Goal: Task Accomplishment & Management: Use online tool/utility

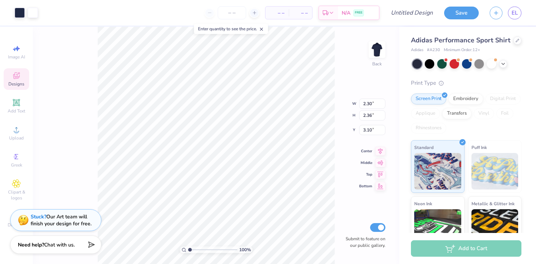
type input "3.00"
click at [442, 63] on div at bounding box center [442, 62] width 9 height 9
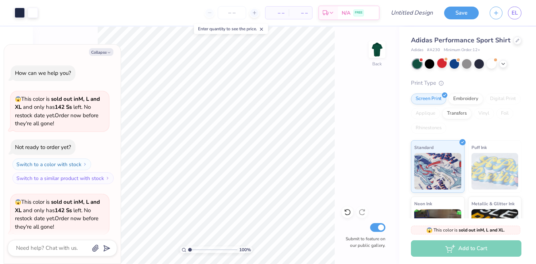
scroll to position [57, 0]
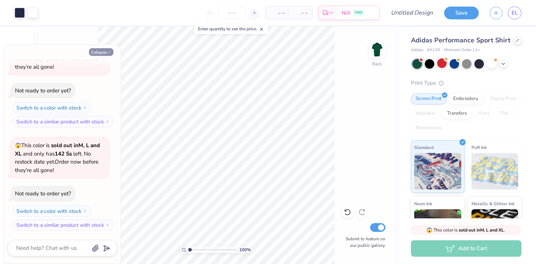
click at [100, 51] on button "Collapse" at bounding box center [101, 52] width 24 height 8
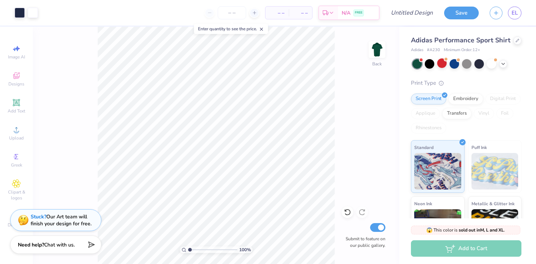
click at [416, 64] on div at bounding box center [417, 63] width 9 height 9
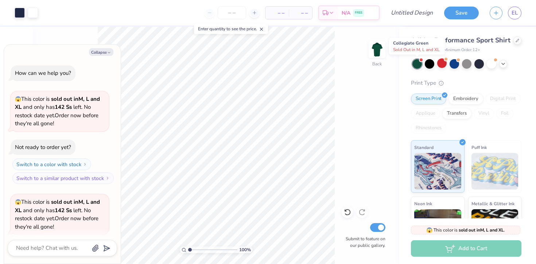
scroll to position [160, 0]
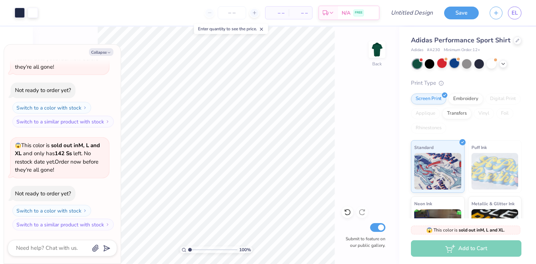
click at [454, 67] on div at bounding box center [454, 62] width 9 height 9
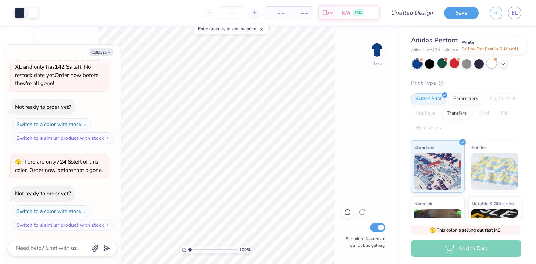
click at [492, 65] on div at bounding box center [491, 62] width 9 height 9
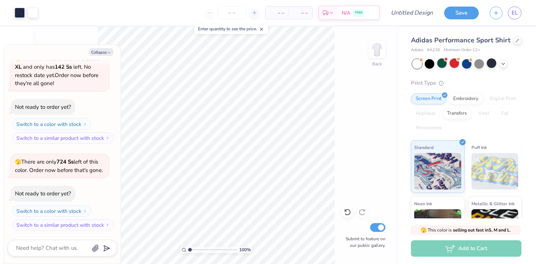
scroll to position [341, 0]
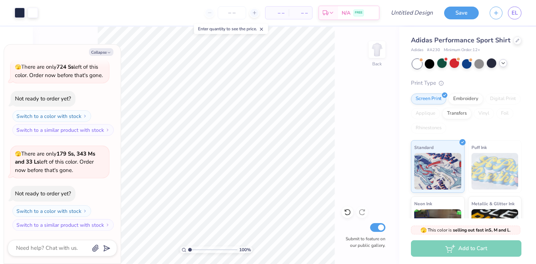
click at [503, 65] on icon at bounding box center [504, 63] width 6 height 6
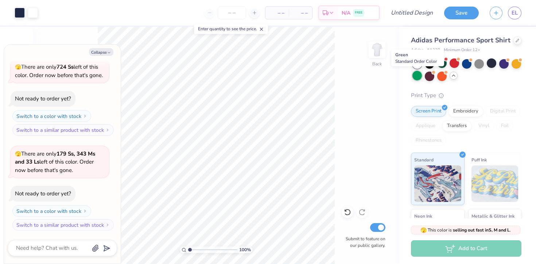
click at [415, 78] on div at bounding box center [417, 75] width 9 height 9
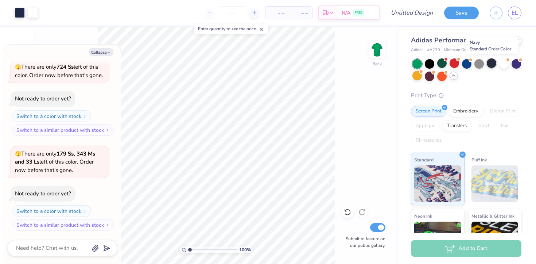
click at [490, 65] on div at bounding box center [491, 62] width 9 height 9
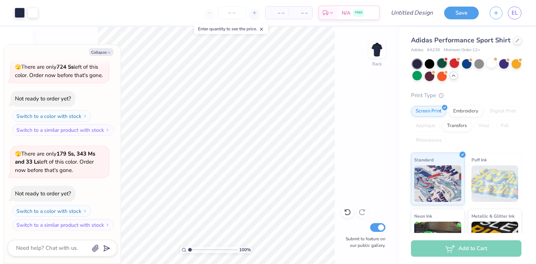
click at [440, 64] on div at bounding box center [442, 62] width 9 height 9
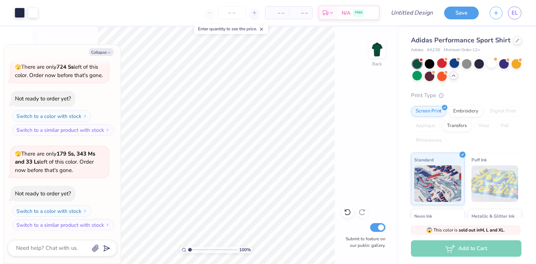
scroll to position [444, 0]
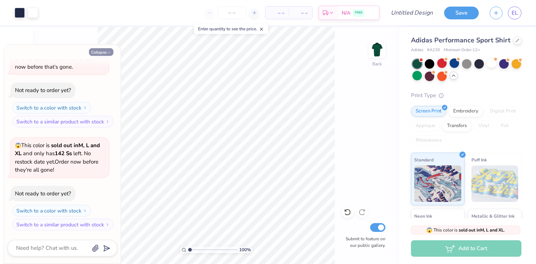
click at [113, 52] on button "Collapse" at bounding box center [101, 52] width 24 height 8
type textarea "x"
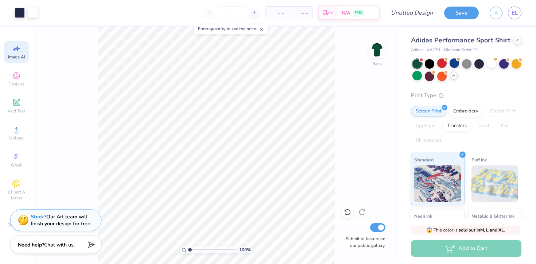
click at [21, 51] on div "Image AI" at bounding box center [17, 52] width 26 height 22
select select "4"
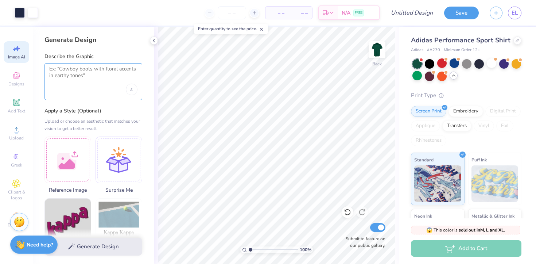
click at [80, 77] on textarea at bounding box center [93, 75] width 88 height 18
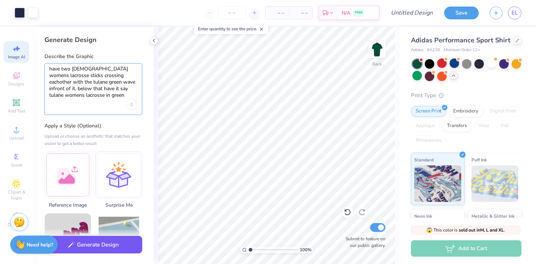
type textarea "have two white womens lacrosse sticks crossing eachother with the tulane green …"
click at [108, 244] on button "Generate Design" at bounding box center [94, 245] width 98 height 18
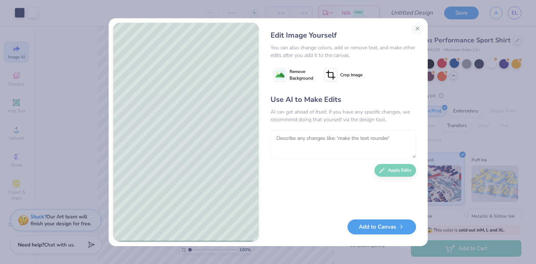
click at [290, 136] on textarea at bounding box center [344, 144] width 146 height 28
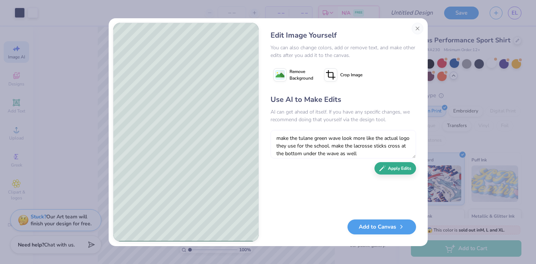
type textarea "make the tulane green wave look more like the actual logo they use for the scho…"
click at [394, 169] on button "Apply Edits" at bounding box center [396, 168] width 42 height 13
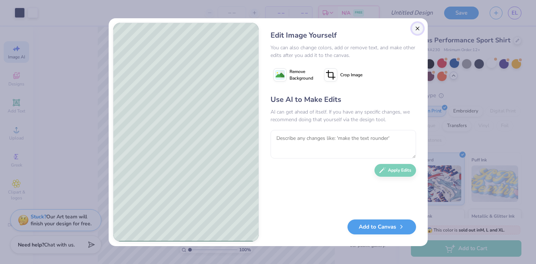
click at [416, 30] on button "Close" at bounding box center [418, 29] width 12 height 12
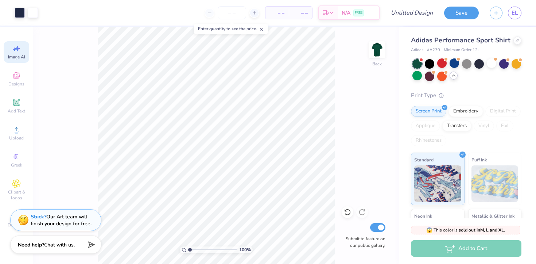
click at [13, 58] on span "Image AI" at bounding box center [16, 57] width 17 height 6
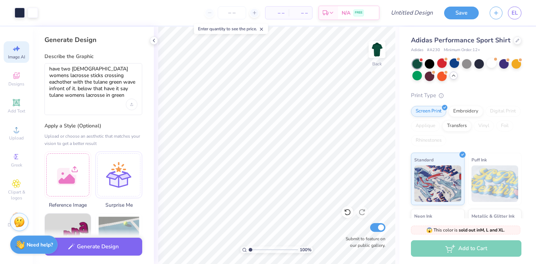
scroll to position [0, 0]
click at [123, 75] on textarea "have two white womens lacrosse sticks crossing eachother with the tulane green …" at bounding box center [93, 82] width 88 height 33
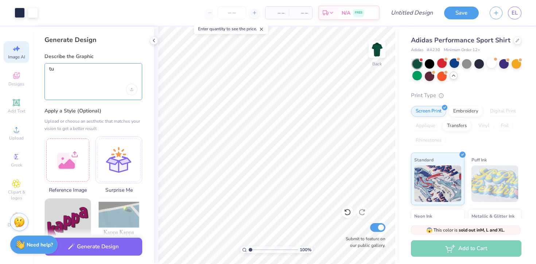
type textarea "t"
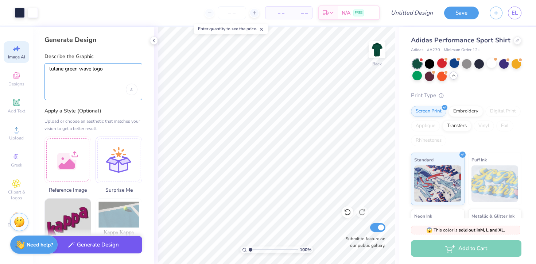
type textarea "tulane green wave logo"
click at [104, 244] on button "Generate Design" at bounding box center [94, 245] width 98 height 18
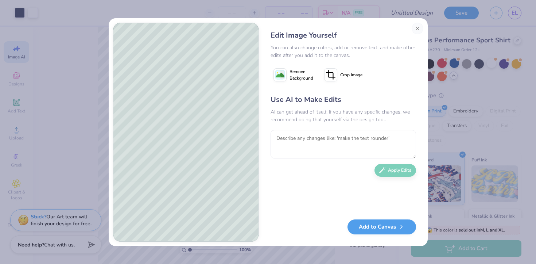
click at [298, 77] on span "Remove Background" at bounding box center [302, 74] width 24 height 13
click at [298, 78] on span "Remove Background" at bounding box center [302, 74] width 24 height 13
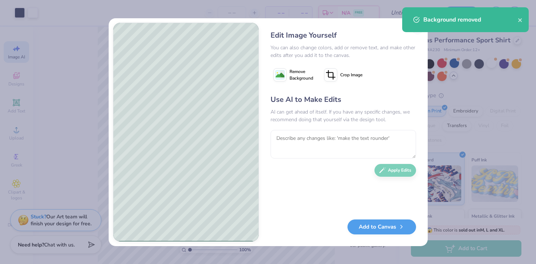
click at [298, 78] on span "Remove Background" at bounding box center [302, 74] width 24 height 13
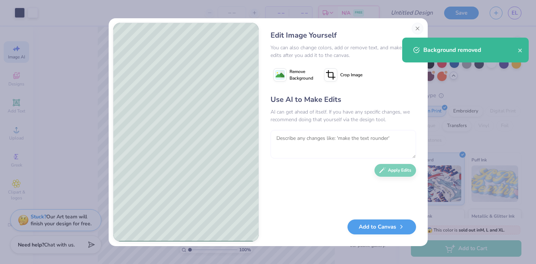
click at [312, 138] on textarea at bounding box center [344, 144] width 146 height 28
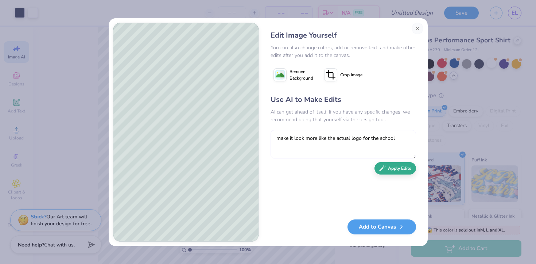
type textarea "make it look more like the actual logo for the school"
click at [392, 168] on button "Apply Edits" at bounding box center [396, 168] width 42 height 13
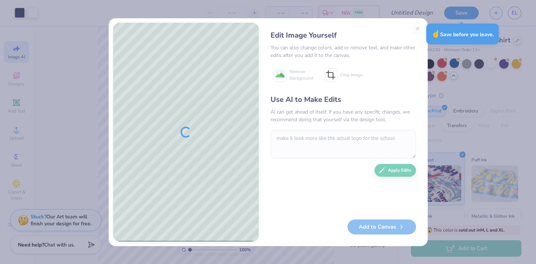
click at [400, 47] on div "You can also change colors, add or remove text, and make other edits after you …" at bounding box center [344, 51] width 146 height 15
click at [445, 31] on div "☝️ Save before you leave." at bounding box center [463, 34] width 73 height 21
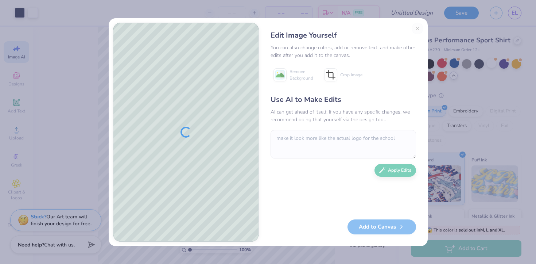
click at [421, 27] on div "Edit Image Yourself You can also change colors, add or remove text, and make ot…" at bounding box center [343, 132] width 160 height 219
click at [419, 27] on div "Edit Image Yourself You can also change colors, add or remove text, and make ot…" at bounding box center [343, 132] width 160 height 219
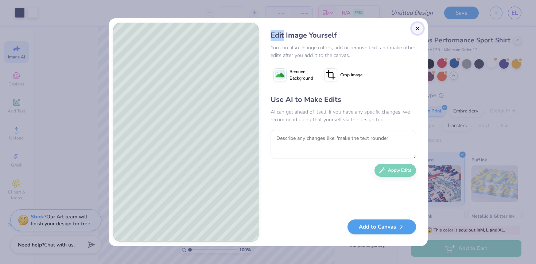
click at [418, 30] on button "Close" at bounding box center [418, 29] width 12 height 12
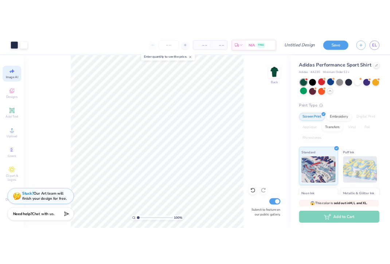
scroll to position [0, 16]
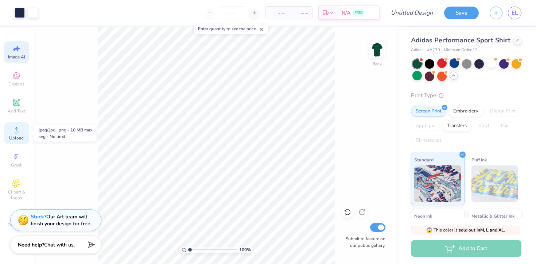
click at [15, 138] on span "Upload" at bounding box center [16, 138] width 15 height 6
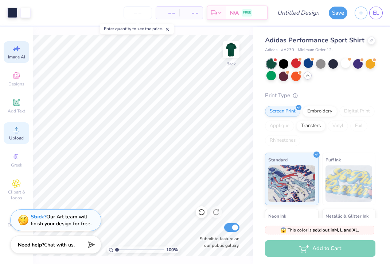
click at [16, 139] on span "Upload" at bounding box center [16, 138] width 15 height 6
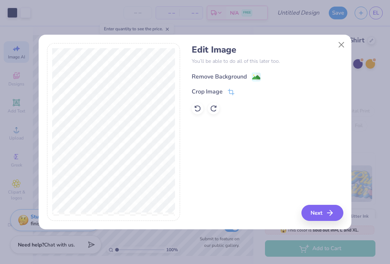
click at [254, 77] on image at bounding box center [257, 77] width 8 height 8
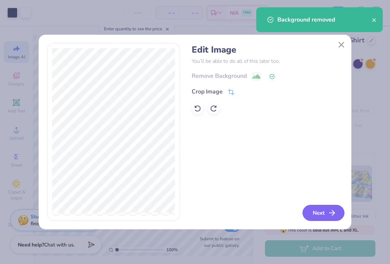
click at [322, 213] on button "Next" at bounding box center [324, 213] width 42 height 16
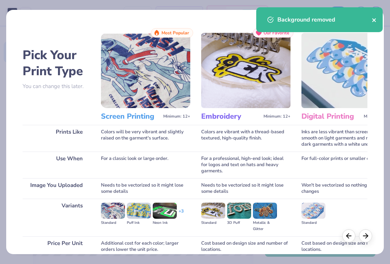
click at [377, 20] on icon "close" at bounding box center [374, 20] width 5 height 6
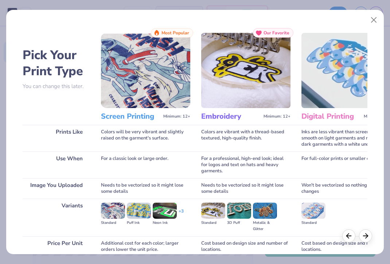
scroll to position [63, 0]
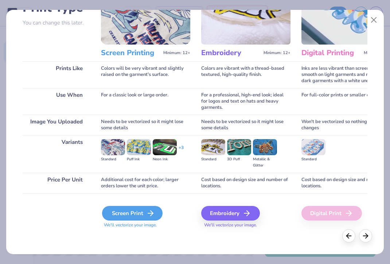
click at [136, 209] on div "Screen Print" at bounding box center [132, 213] width 61 height 15
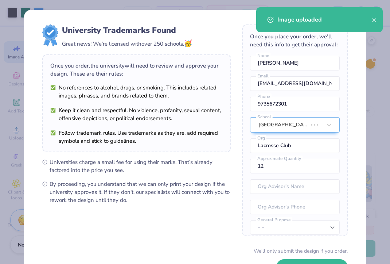
click at [161, 137] on body "Art colors – – Per Item – – Total Est. Delivery N/A FREE Design Title Save EL I…" at bounding box center [195, 132] width 390 height 264
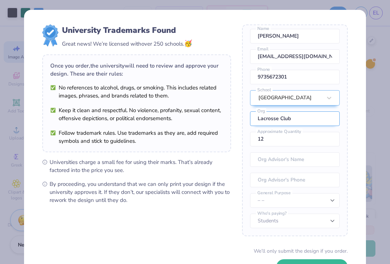
scroll to position [54, 0]
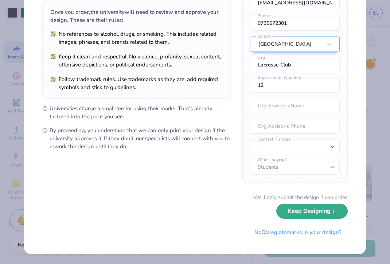
click at [309, 215] on button "Keep Designing" at bounding box center [313, 211] width 72 height 15
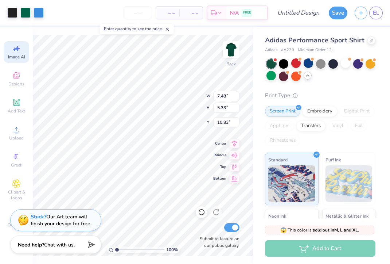
scroll to position [0, 0]
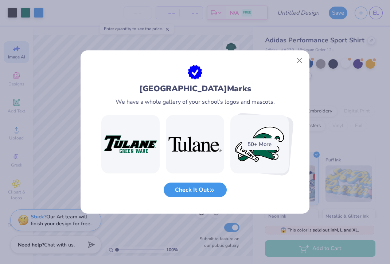
click at [204, 189] on button "Check It Out" at bounding box center [195, 189] width 63 height 15
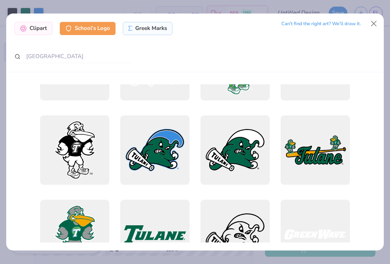
scroll to position [713, 0]
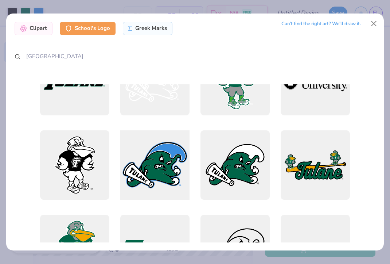
click at [155, 170] on div at bounding box center [155, 165] width 76 height 76
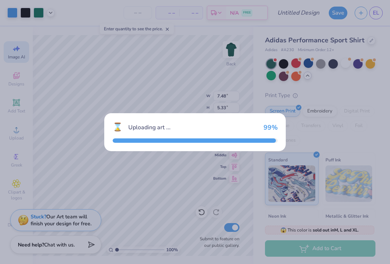
type input "5.39"
type input "3.00"
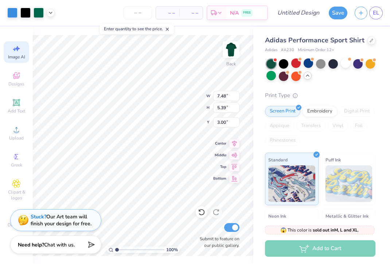
type input "5.33"
type input "10.83"
type input "1.88"
type input "1.36"
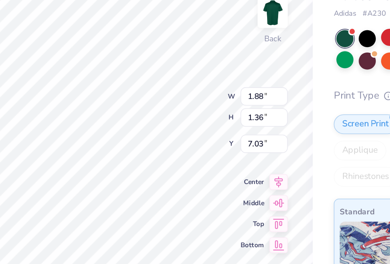
type input "3.58"
type input "2.15"
type input "1.55"
type input "7.16"
type input "2.30"
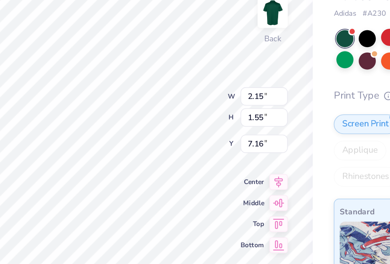
type input "2.36"
type input "3.00"
type input "2.97"
type input "3.05"
type input "3.58"
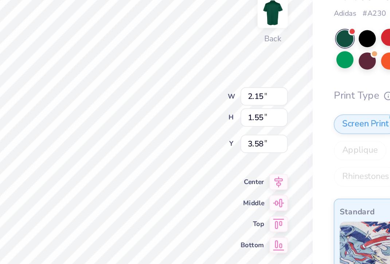
type input "2.63"
type input "1.90"
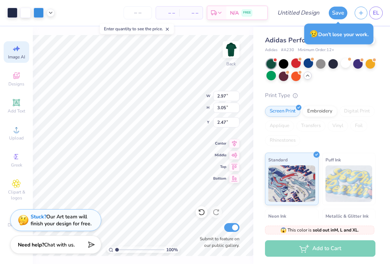
type input "2.47"
type input "3.00"
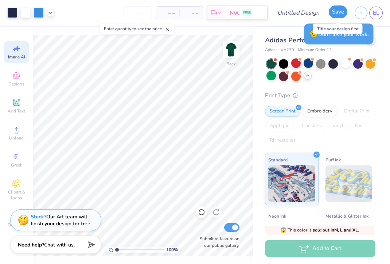
click at [340, 14] on button "Save" at bounding box center [338, 11] width 19 height 13
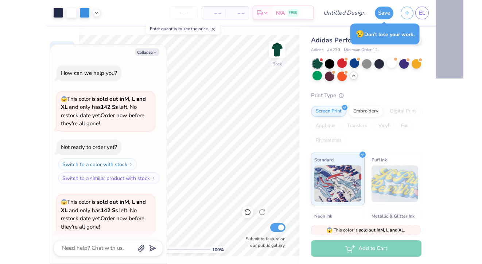
scroll to position [464, 0]
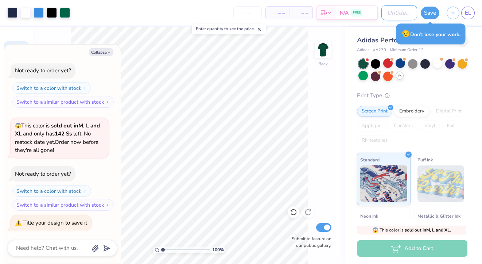
click at [384, 12] on input "Design Title" at bounding box center [400, 12] width 36 height 15
type textarea "x"
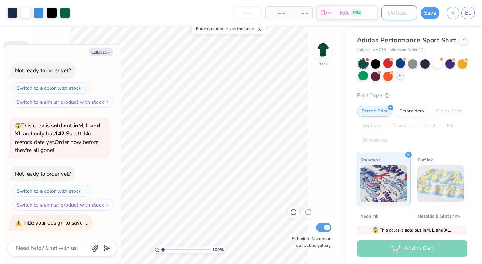
type input "c"
type textarea "x"
type input "co"
type textarea "x"
type input "coa"
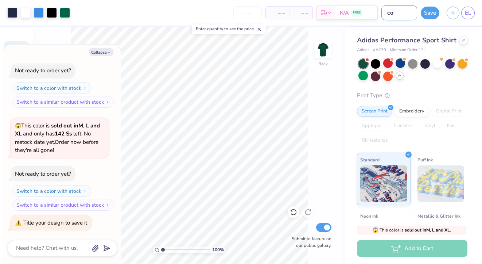
type textarea "x"
type input "coac"
type textarea "x"
type input "coach"
type textarea "x"
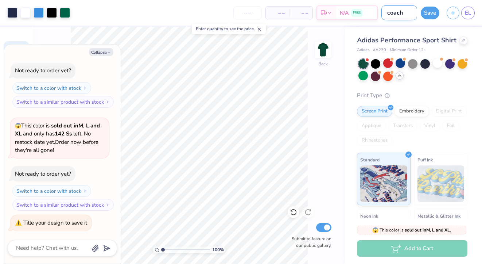
type input "coach"
type textarea "x"
type input "coach s"
type textarea "x"
type input "coach sh"
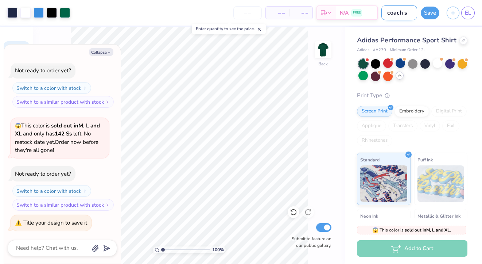
type textarea "x"
type input "coach shi"
type textarea "x"
type input "coach shir"
type textarea "x"
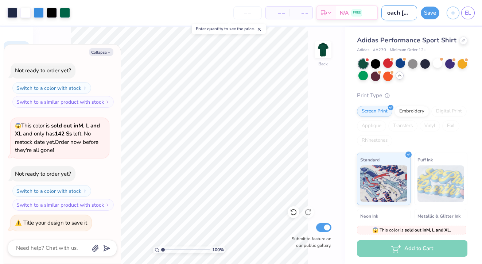
type input "coach shirt"
type textarea "x"
type input "coach shirt"
click at [424, 16] on button "Save" at bounding box center [430, 11] width 19 height 13
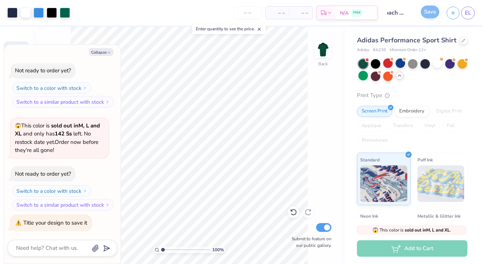
scroll to position [0, 0]
click at [103, 52] on button "Collapse" at bounding box center [101, 52] width 24 height 8
type textarea "x"
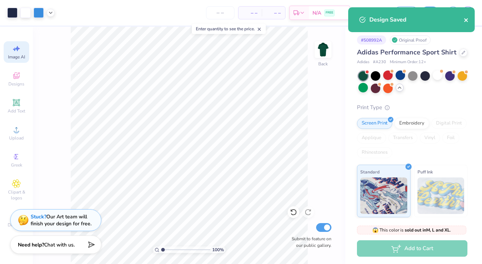
click at [468, 21] on icon "close" at bounding box center [466, 20] width 5 height 6
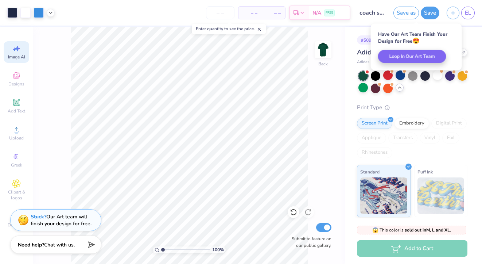
click at [364, 18] on input "coach shirt" at bounding box center [372, 12] width 36 height 15
click at [473, 10] on link "EL" at bounding box center [469, 13] width 14 height 13
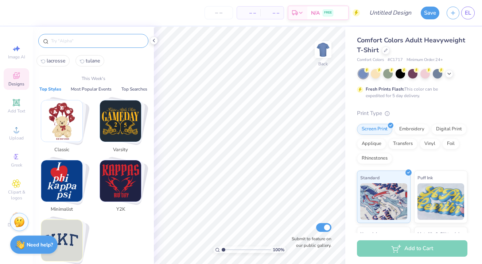
click at [108, 42] on input "text" at bounding box center [96, 40] width 93 height 7
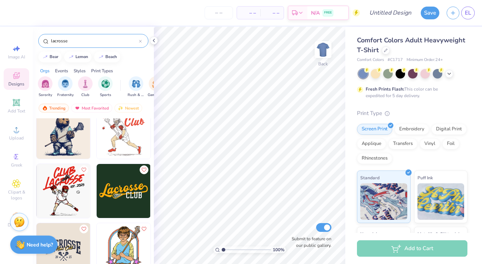
scroll to position [74, 0]
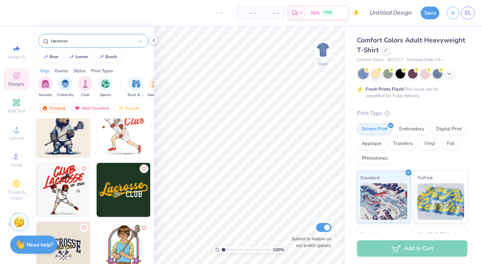
type input "lacrosse"
click at [132, 180] on img at bounding box center [124, 190] width 54 height 54
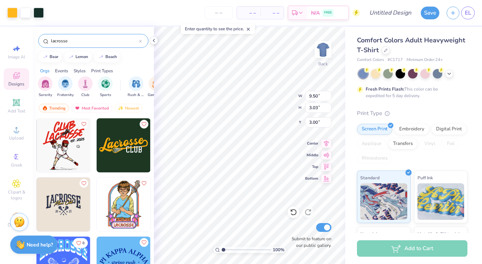
scroll to position [119, 0]
click at [56, 209] on img at bounding box center [63, 204] width 54 height 54
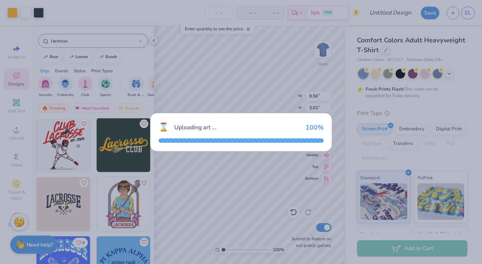
type input "10.68"
type input "6.31"
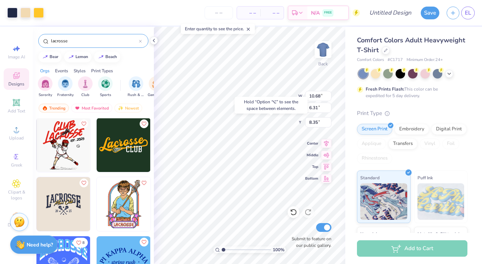
type input "8.35"
type input "9.50"
type input "3.03"
type input "3.00"
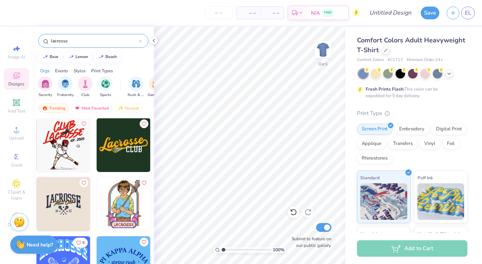
scroll to position [194, 0]
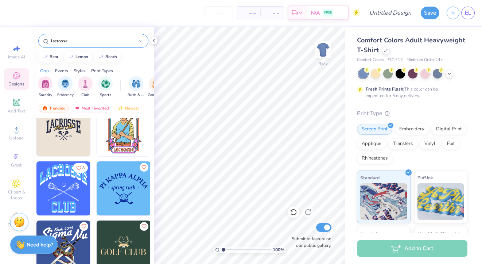
click at [62, 204] on img at bounding box center [63, 188] width 54 height 54
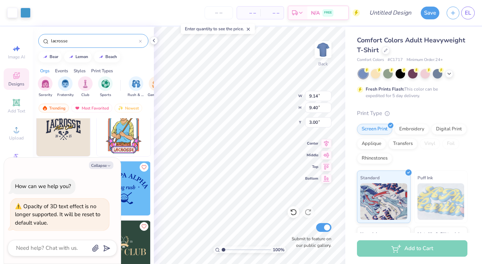
type textarea "x"
type input "4.17"
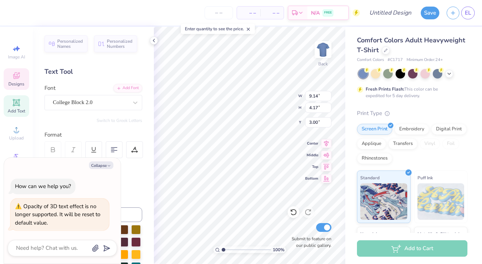
type textarea "x"
type textarea "LACROSSE"
type textarea "x"
type textarea "T LACROSSE"
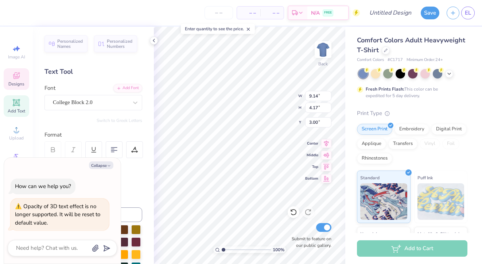
type textarea "x"
type textarea "Tu LACROSSE"
type textarea "x"
type textarea "Tul LACROSSE"
type textarea "x"
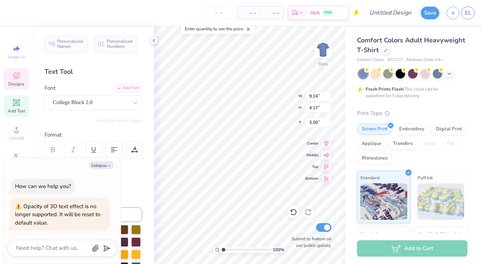
type textarea "Tula LACROSSE"
type textarea "x"
type textarea "Tula LACROSSE"
type textarea "x"
type textarea "Tulan LACROSSE"
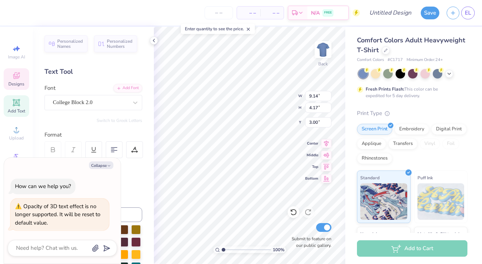
type textarea "x"
click at [119, 140] on div "Format" at bounding box center [94, 145] width 99 height 28
click at [115, 151] on icon at bounding box center [114, 149] width 7 height 7
type textarea "Tulane LACROSSE"
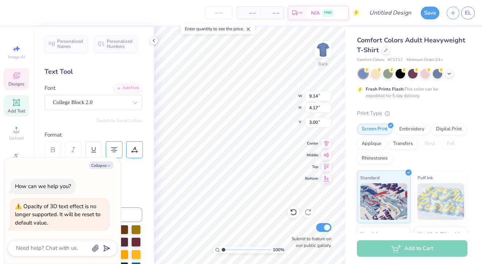
scroll to position [0, 0]
type textarea "x"
type textarea "Tulane LACROSSE"
type textarea "x"
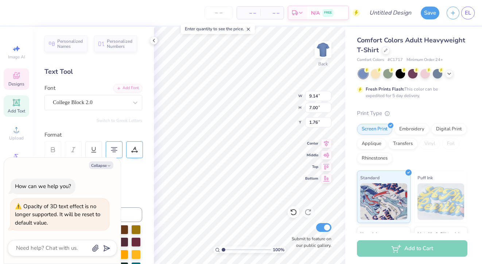
type textarea "LACROSSE"
type textarea "x"
type textarea "T"
type textarea "x"
type textarea "Tu"
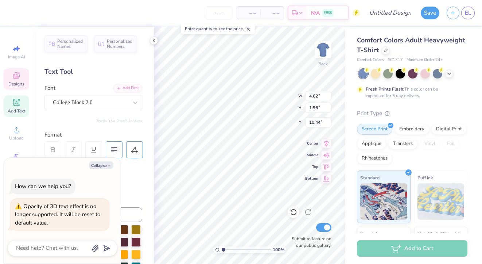
type textarea "x"
type textarea "Tul"
type textarea "x"
type textarea "Tula"
type textarea "x"
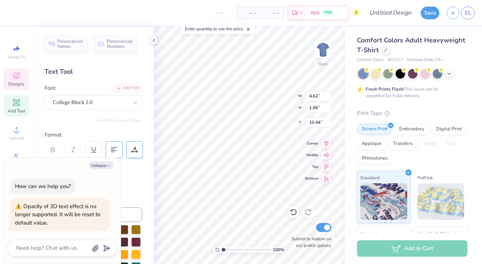
type textarea "Tulan"
type textarea "x"
type textarea "Tulane"
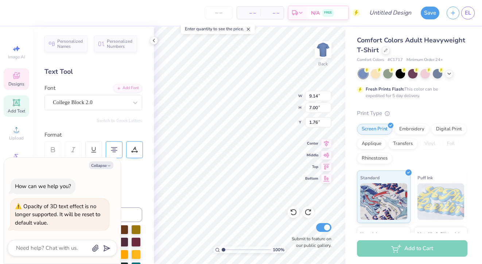
type textarea "x"
type textarea "Tulane"
type textarea "x"
type textarea "La"
type textarea "x"
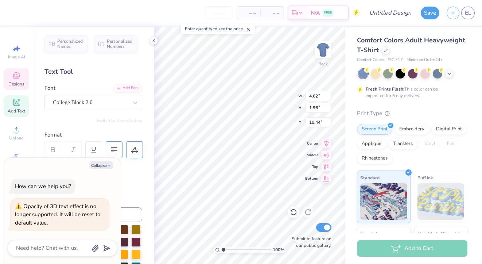
type textarea "Lac"
type textarea "x"
type textarea "Lacr"
type textarea "x"
type textarea "Lacro"
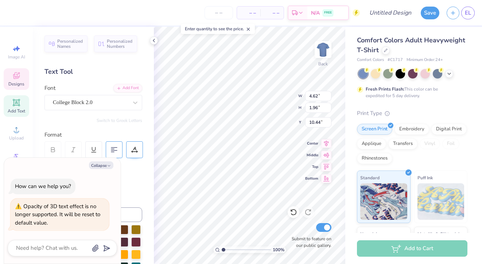
scroll to position [0, 0]
type textarea "x"
type textarea "Lacros"
type textarea "x"
type textarea "Lacross"
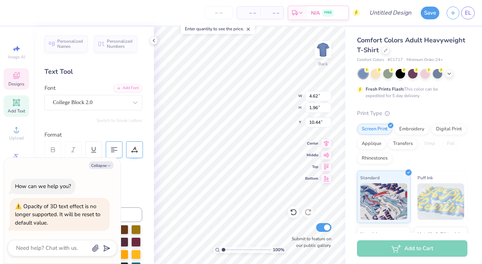
type textarea "x"
type textarea "Lacrosse"
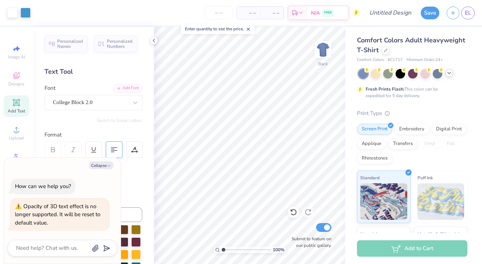
click at [450, 73] on icon at bounding box center [450, 73] width 6 height 6
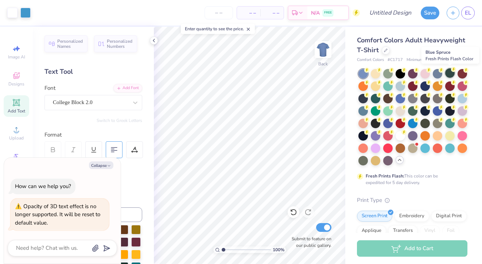
click at [449, 74] on div at bounding box center [450, 72] width 9 height 9
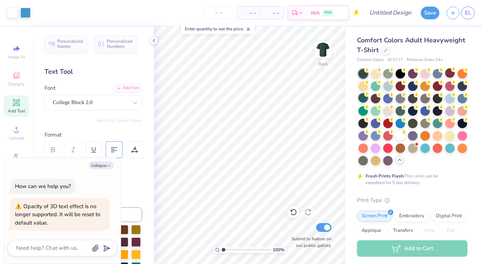
click at [362, 100] on div at bounding box center [363, 97] width 9 height 9
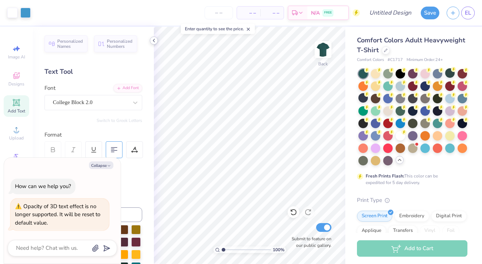
click at [155, 41] on icon at bounding box center [154, 41] width 6 height 6
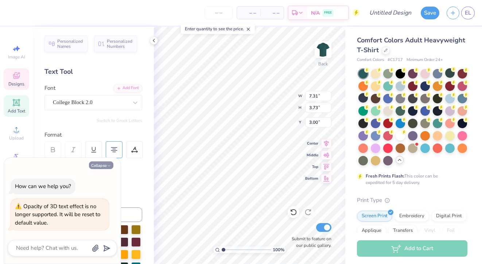
click at [107, 166] on icon "button" at bounding box center [109, 165] width 4 height 4
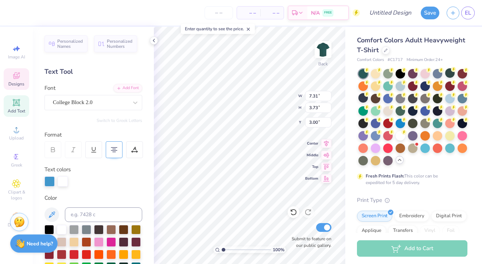
click at [35, 241] on strong "Need help?" at bounding box center [40, 243] width 26 height 7
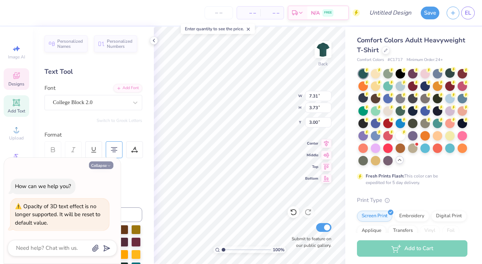
click at [107, 164] on icon "button" at bounding box center [109, 165] width 4 height 4
type textarea "x"
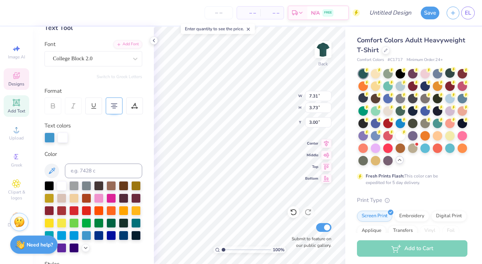
scroll to position [46, 0]
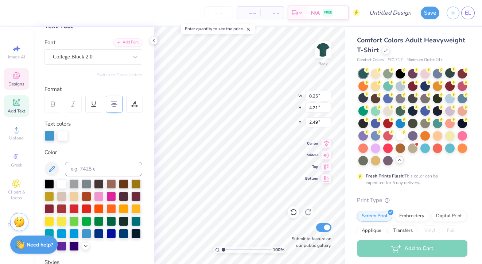
type input "8.25"
type input "4.21"
type input "2.49"
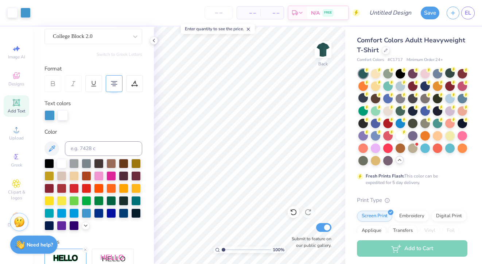
scroll to position [66, 0]
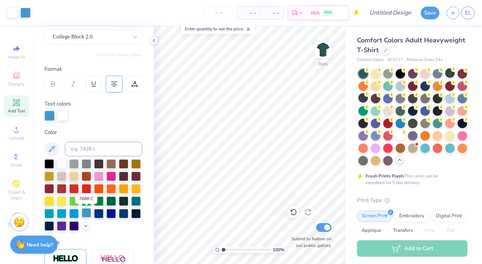
click at [86, 212] on div at bounding box center [86, 212] width 9 height 9
click at [87, 211] on div at bounding box center [86, 212] width 9 height 9
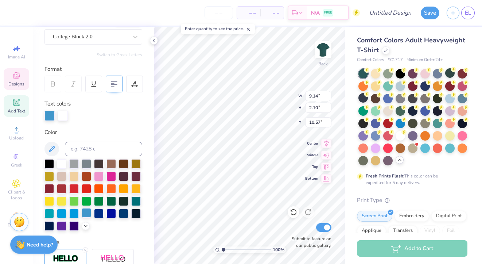
click at [88, 212] on div at bounding box center [86, 212] width 9 height 9
click at [100, 212] on div at bounding box center [98, 212] width 9 height 9
click at [85, 216] on div at bounding box center [86, 212] width 9 height 9
click at [104, 234] on div "Personalized Names Personalized Numbers Text Tool Add Font Font College Block 2…" at bounding box center [93, 145] width 121 height 237
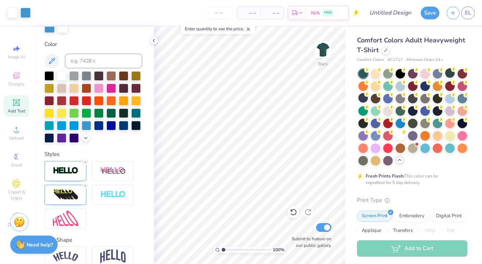
scroll to position [152, 0]
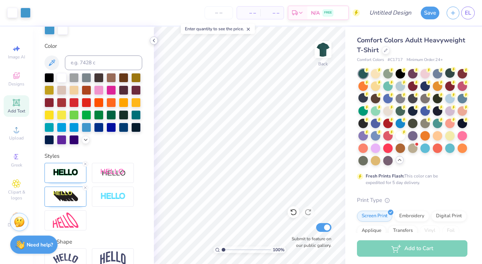
click at [154, 41] on polyline at bounding box center [153, 40] width 1 height 3
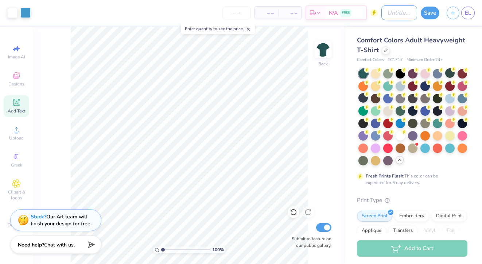
click at [382, 14] on input "Design Title" at bounding box center [400, 12] width 36 height 15
type input "fun t"
click at [428, 16] on button "Save" at bounding box center [430, 11] width 19 height 13
click at [243, 12] on input "number" at bounding box center [237, 12] width 28 height 13
click at [236, 12] on input "number" at bounding box center [237, 12] width 28 height 13
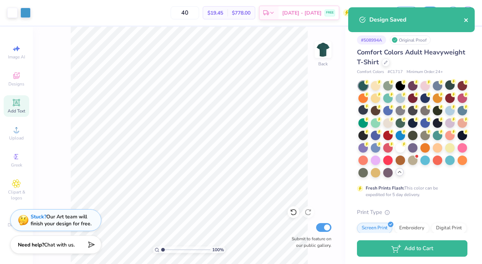
type input "40"
click at [467, 21] on icon "close" at bounding box center [467, 20] width 4 height 4
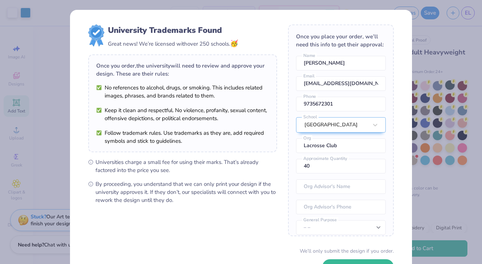
click at [434, 8] on div "Design Saved" at bounding box center [412, 7] width 130 height 3
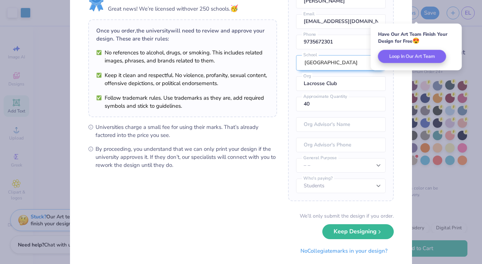
scroll to position [50, 0]
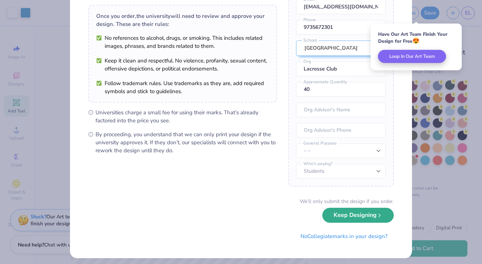
click at [346, 219] on button "Keep Designing" at bounding box center [359, 215] width 72 height 15
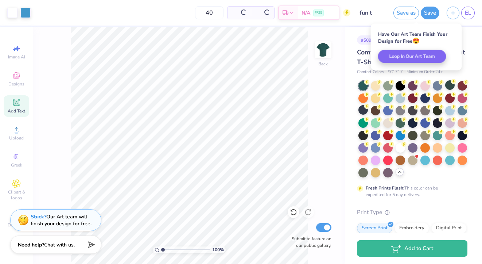
scroll to position [0, 0]
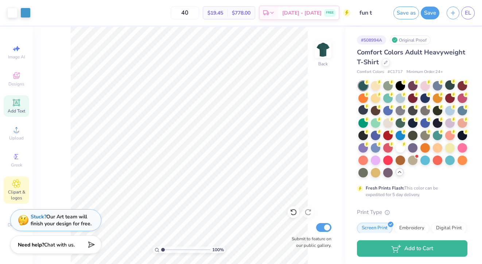
click at [17, 189] on span "Clipart & logos" at bounding box center [17, 195] width 26 height 12
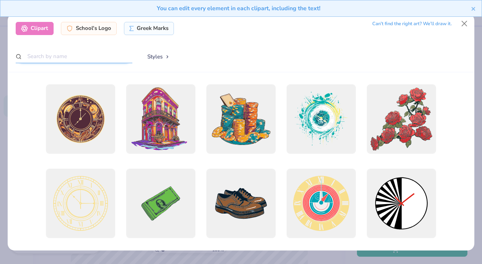
click at [73, 58] on input "text" at bounding box center [74, 57] width 117 height 14
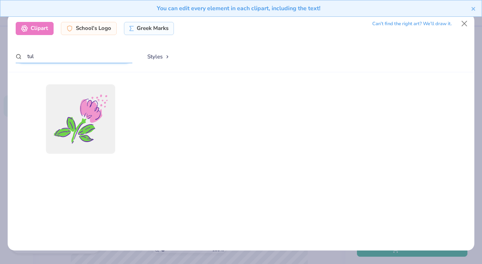
type input "tul"
click at [465, 22] on div "You can edit every element in each clipart, including the text!" at bounding box center [241, 11] width 482 height 22
click at [465, 25] on button "Close" at bounding box center [465, 24] width 14 height 14
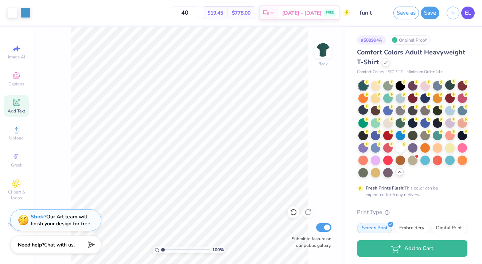
click at [474, 14] on link "EL" at bounding box center [469, 13] width 14 height 13
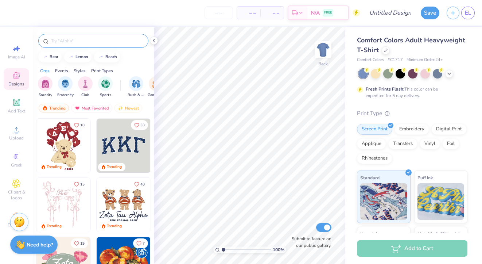
click at [103, 43] on input "text" at bounding box center [96, 40] width 93 height 7
type input "lacrosse stick"
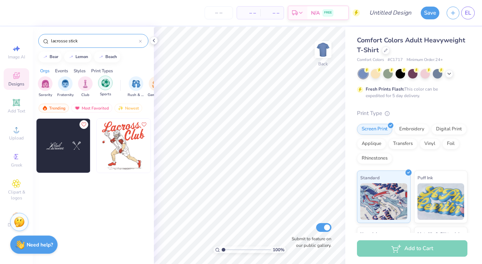
click at [104, 84] on img "filter for Sports" at bounding box center [105, 83] width 8 height 8
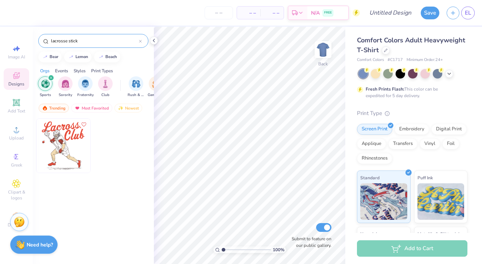
click at [51, 76] on icon "filter for Sports" at bounding box center [51, 77] width 3 height 3
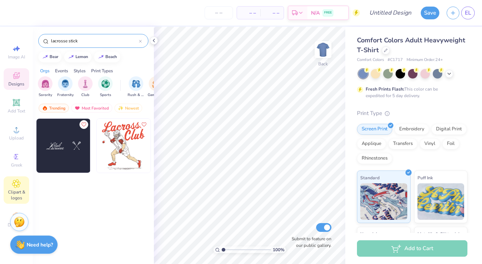
click at [14, 189] on span "Clipart & logos" at bounding box center [17, 195] width 26 height 12
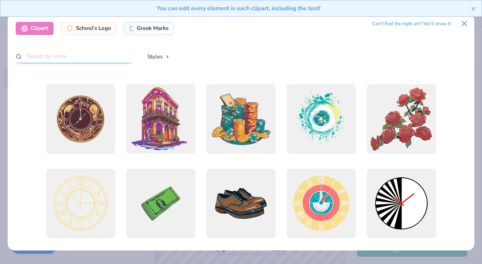
click at [82, 56] on input "text" at bounding box center [74, 57] width 117 height 14
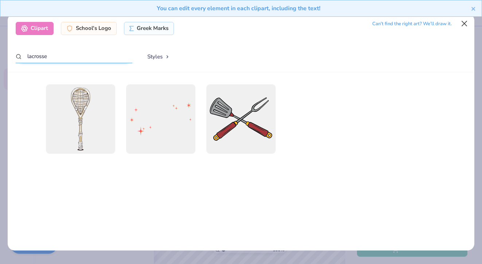
type input "lacrosse"
click at [466, 25] on button "Close" at bounding box center [465, 24] width 14 height 14
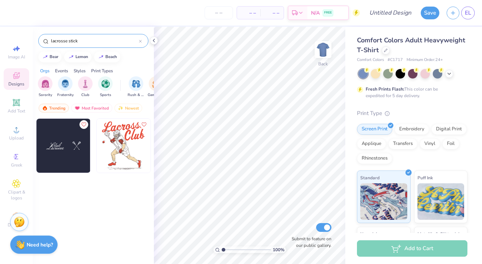
click at [57, 189] on div at bounding box center [93, 204] width 121 height 173
click at [152, 40] on icon at bounding box center [154, 41] width 6 height 6
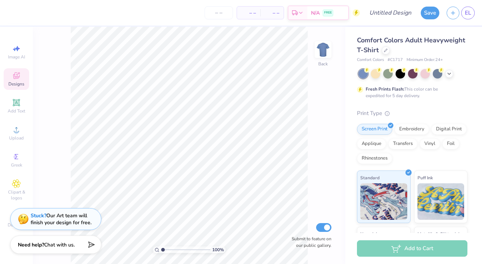
click at [51, 220] on div "Stuck? Our Art team will finish your design for free." at bounding box center [61, 219] width 61 height 14
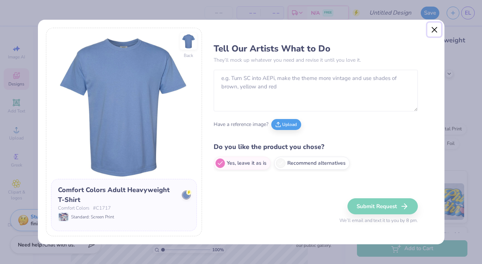
click at [433, 28] on button "Close" at bounding box center [435, 30] width 14 height 14
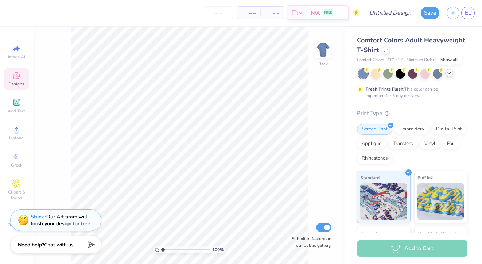
click at [448, 71] on icon at bounding box center [450, 73] width 6 height 6
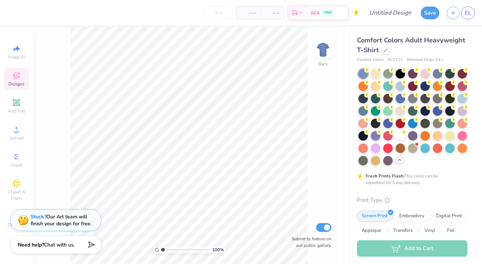
click at [314, 137] on div "100 % Back Submit to feature on our public gallery." at bounding box center [189, 145] width 313 height 237
click at [16, 77] on icon at bounding box center [16, 75] width 9 height 9
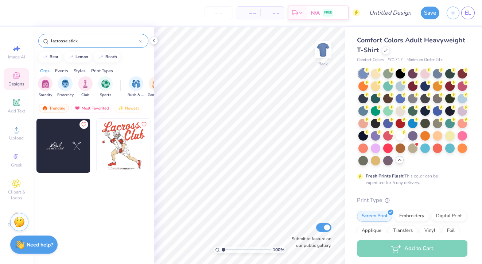
click at [67, 139] on img at bounding box center [63, 146] width 54 height 54
type input "5.73"
type input "5.87"
type input "3.43"
click at [19, 131] on icon at bounding box center [16, 129] width 9 height 9
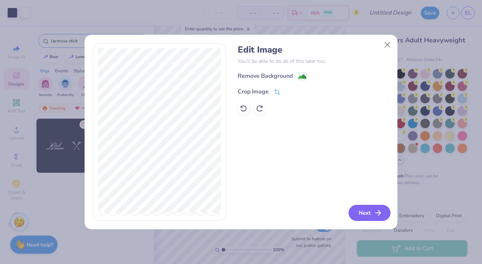
click at [367, 213] on button "Next" at bounding box center [370, 213] width 42 height 16
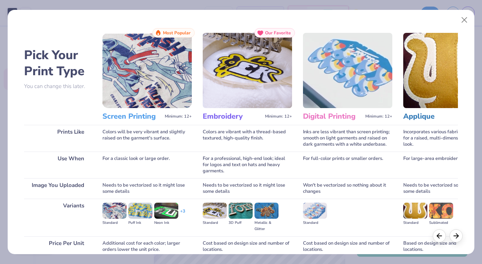
scroll to position [63, 0]
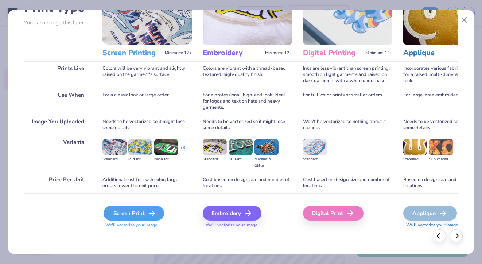
click at [141, 214] on div "Screen Print" at bounding box center [134, 213] width 61 height 15
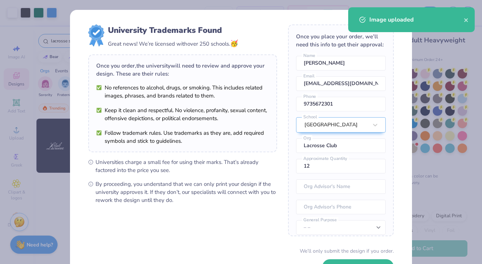
click at [247, 163] on span "Universities charge a small fee for using their marks. That’s already factored …" at bounding box center [187, 166] width 182 height 16
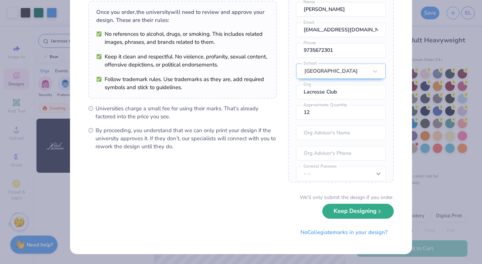
click at [339, 215] on button "Keep Designing" at bounding box center [359, 211] width 72 height 15
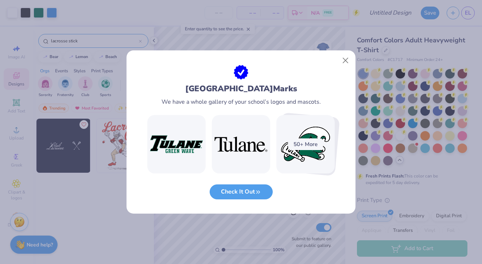
scroll to position [0, 0]
click at [238, 192] on button "Check It Out" at bounding box center [241, 189] width 63 height 15
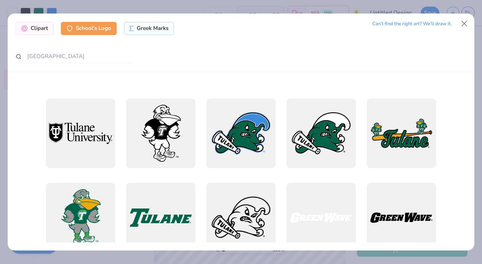
scroll to position [573, 0]
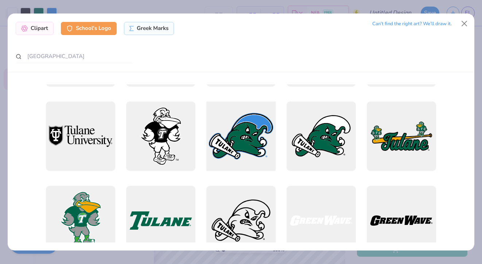
click at [263, 135] on div at bounding box center [241, 136] width 76 height 76
type input "14.17"
type input "10.21"
type input "3.00"
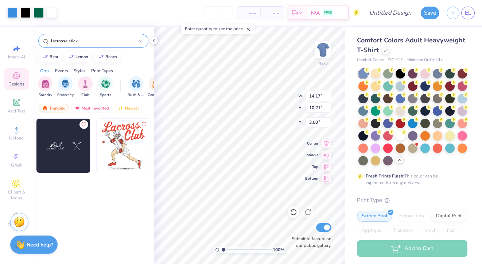
type input "5.29"
type input "3.81"
type input "4.47"
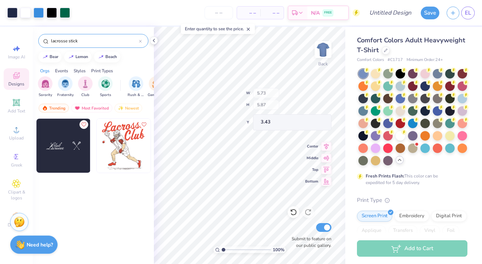
click at [281, 103] on div "100 % Back W 5.73 H 5.87 Y 3.43 Center Middle Top Bottom Submit to feature on o…" at bounding box center [250, 145] width 192 height 237
type input "4.80"
type input "4.07"
type input "2.93"
type input "5.14"
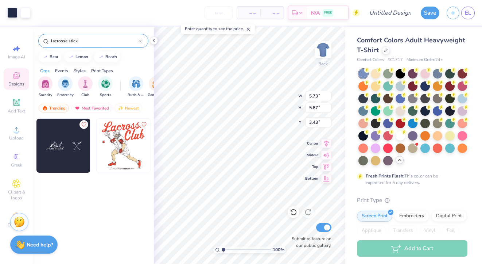
type input "6.73"
type input "6.90"
type input "2.41"
type input "4.89"
type input "3.97"
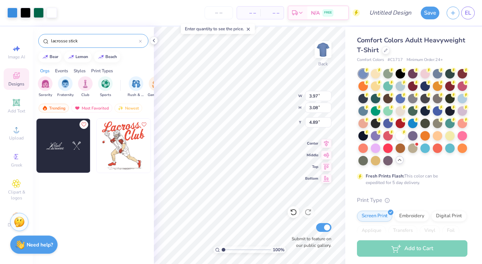
type input "3.08"
type input "4.82"
type input "4.49"
type input "3.48"
type input "4.83"
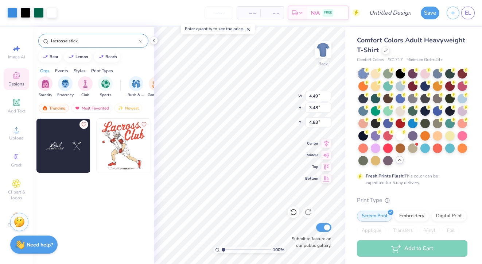
type input "4.58"
type input "4.49"
type input "3.48"
type input "4.58"
type input "6.73"
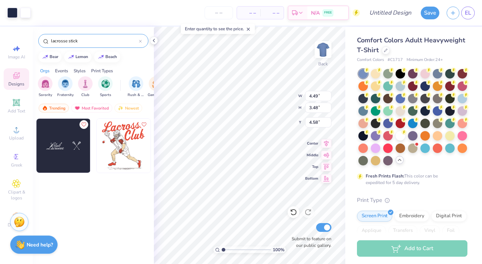
type input "6.90"
type input "2.10"
type input "3.99"
click at [373, 96] on div at bounding box center [375, 97] width 9 height 9
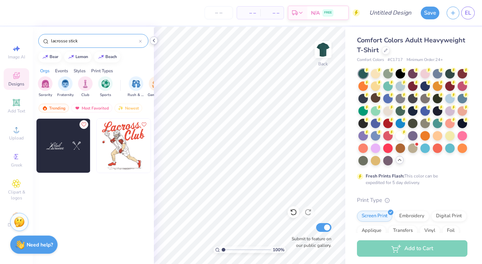
click at [154, 40] on icon at bounding box center [154, 41] width 6 height 6
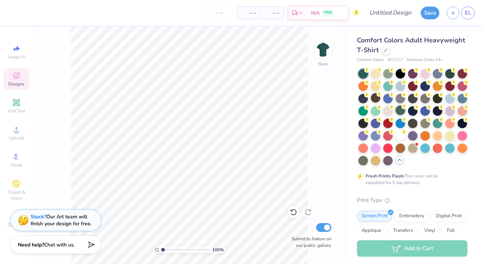
click at [401, 110] on div at bounding box center [400, 109] width 9 height 9
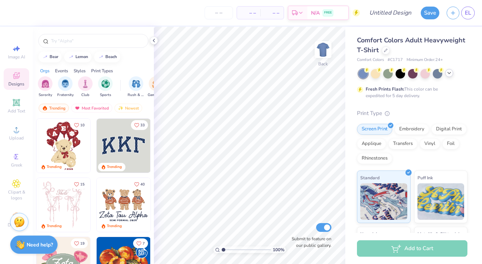
click at [452, 76] on icon at bounding box center [450, 73] width 6 height 6
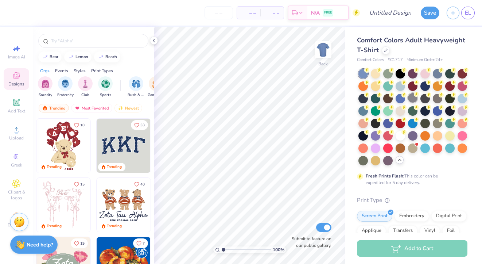
click at [413, 97] on div at bounding box center [412, 97] width 9 height 9
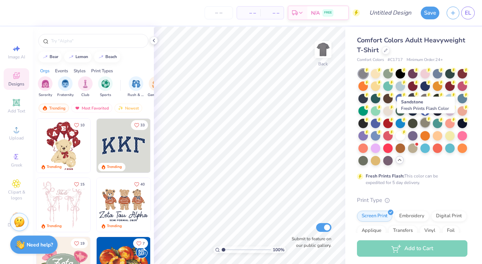
click at [428, 123] on div at bounding box center [425, 122] width 9 height 9
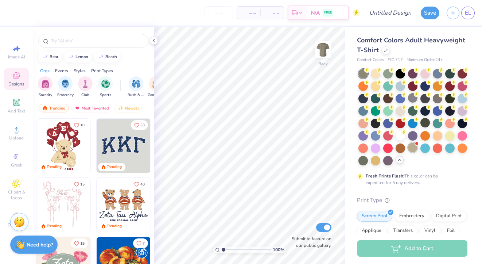
click at [413, 152] on div at bounding box center [412, 147] width 9 height 9
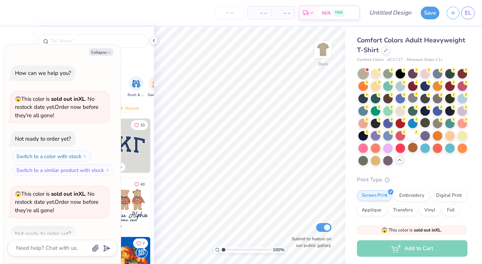
scroll to position [40, 0]
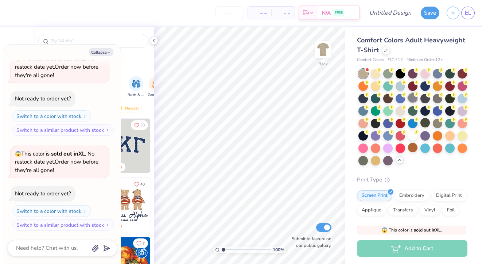
click at [414, 103] on div at bounding box center [413, 117] width 109 height 96
click at [413, 99] on div at bounding box center [412, 97] width 9 height 9
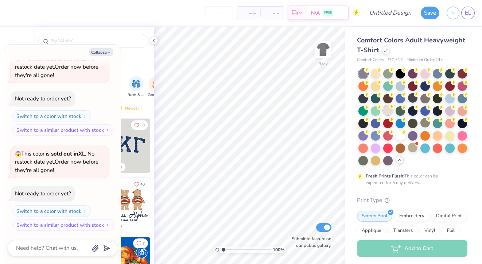
click at [388, 111] on div at bounding box center [388, 109] width 9 height 9
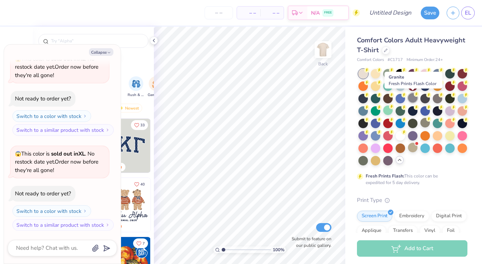
click at [415, 96] on icon at bounding box center [416, 94] width 5 height 5
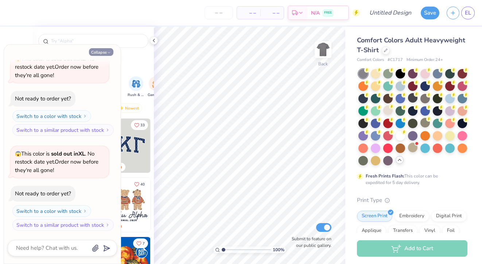
click at [109, 51] on icon "button" at bounding box center [109, 52] width 4 height 4
type textarea "x"
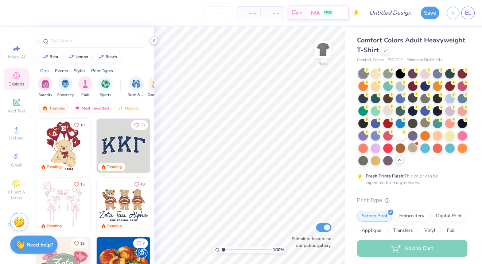
click at [153, 42] on icon at bounding box center [154, 41] width 6 height 6
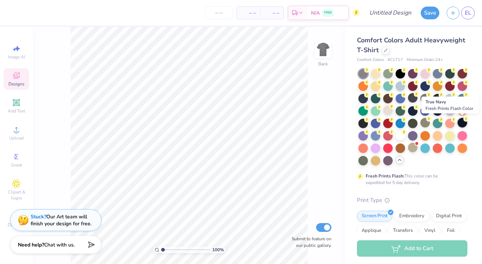
click at [464, 121] on div at bounding box center [462, 122] width 9 height 9
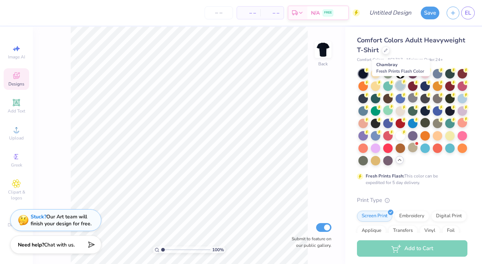
click at [400, 87] on div at bounding box center [400, 85] width 9 height 9
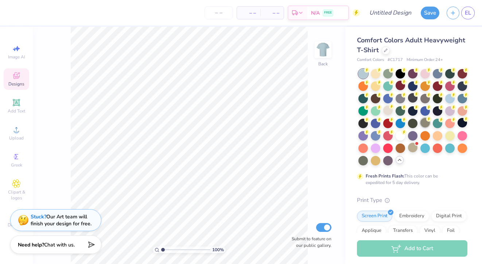
click at [427, 123] on div at bounding box center [425, 122] width 9 height 9
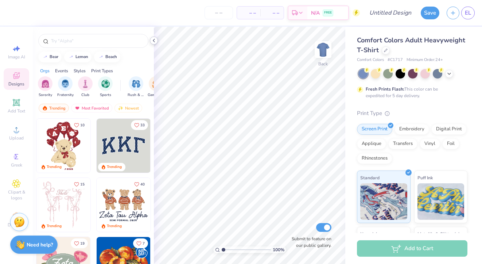
click at [154, 42] on icon at bounding box center [154, 41] width 6 height 6
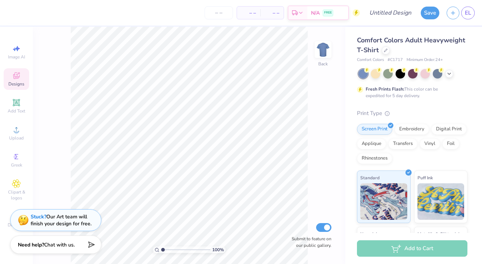
click at [393, 45] on div "Comfort Colors Adult Heavyweight T-Shirt" at bounding box center [412, 45] width 111 height 20
click at [384, 51] on div at bounding box center [386, 50] width 8 height 8
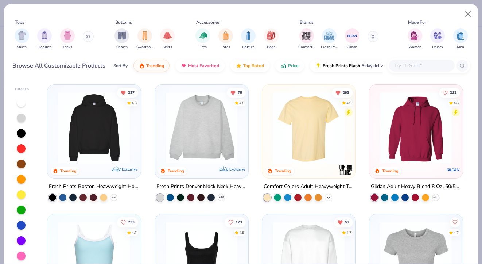
click at [327, 196] on icon at bounding box center [329, 197] width 6 height 6
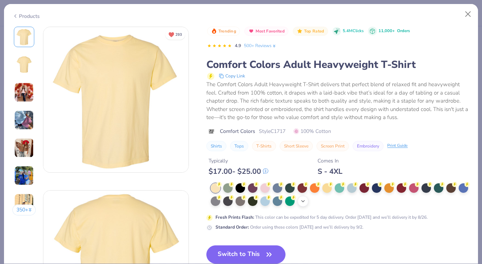
click at [304, 200] on icon at bounding box center [303, 201] width 6 height 6
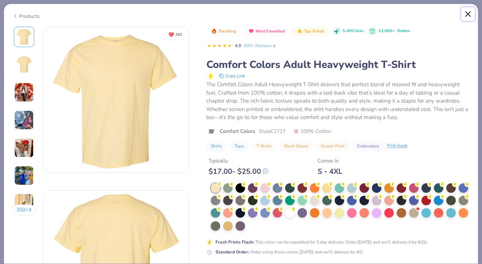
click at [468, 15] on button "Close" at bounding box center [469, 14] width 14 height 14
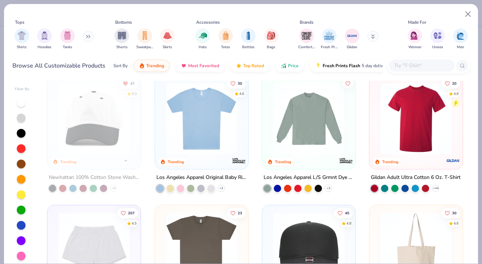
scroll to position [1044, 0]
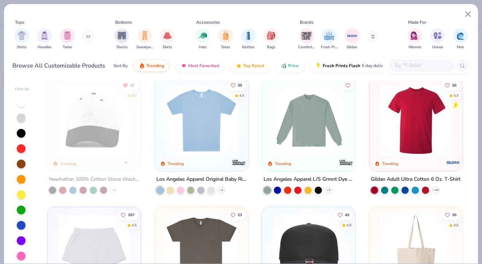
click at [412, 134] on img at bounding box center [416, 121] width 79 height 72
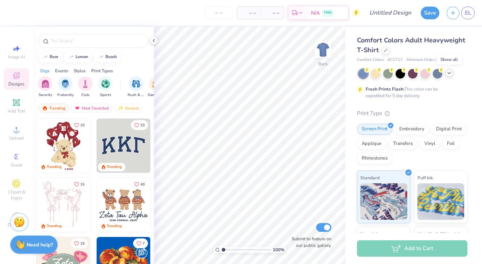
click at [452, 73] on div at bounding box center [450, 73] width 8 height 8
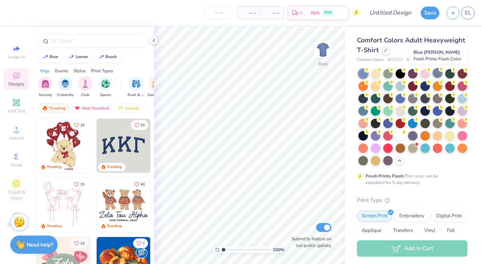
click at [440, 74] on div at bounding box center [437, 72] width 9 height 9
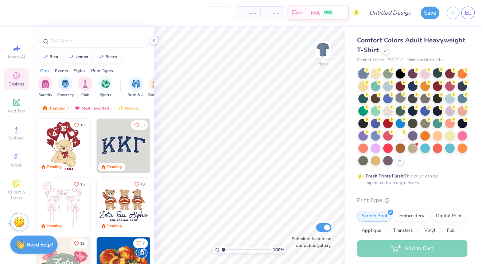
click at [400, 98] on div at bounding box center [400, 97] width 9 height 9
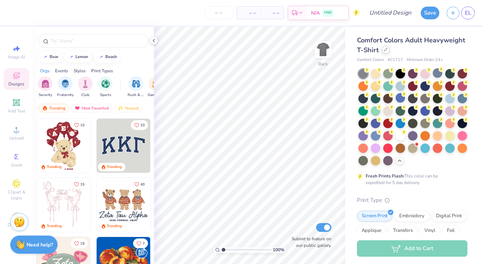
click at [385, 51] on icon at bounding box center [386, 50] width 4 height 4
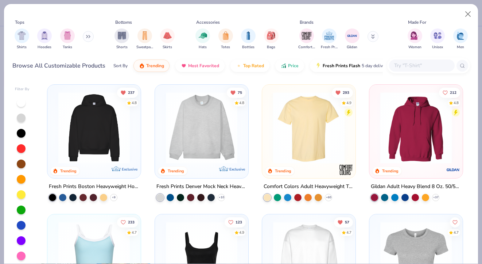
click at [299, 128] on img at bounding box center [309, 128] width 79 height 72
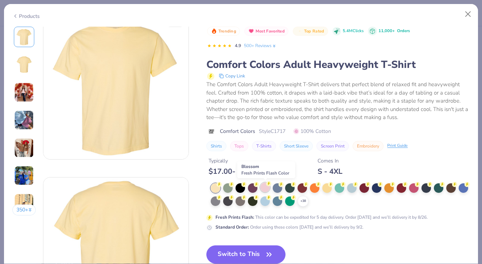
scroll to position [17, 0]
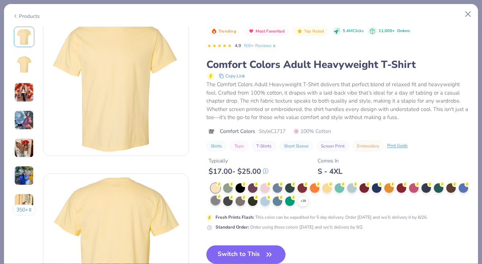
click at [217, 201] on div at bounding box center [215, 200] width 9 height 9
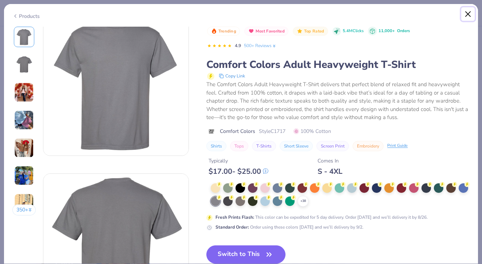
click at [470, 12] on button "Close" at bounding box center [469, 14] width 14 height 14
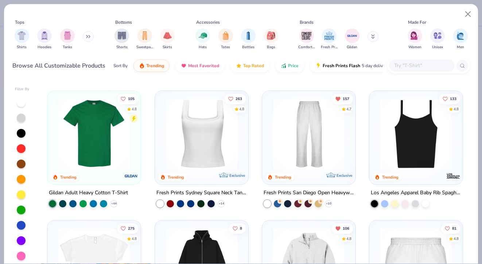
scroll to position [253, 0]
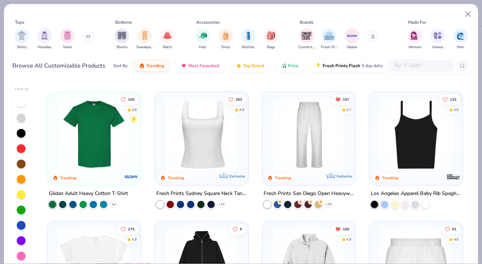
click at [115, 204] on icon at bounding box center [114, 204] width 6 height 6
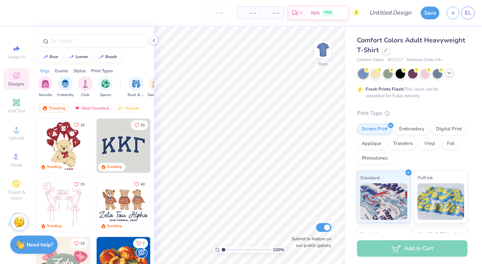
click at [449, 75] on icon at bounding box center [450, 73] width 6 height 6
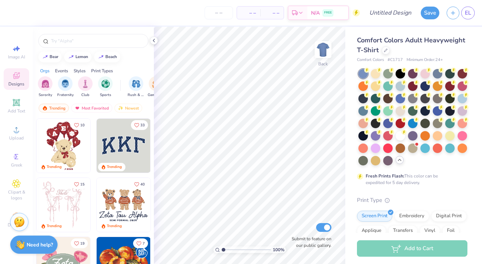
click at [398, 161] on icon at bounding box center [400, 160] width 6 height 6
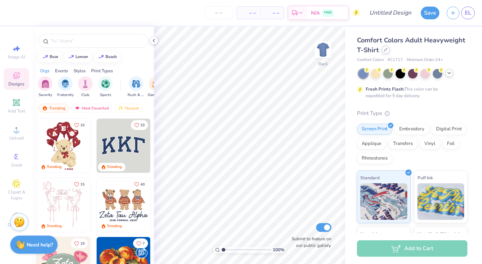
click at [386, 51] on icon at bounding box center [386, 50] width 4 height 4
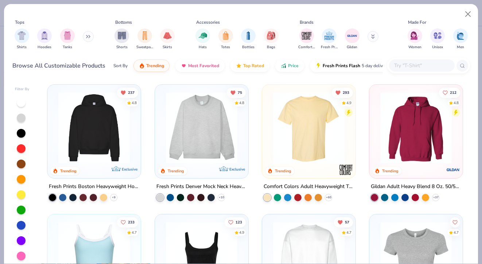
click at [232, 142] on img at bounding box center [201, 128] width 79 height 72
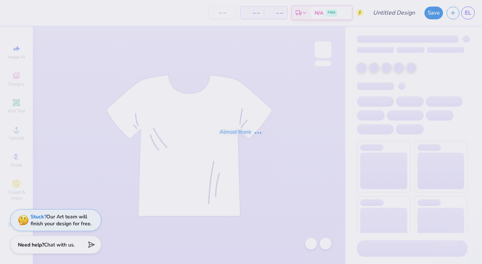
type input "fun t"
type input "40"
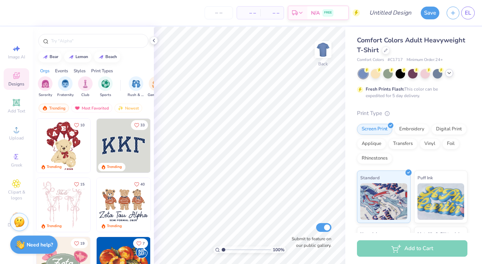
click at [449, 76] on icon at bounding box center [450, 73] width 6 height 6
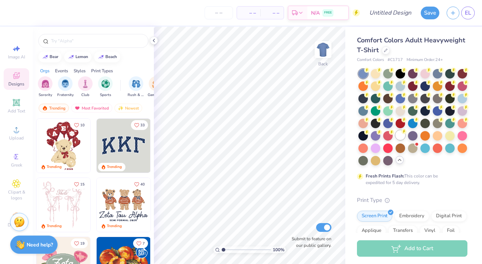
click at [401, 132] on div at bounding box center [400, 134] width 9 height 9
click at [153, 43] on icon at bounding box center [154, 41] width 6 height 6
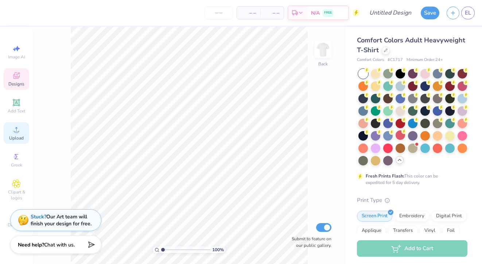
click at [15, 139] on span "Upload" at bounding box center [16, 138] width 15 height 6
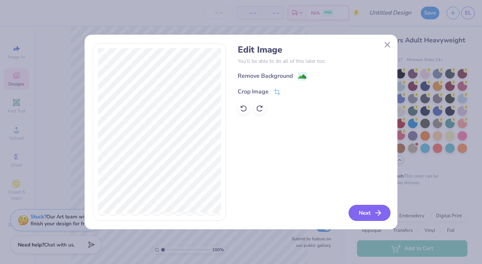
click at [370, 210] on button "Next" at bounding box center [370, 213] width 42 height 16
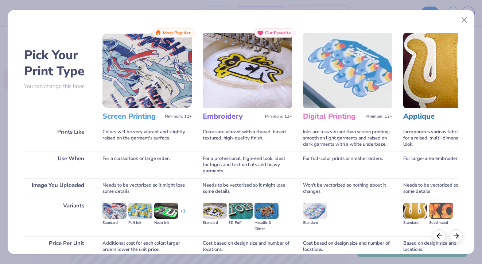
scroll to position [63, 0]
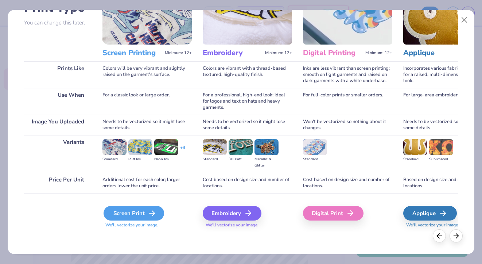
click at [153, 212] on polyline at bounding box center [153, 213] width 3 height 5
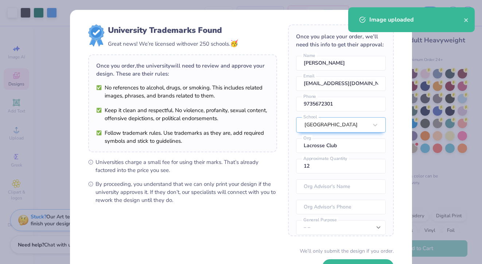
click at [204, 137] on body "Art colors – – Per Item – – Total Est. Delivery N/A FREE Design Title Save EL I…" at bounding box center [241, 132] width 482 height 264
type input "6.72"
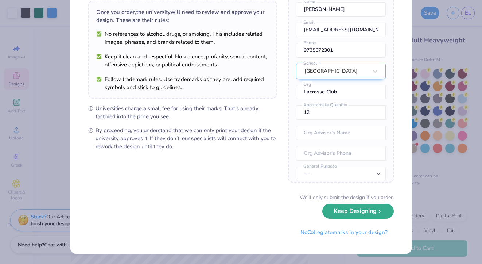
click at [340, 208] on button "Keep Designing" at bounding box center [359, 211] width 72 height 15
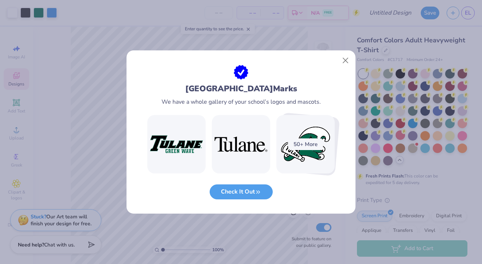
scroll to position [0, 0]
click at [244, 190] on button "Check It Out" at bounding box center [241, 189] width 63 height 15
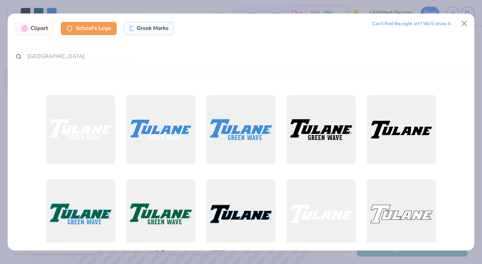
scroll to position [73, 0]
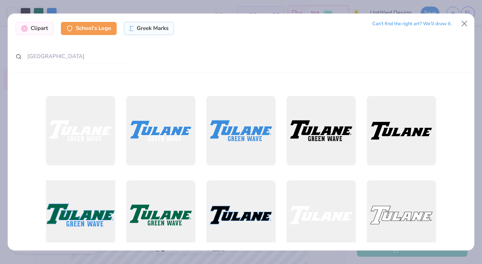
click at [92, 220] on div at bounding box center [80, 215] width 76 height 76
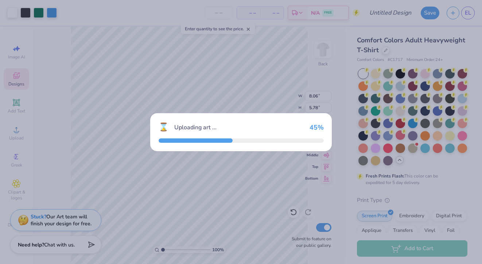
type input "14.17"
type input "4.72"
type input "3.00"
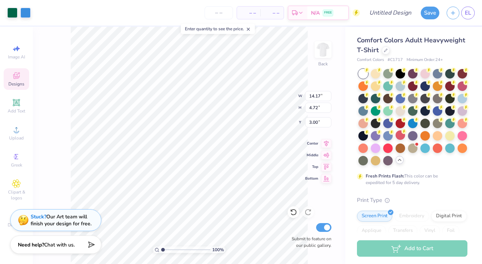
type input "8.06"
type input "5.78"
type input "14.38"
type input "14.17"
type input "4.72"
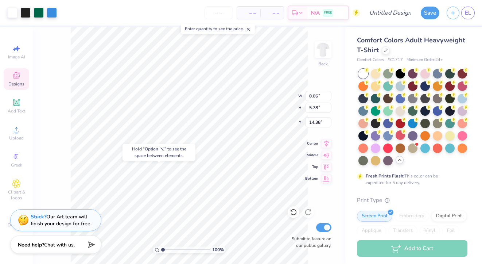
type input "3.00"
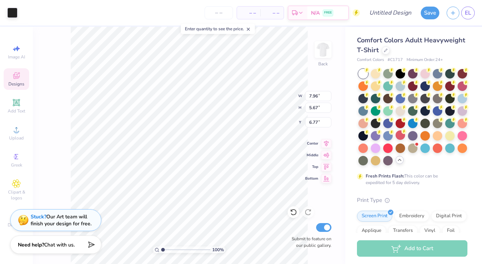
type input "6.83"
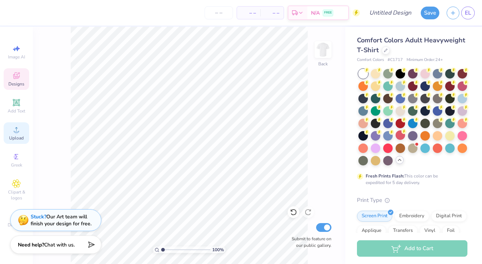
click at [18, 134] on div "Upload" at bounding box center [17, 133] width 26 height 22
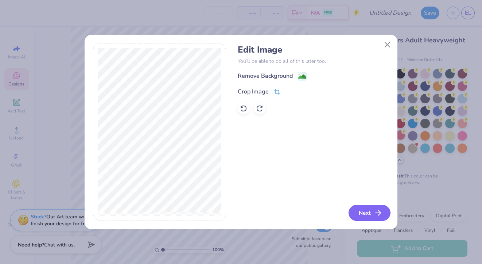
click at [369, 211] on button "Next" at bounding box center [370, 213] width 42 height 16
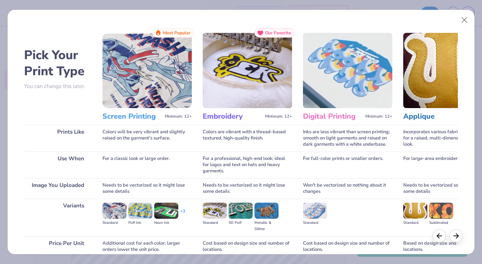
scroll to position [63, 0]
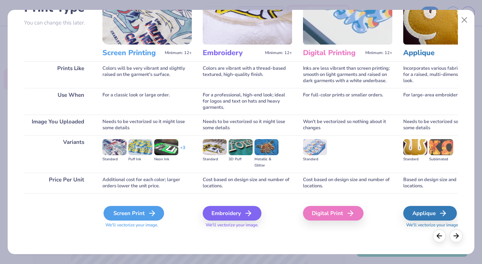
click at [136, 209] on div "Screen Print" at bounding box center [134, 213] width 61 height 15
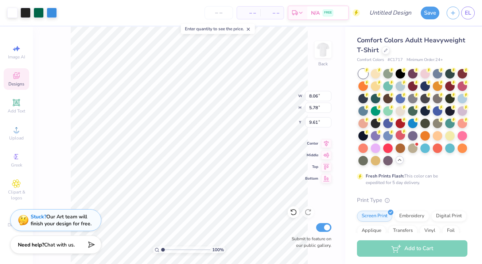
type input "6.08"
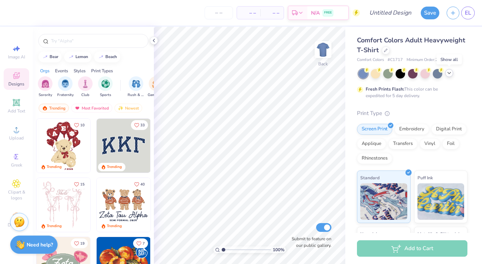
click at [448, 75] on icon at bounding box center [450, 73] width 6 height 6
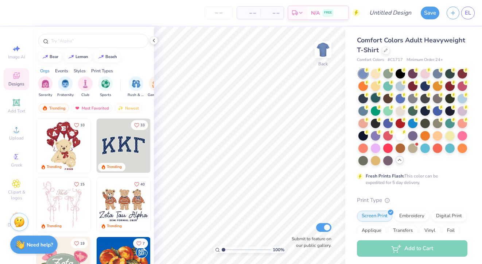
click at [378, 97] on div at bounding box center [375, 97] width 9 height 9
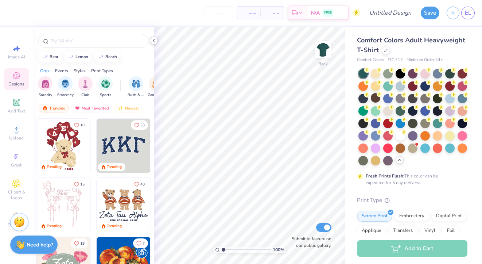
click at [154, 41] on polyline at bounding box center [153, 40] width 1 height 3
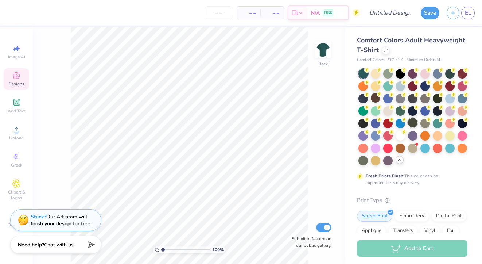
click at [416, 120] on div at bounding box center [412, 122] width 9 height 9
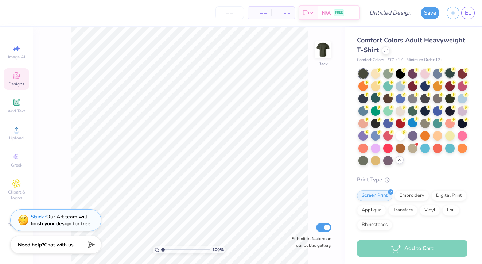
click at [450, 76] on div at bounding box center [450, 72] width 9 height 9
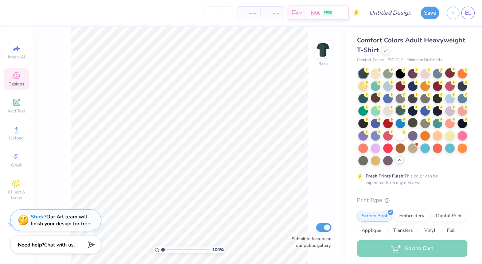
click at [401, 109] on div at bounding box center [400, 109] width 9 height 9
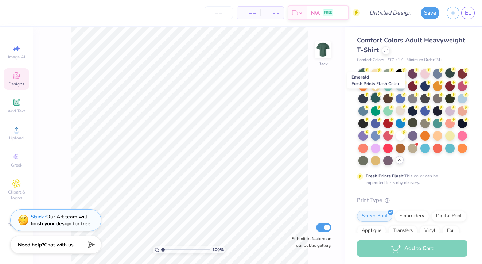
click at [375, 95] on div at bounding box center [375, 97] width 9 height 9
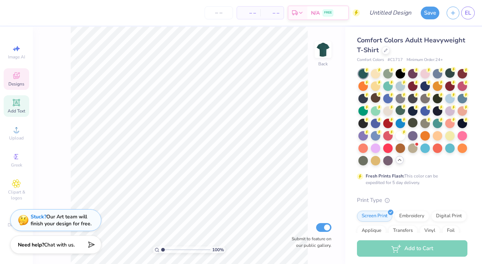
click at [19, 104] on icon at bounding box center [16, 102] width 7 height 7
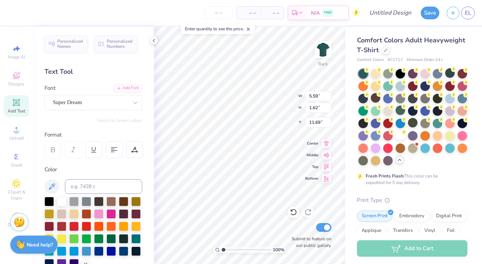
scroll to position [0, 0]
type textarea "Tulane"
click at [88, 104] on div "Super Dream" at bounding box center [90, 102] width 77 height 11
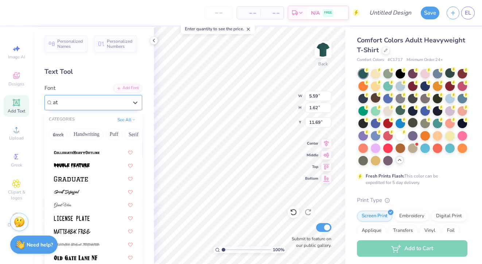
scroll to position [0, 0]
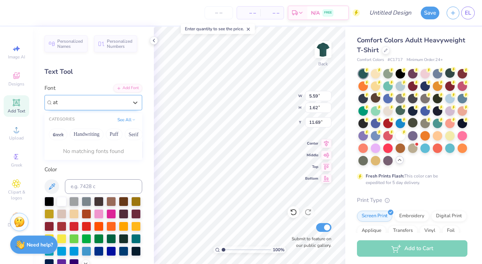
type input "a"
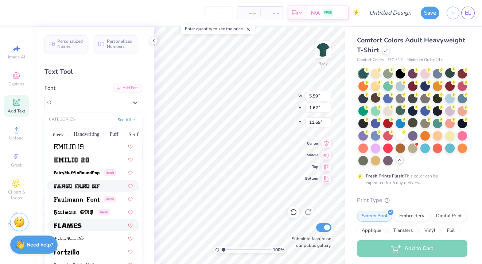
scroll to position [1498, 0]
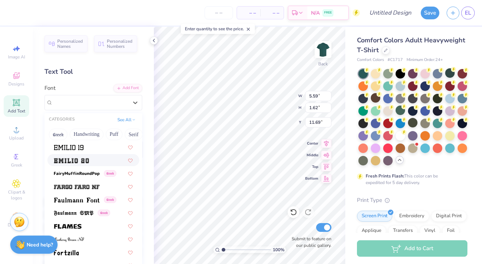
click at [92, 158] on div at bounding box center [93, 160] width 79 height 8
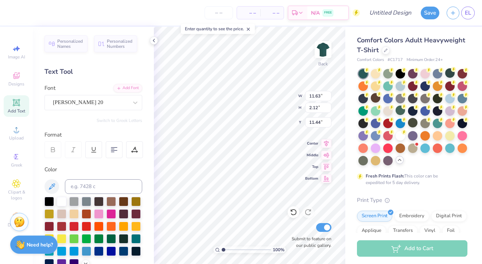
type input "3.00"
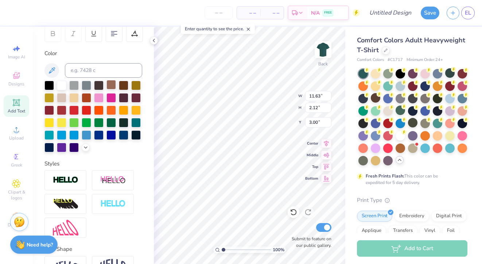
scroll to position [160, 0]
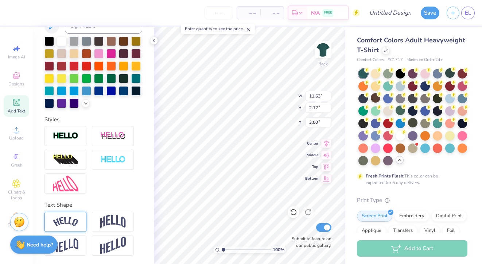
click at [69, 220] on img at bounding box center [66, 222] width 26 height 10
type input "11.60"
type input "3.02"
type input "3.00"
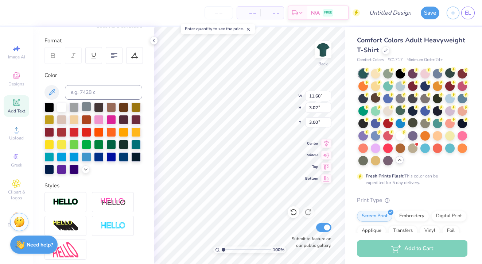
scroll to position [203, 0]
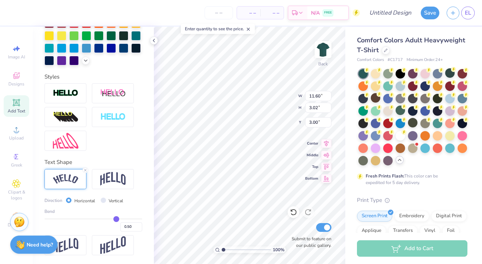
type input "0.48"
type input "0.47"
type input "0.46"
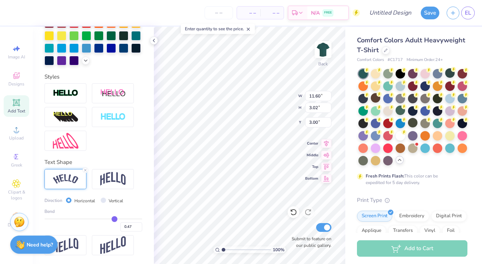
type input "0.46"
type input "0.45"
type input "0.44"
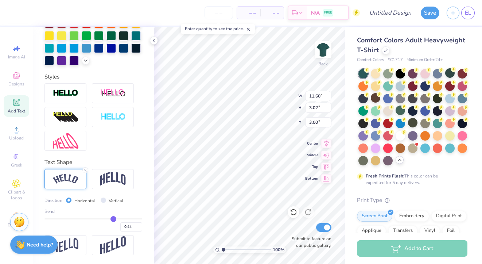
type input "0.43"
type input "0.42"
type input "0.41"
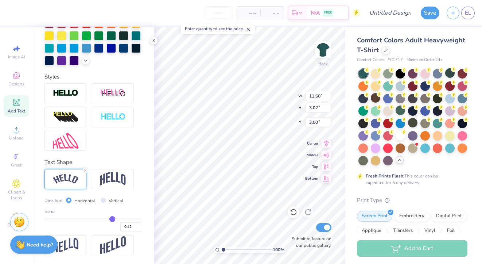
type input "0.41"
type input "0.4"
type input "0.40"
type input "0.39"
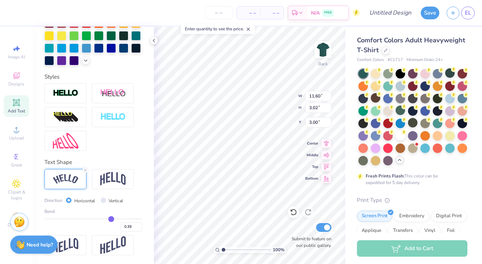
type input "0.38"
type input "0.37"
type input "0.36"
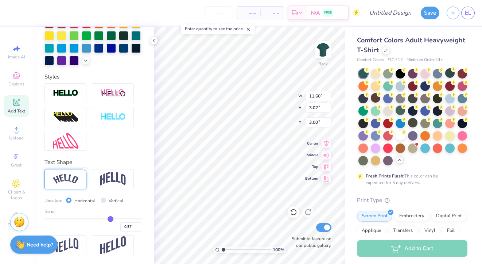
type input "0.36"
type input "0.35"
type input "0.34"
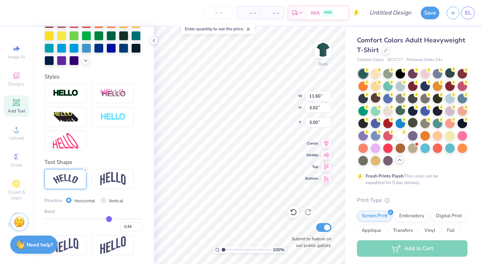
type input "0.33"
type input "0.32"
type input "0.31"
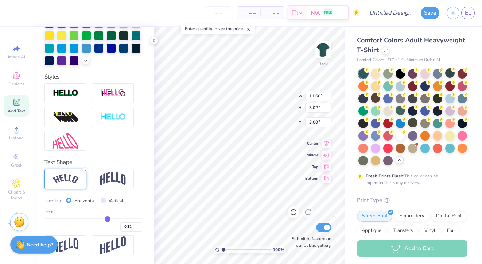
type input "0.31"
type input "0.3"
type input "0.30"
drag, startPoint x: 115, startPoint y: 218, endPoint x: 107, endPoint y: 217, distance: 8.4
type input "0.3"
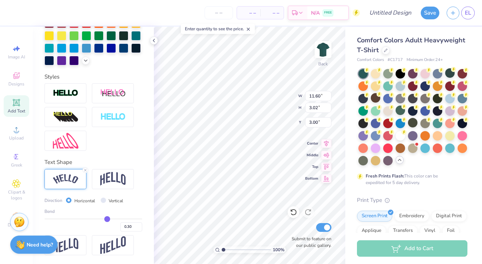
click at [107, 218] on input "range" at bounding box center [94, 218] width 98 height 1
type input "10.75"
type input "2.18"
type input "3.42"
type input "0.31"
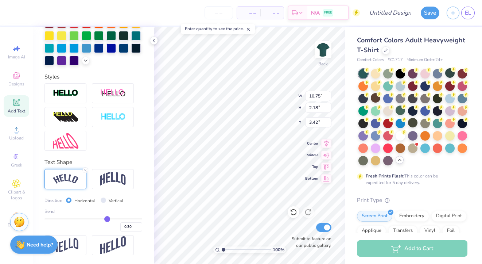
type input "0.31"
type input "0.32"
type input "0.33"
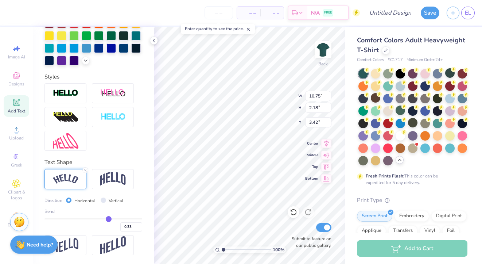
type input "0.34"
type input "0.35"
type input "0.36"
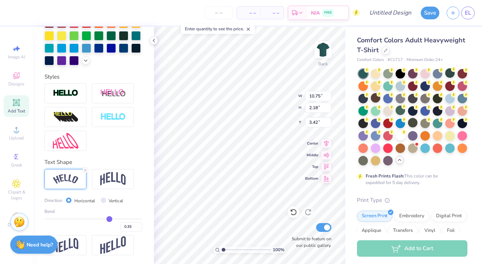
type input "0.36"
click at [109, 218] on input "range" at bounding box center [94, 218] width 98 height 1
type input "11.02"
type input "2.39"
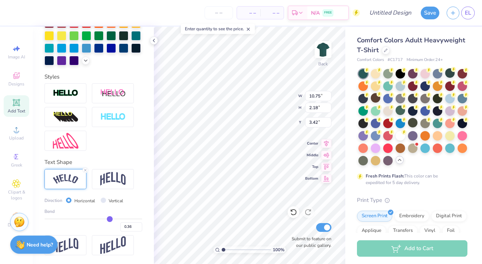
type input "3.31"
type input "0.39"
type input "0.4"
type input "0.40"
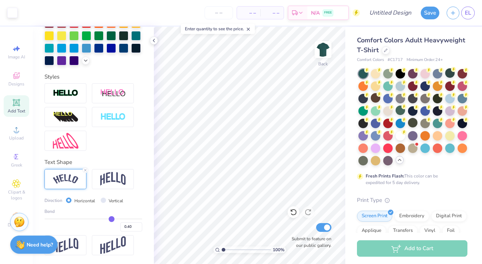
type input "0.41"
type input "0.42"
type input "0.43"
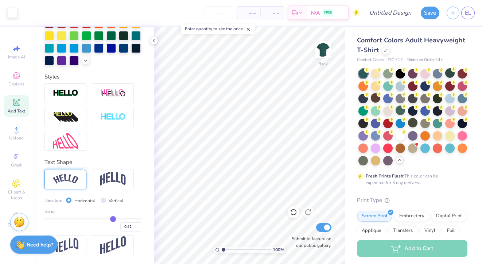
type input "0.43"
type input "0.44"
type input "0.45"
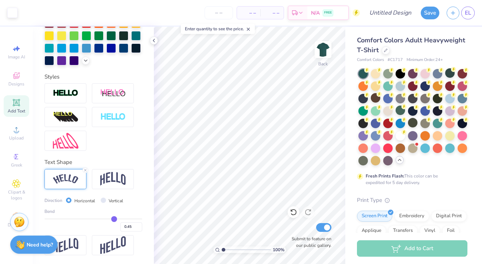
type input "0.45"
click at [114, 219] on input "range" at bounding box center [94, 218] width 98 height 1
click at [16, 128] on icon at bounding box center [16, 129] width 9 height 9
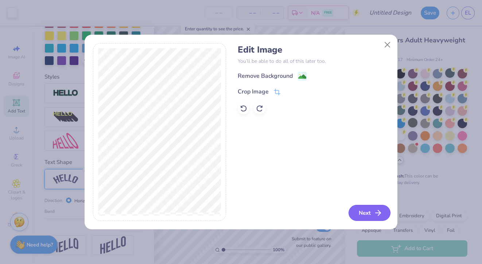
click at [367, 207] on button "Next" at bounding box center [370, 213] width 42 height 16
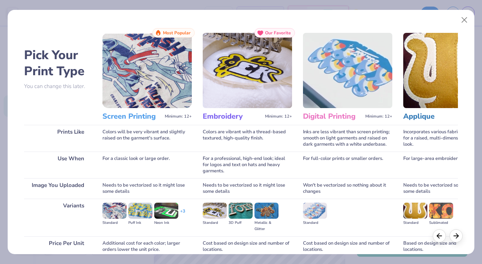
scroll to position [63, 0]
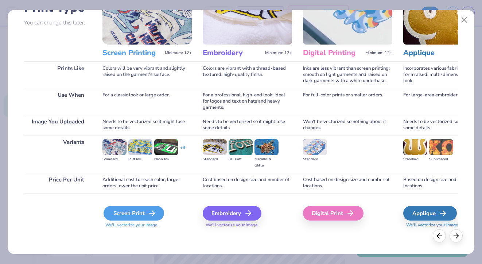
click at [127, 216] on div "Screen Print" at bounding box center [134, 213] width 61 height 15
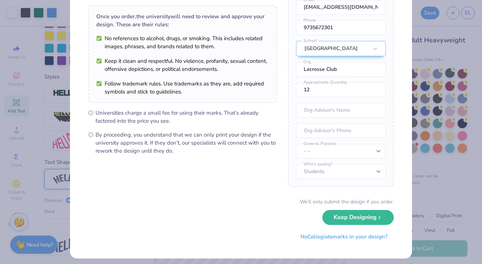
scroll to position [54, 0]
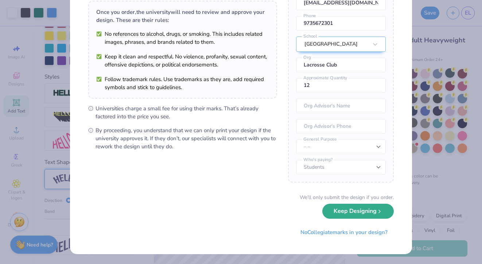
click at [348, 216] on button "Keep Designing" at bounding box center [359, 211] width 72 height 15
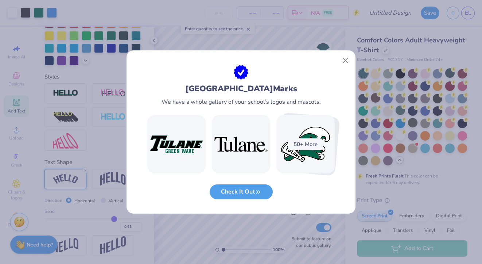
scroll to position [0, 0]
click at [248, 193] on button "Check It Out" at bounding box center [241, 189] width 63 height 15
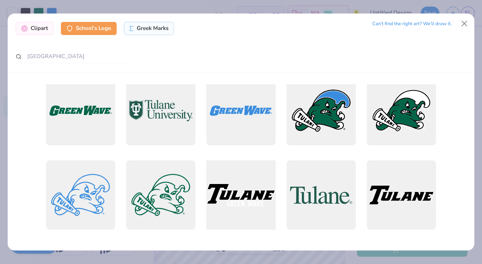
scroll to position [769, 0]
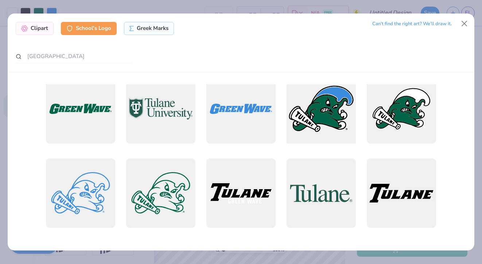
click at [338, 111] on div at bounding box center [321, 108] width 76 height 76
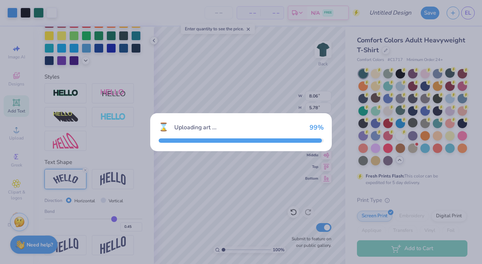
type input "14.17"
type input "10.14"
type input "3.00"
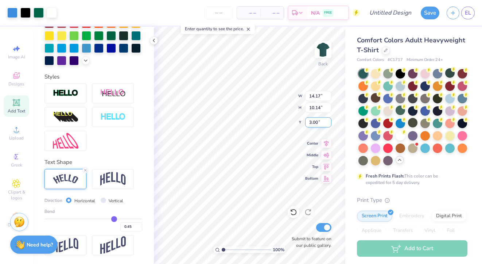
type input "8.06"
type input "5.78"
type input "9.61"
type input "10.31"
type input "7.38"
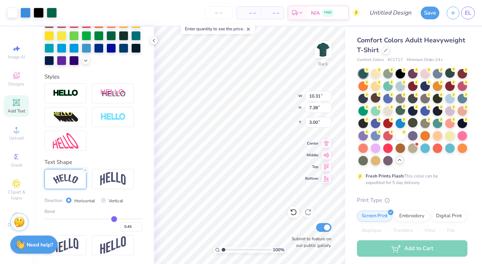
type input "14.17"
type input "10.14"
type input "5.31"
type input "5.27"
type input "3.77"
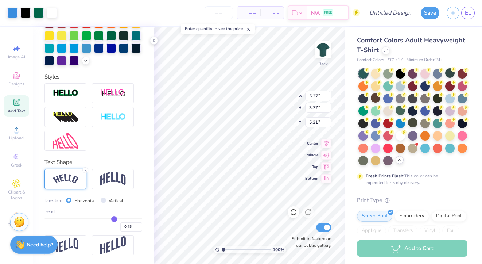
type input "5.47"
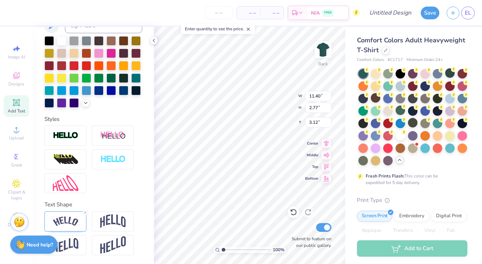
scroll to position [160, 0]
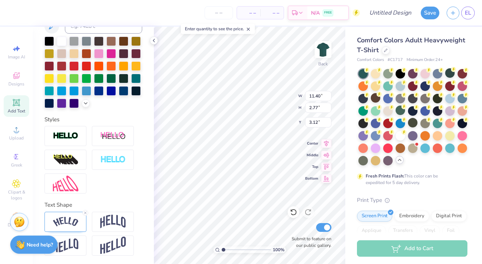
type input "4.89"
type input "11.70"
type textarea "Womens Lax"
click at [75, 222] on img at bounding box center [66, 222] width 26 height 10
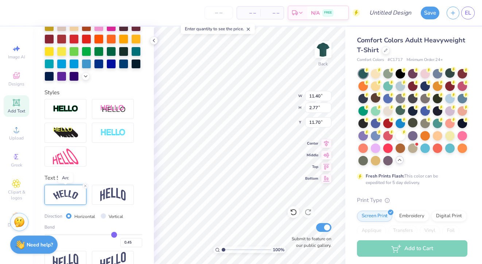
scroll to position [191, 0]
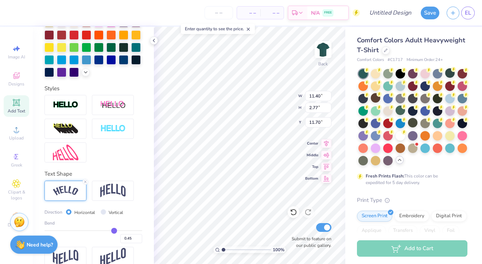
type input "0.4"
type input "0.40"
type input "0.39"
type input "0.36"
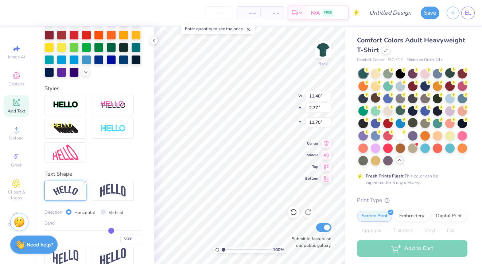
type input "0.36"
type input "0.32"
type input "0.27"
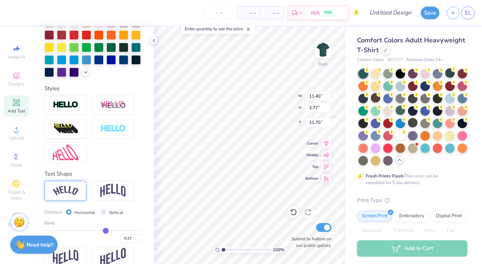
type input "0.23"
type input "0.2"
type input "0.20"
type input "0.17"
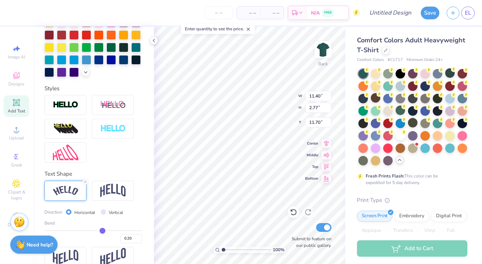
type input "0.17"
type input "0.14"
type input "0.1"
type input "0.10"
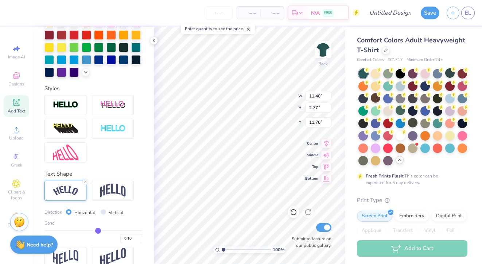
type input "0.07"
type input "0.05"
type input "0.02"
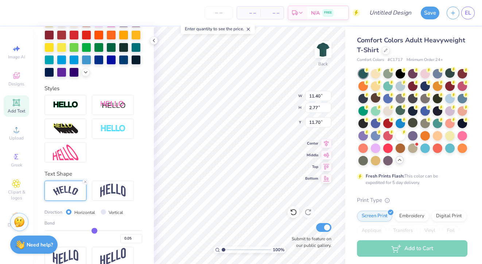
type input "0.02"
type input "0"
type input "0.00"
type input "-0.02"
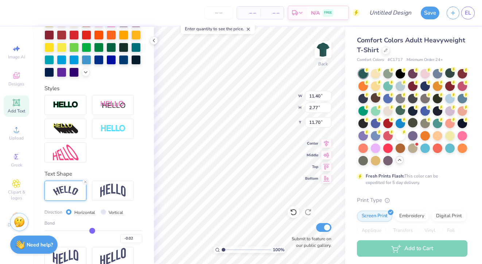
type input "-0.04"
type input "-0.06"
type input "-0.08"
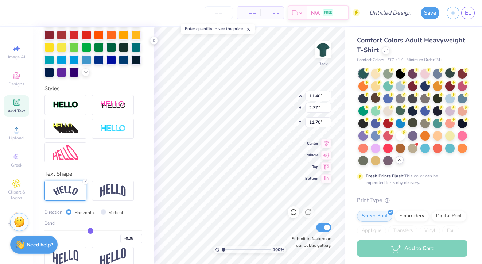
type input "-0.08"
type input "-0.1"
type input "-0.10"
type input "-0.12"
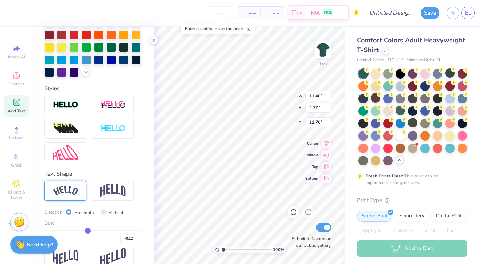
type input "-0.14"
type input "-0.15"
type input "-0.17"
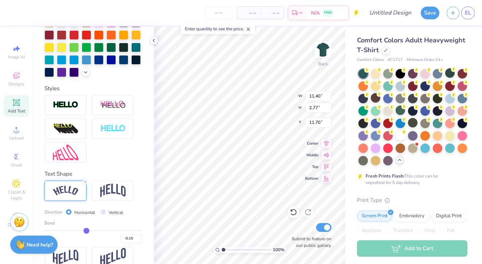
type input "-0.17"
type input "-0.18"
type input "-0.19"
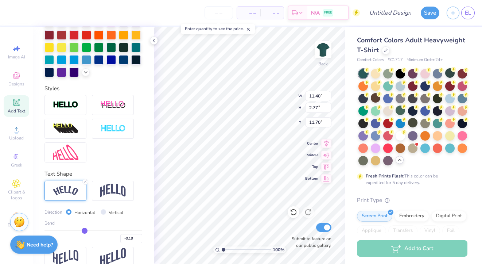
type input "-0.2"
type input "-0.20"
type input "-0.21"
type input "-0.22"
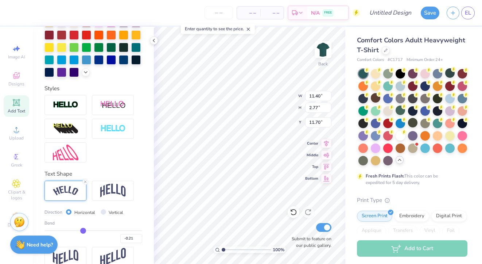
type input "-0.22"
type input "-0.23"
type input "-0.24"
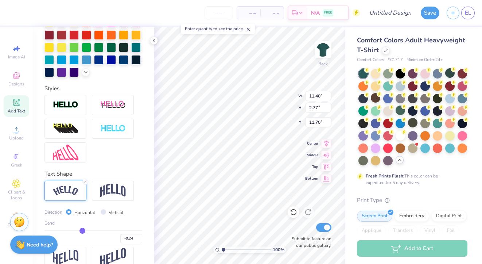
type input "-0.25"
type input "-0.26"
type input "-0.27"
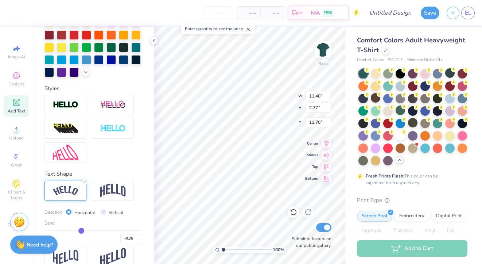
type input "-0.27"
type input "-0.28"
type input "-0.29"
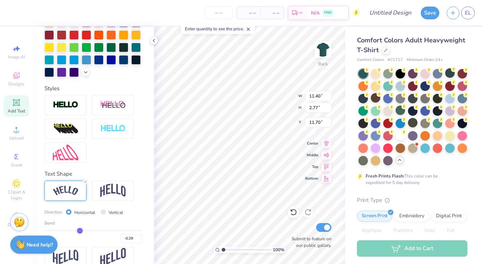
type input "-0.3"
type input "-0.30"
type input "-0.31"
type input "-0.32"
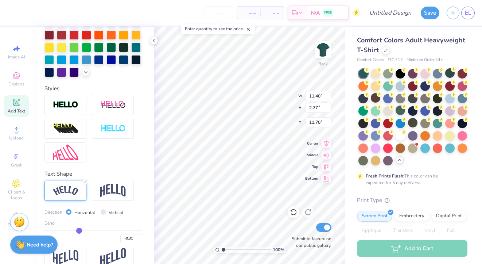
type input "-0.32"
type input "-0.33"
type input "-0.34"
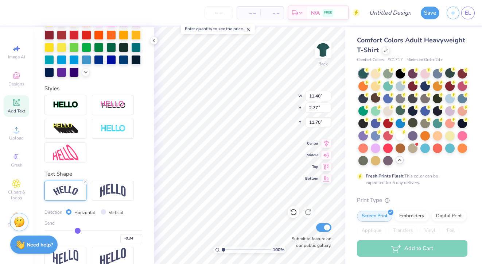
type input "-0.36"
type input "-0.38"
type input "-0.39"
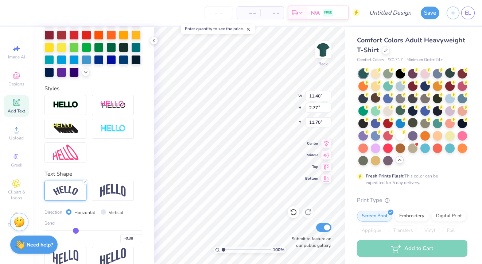
type input "-0.39"
type input "-0.41"
type input "-0.42"
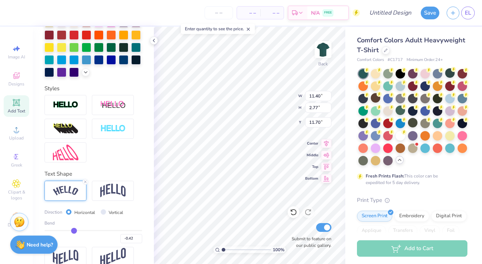
type input "-0.44"
type input "-0.45"
type input "-0.46"
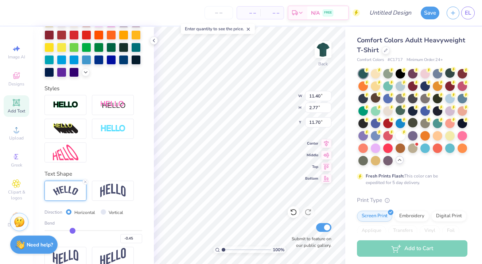
type input "-0.46"
type input "-0.47"
type input "-0.48"
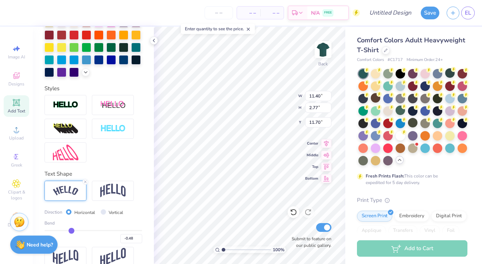
type input "-0.49"
type input "-0.5"
drag, startPoint x: 112, startPoint y: 230, endPoint x: 66, endPoint y: 234, distance: 46.2
click at [66, 234] on div "-0.60" at bounding box center [94, 236] width 98 height 13
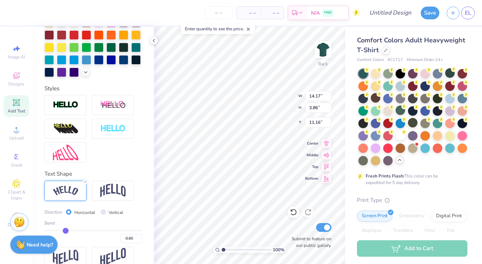
scroll to position [0, 1]
drag, startPoint x: 66, startPoint y: 230, endPoint x: 71, endPoint y: 230, distance: 4.8
click at [71, 230] on input "range" at bounding box center [94, 230] width 98 height 1
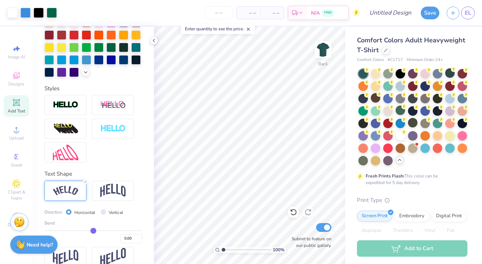
drag, startPoint x: 72, startPoint y: 230, endPoint x: 93, endPoint y: 230, distance: 21.5
click at [93, 230] on input "range" at bounding box center [94, 230] width 98 height 1
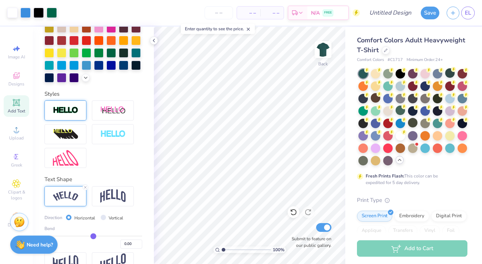
scroll to position [0, 0]
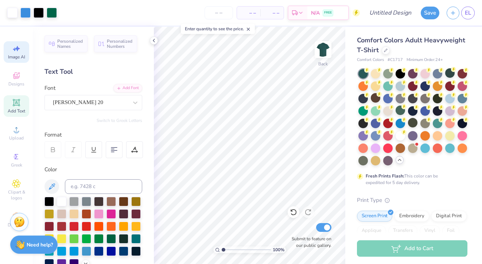
click at [23, 56] on span "Image AI" at bounding box center [16, 57] width 17 height 6
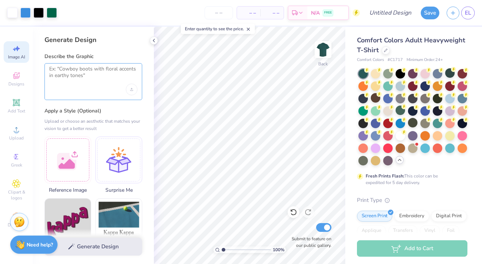
click at [103, 68] on textarea at bounding box center [93, 75] width 88 height 18
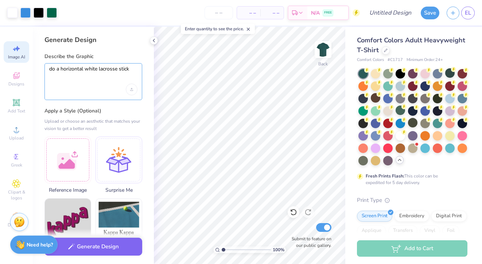
drag, startPoint x: 60, startPoint y: 69, endPoint x: 52, endPoint y: 69, distance: 8.0
click at [52, 69] on textarea "do a horizontal white lacrosse stick" at bounding box center [93, 75] width 88 height 18
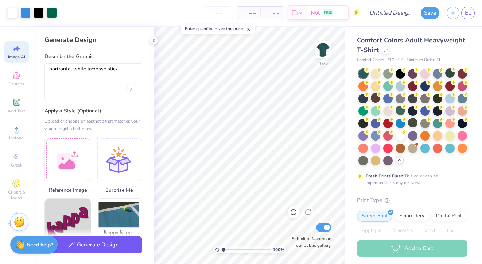
click at [76, 244] on button "Generate Design" at bounding box center [94, 245] width 98 height 18
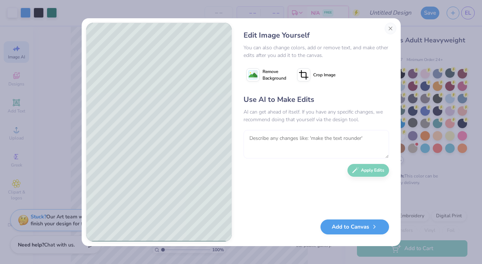
click at [277, 141] on textarea at bounding box center [317, 144] width 146 height 28
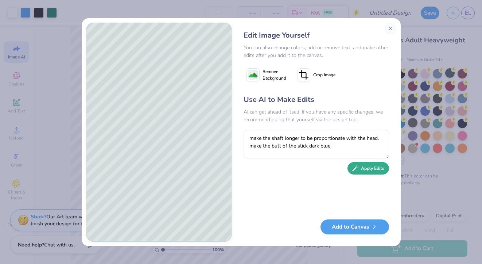
click at [367, 172] on button "Apply Edits" at bounding box center [369, 168] width 42 height 13
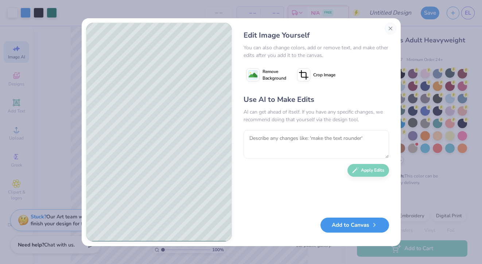
click at [366, 224] on button "Add to Canvas" at bounding box center [355, 224] width 69 height 15
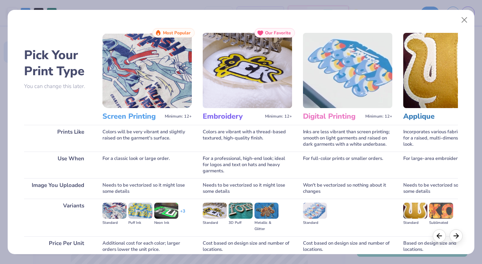
scroll to position [63, 0]
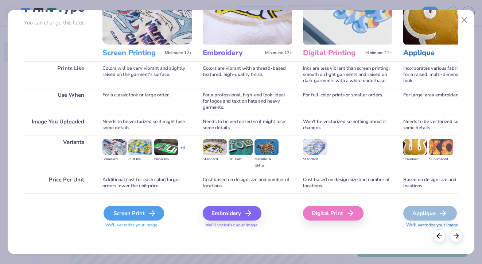
click at [128, 208] on div "Screen Print" at bounding box center [134, 213] width 61 height 15
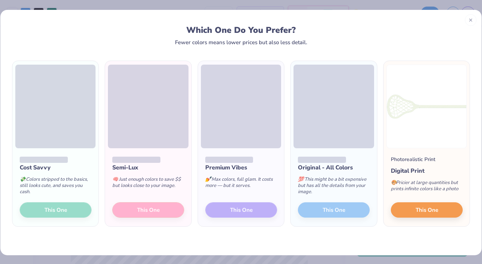
scroll to position [1, 0]
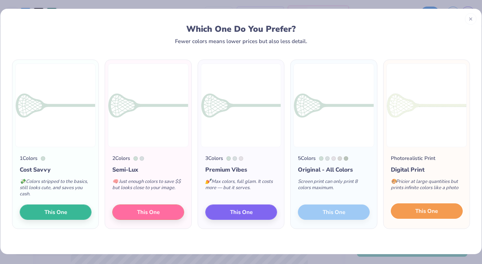
click at [440, 212] on button "This One" at bounding box center [427, 210] width 72 height 15
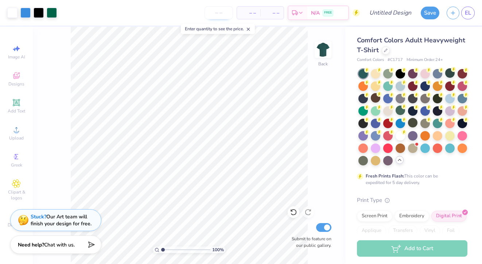
click at [219, 13] on input "number" at bounding box center [219, 12] width 28 height 13
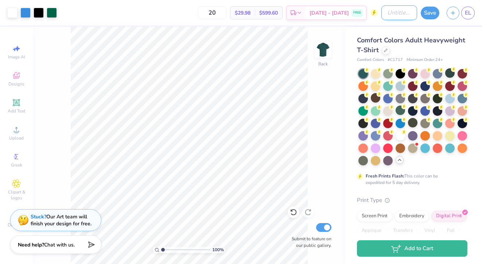
click at [397, 11] on input "Design Title" at bounding box center [400, 12] width 36 height 15
click at [432, 9] on button "Save" at bounding box center [430, 11] width 19 height 13
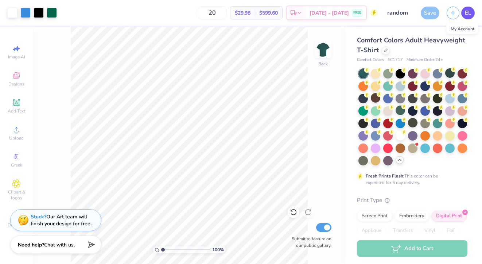
click at [469, 15] on span "EL" at bounding box center [468, 13] width 6 height 8
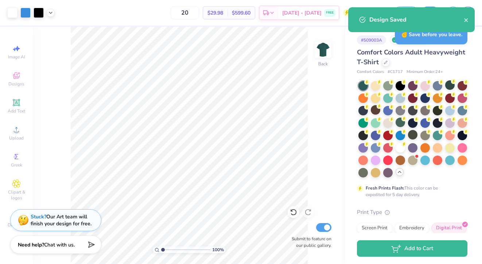
click at [465, 24] on div "Design Saved" at bounding box center [411, 19] width 127 height 25
click at [466, 19] on icon "close" at bounding box center [467, 20] width 4 height 4
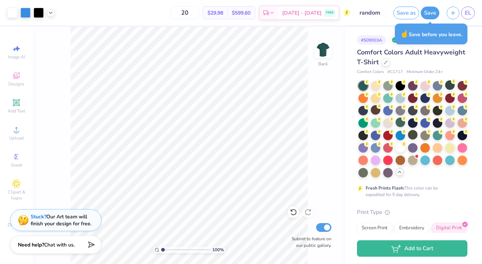
click at [468, 11] on div "Design Saved" at bounding box center [412, 22] width 130 height 33
click at [468, 11] on span "EL" at bounding box center [468, 13] width 6 height 8
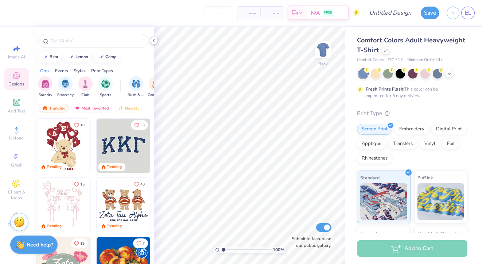
click at [155, 41] on icon at bounding box center [154, 41] width 6 height 6
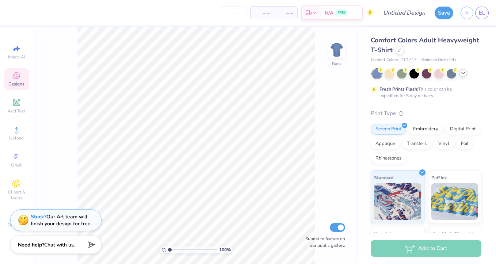
click at [463, 75] on icon at bounding box center [463, 73] width 6 height 6
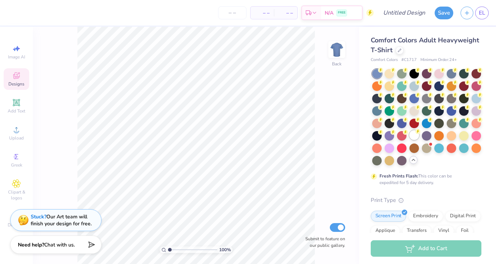
click at [383, 73] on circle at bounding box center [380, 70] width 5 height 5
click at [21, 103] on div "Add Text" at bounding box center [17, 106] width 26 height 22
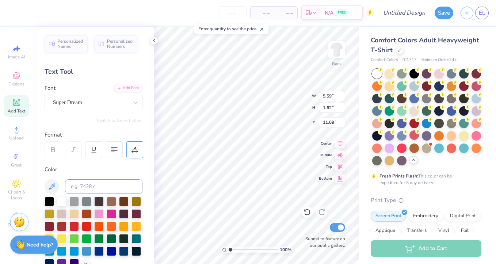
scroll to position [0, 0]
type textarea "Tulane"
click at [109, 102] on div "Super Dream" at bounding box center [90, 102] width 77 height 11
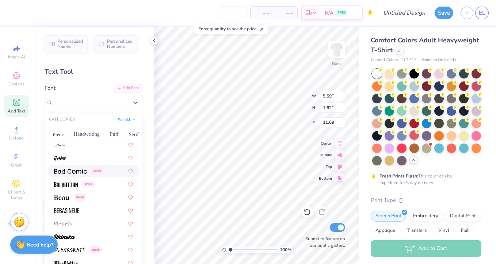
scroll to position [279, 0]
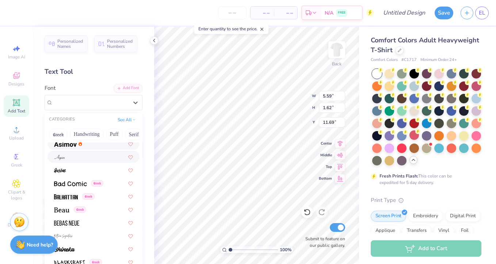
click at [88, 149] on div at bounding box center [93, 144] width 92 height 12
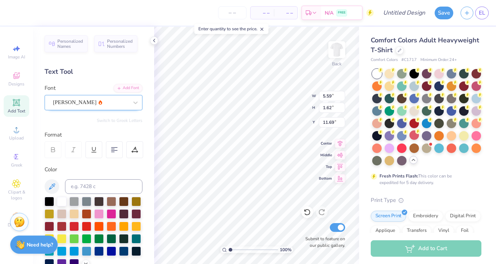
click at [119, 104] on div "[PERSON_NAME]" at bounding box center [90, 102] width 77 height 11
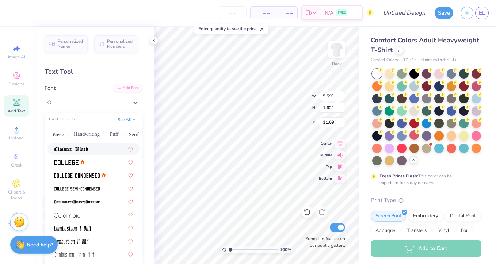
scroll to position [944, 0]
click at [98, 177] on img at bounding box center [77, 175] width 46 height 5
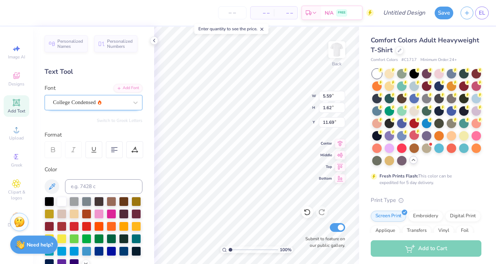
click at [102, 103] on div "College Condensed" at bounding box center [90, 102] width 77 height 11
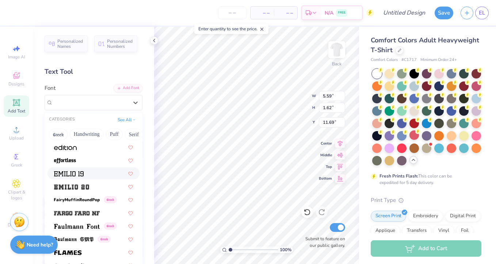
scroll to position [1475, 0]
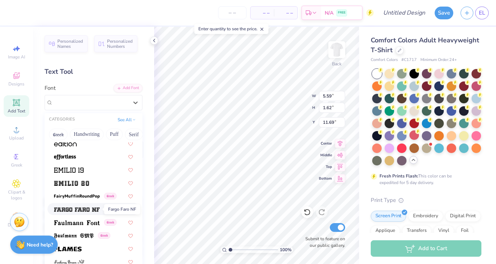
click at [90, 210] on img at bounding box center [77, 209] width 46 height 5
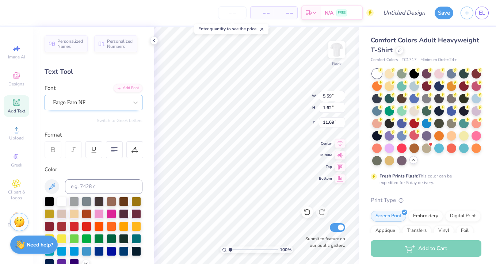
click at [105, 101] on div "Fargo Faro NF" at bounding box center [90, 102] width 77 height 11
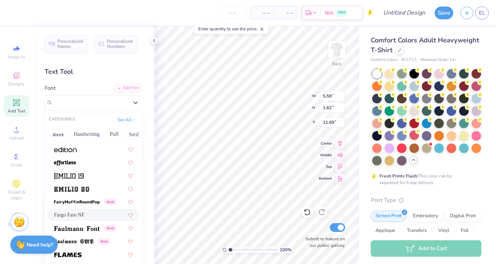
scroll to position [1464, 0]
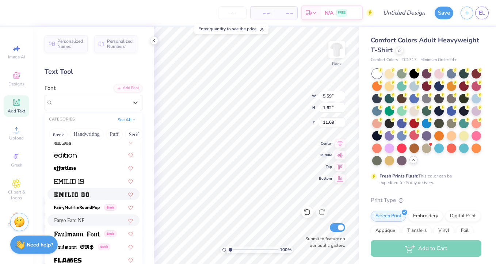
click at [81, 198] on div at bounding box center [93, 194] width 92 height 12
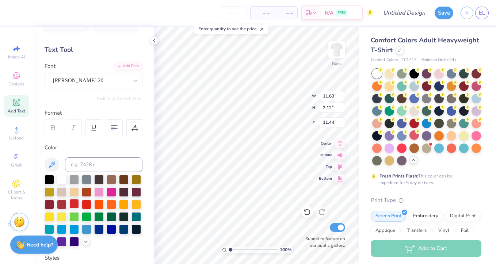
scroll to position [30, 0]
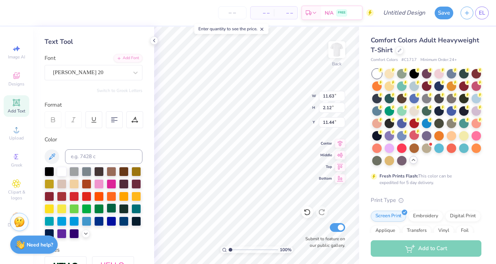
click at [115, 207] on div at bounding box center [111, 207] width 9 height 9
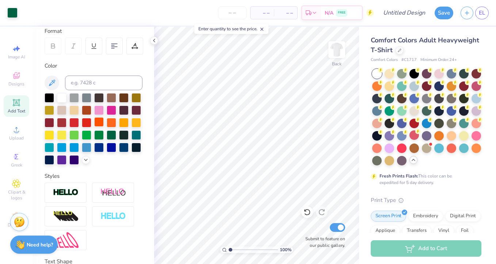
scroll to position [123, 0]
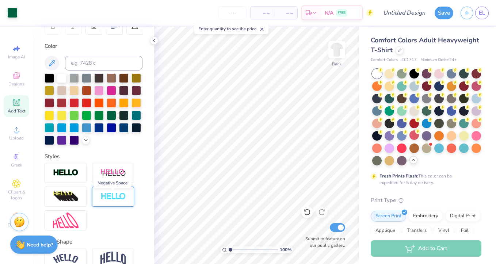
click at [104, 198] on img at bounding box center [113, 196] width 26 height 8
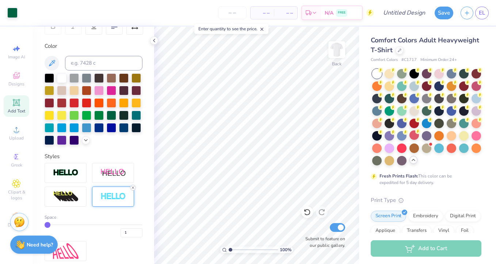
click at [133, 186] on icon at bounding box center [133, 187] width 4 height 4
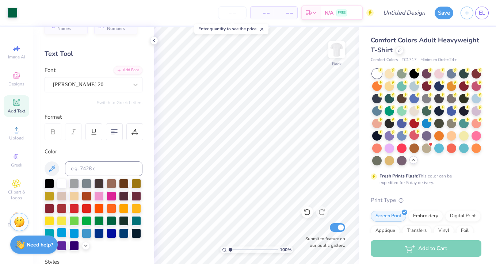
scroll to position [0, 0]
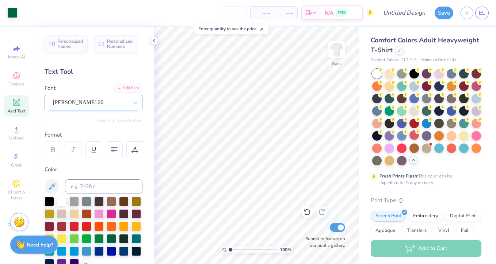
click at [67, 105] on div "[PERSON_NAME] 20" at bounding box center [90, 102] width 77 height 11
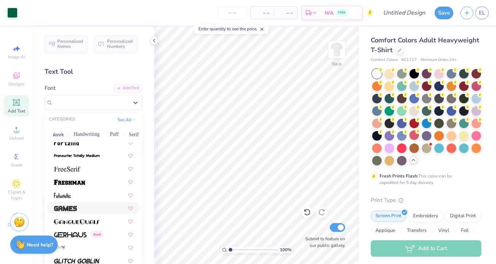
scroll to position [1604, 0]
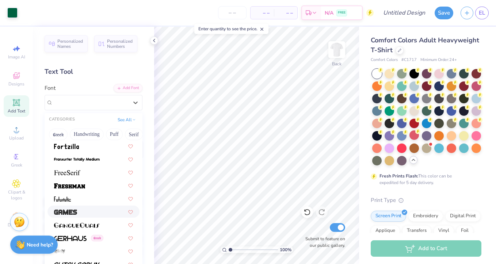
click at [88, 209] on div at bounding box center [93, 212] width 79 height 8
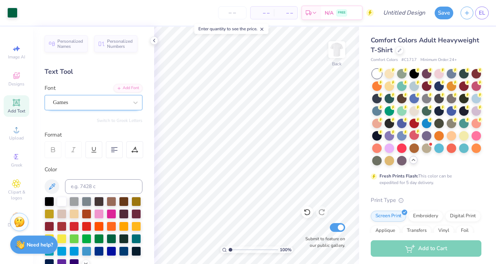
click at [90, 96] on div "Games" at bounding box center [94, 102] width 98 height 15
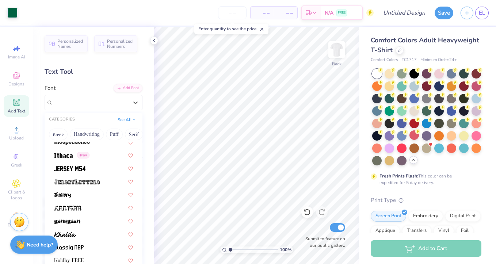
scroll to position [1988, 0]
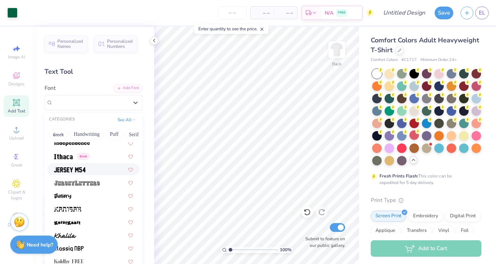
click at [87, 167] on div at bounding box center [93, 169] width 79 height 8
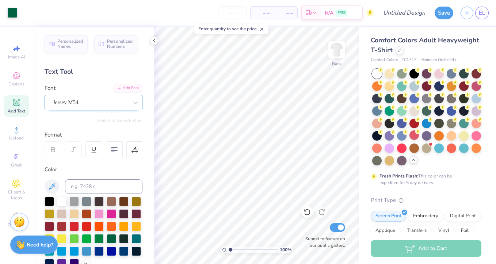
click at [100, 97] on div "Jersey M54" at bounding box center [90, 102] width 77 height 11
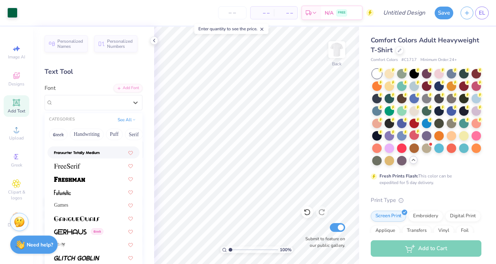
scroll to position [1610, 0]
click at [89, 180] on div at bounding box center [93, 180] width 79 height 8
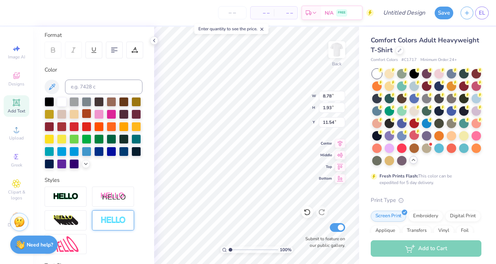
scroll to position [112, 0]
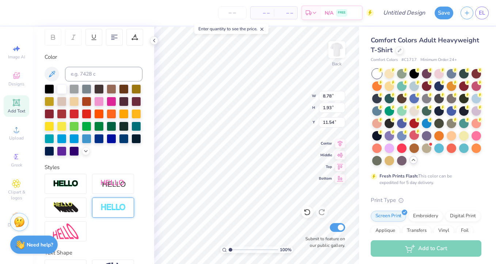
click at [114, 203] on div at bounding box center [113, 207] width 42 height 20
type input "8.81"
type input "1.96"
type input "11.52"
click at [114, 203] on div at bounding box center [113, 207] width 42 height 20
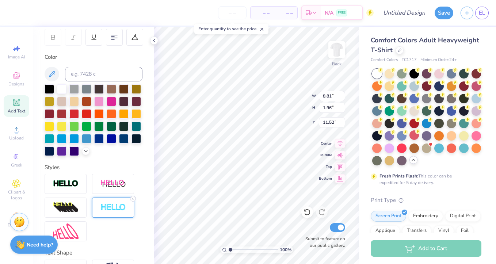
click at [132, 197] on icon at bounding box center [133, 198] width 4 height 4
type input "8.78"
type input "1.93"
type input "11.54"
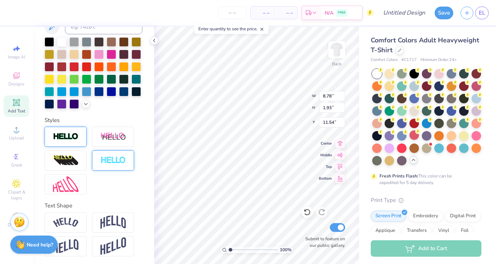
click at [67, 138] on img at bounding box center [66, 136] width 26 height 8
type input "8.81"
type input "1.96"
type input "11.52"
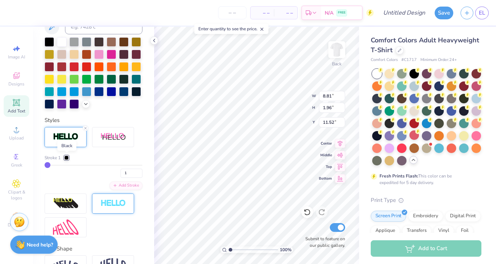
click at [66, 156] on div at bounding box center [66, 157] width 4 height 4
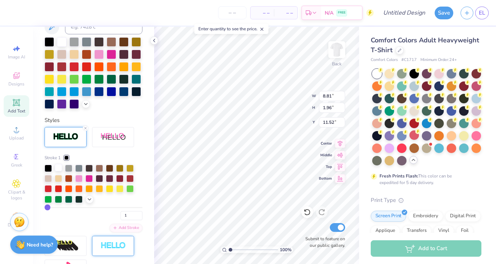
click at [57, 167] on div at bounding box center [58, 167] width 7 height 7
type input "2"
type input "3"
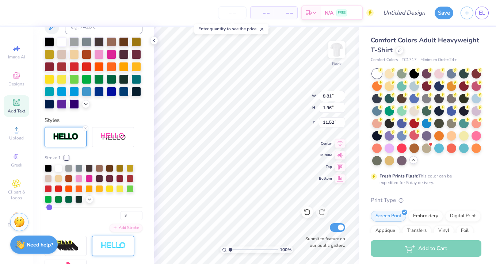
type input "4"
type input "5"
type input "6"
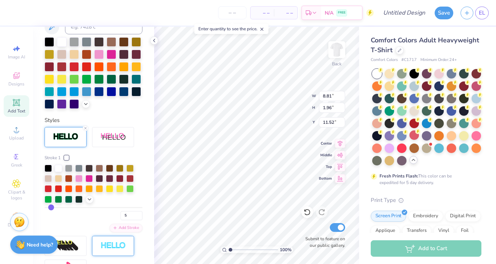
type input "6"
type input "7"
type input "8"
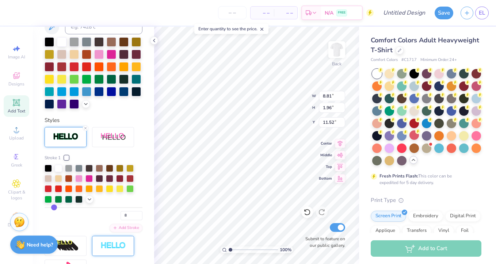
type input "9"
type input "10"
type input "11"
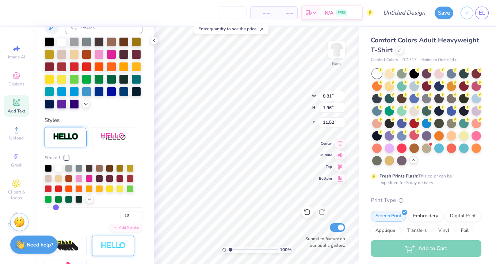
type input "11"
type input "12"
type input "13"
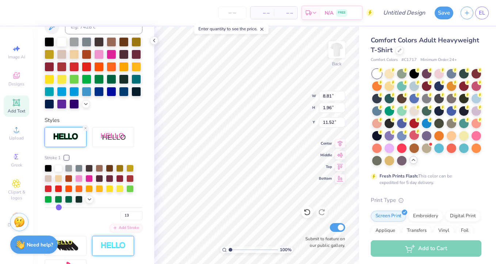
type input "14"
type input "15"
type input "16"
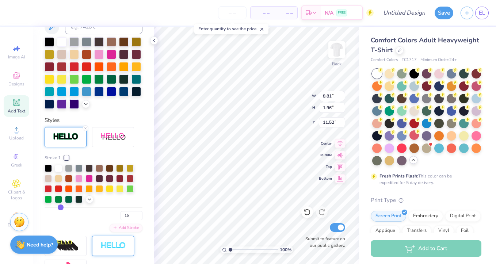
type input "16"
type input "17"
type input "18"
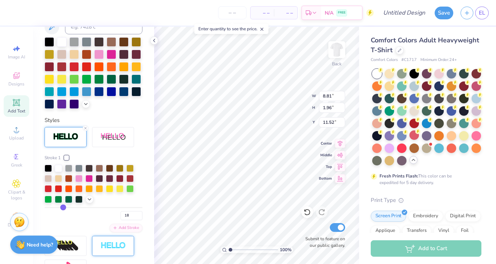
type input "19"
type input "20"
type input "21"
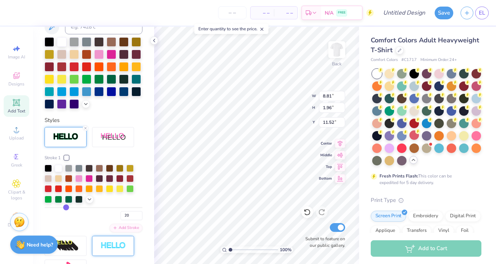
type input "21"
type input "22"
type input "23"
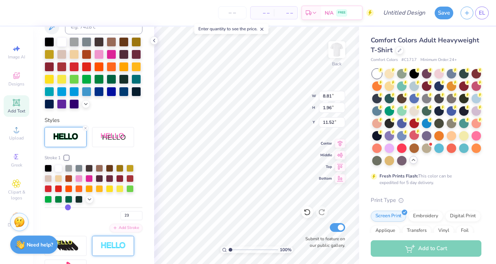
type input "24"
type input "25"
type input "26"
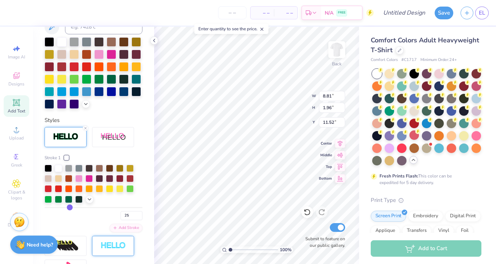
type input "26"
type input "27"
type input "28"
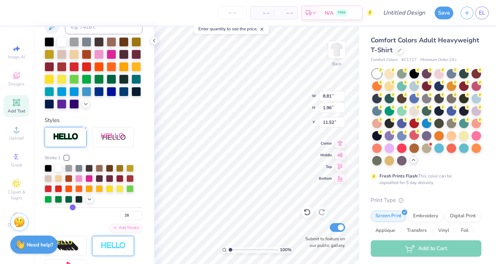
type input "29"
type input "30"
type input "31"
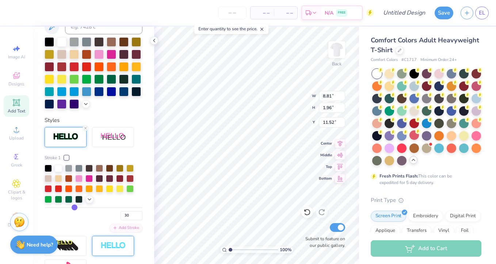
type input "31"
type input "32"
drag, startPoint x: 47, startPoint y: 205, endPoint x: 74, endPoint y: 204, distance: 26.7
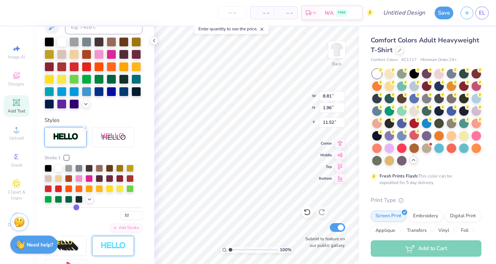
click at [74, 204] on div "Stroke 1 32" at bounding box center [94, 187] width 98 height 66
type input "9.75"
type input "2.90"
type input "11.05"
click at [425, 135] on div at bounding box center [425, 134] width 9 height 9
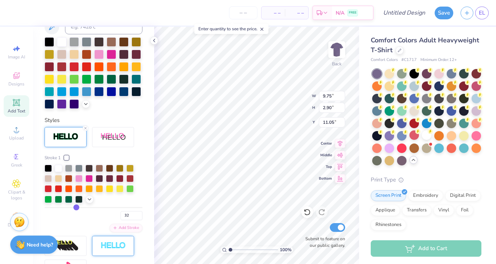
type input "30"
type input "28"
type input "25"
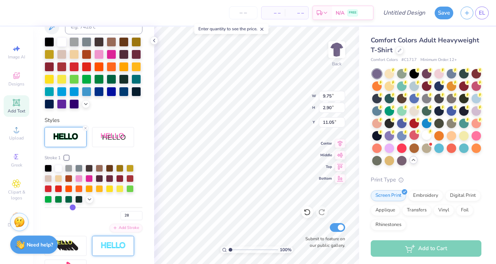
type input "25"
type input "22"
type input "20"
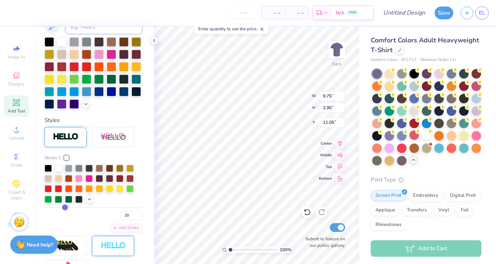
type input "18"
type input "17"
type input "15"
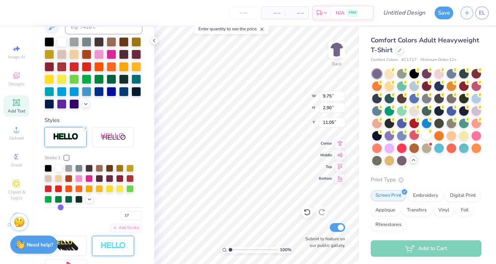
type input "15"
type input "14"
type input "13"
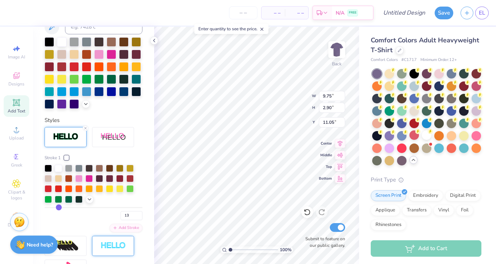
type input "12"
type input "11"
type input "10"
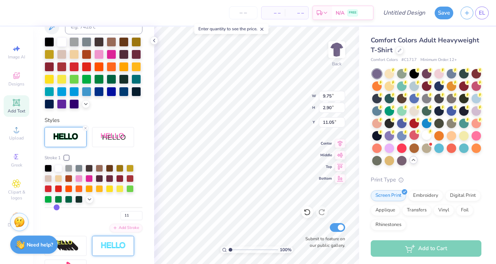
type input "10"
type input "9"
type input "8"
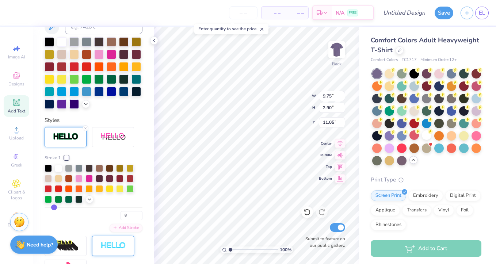
type input "7"
type input "6"
type input "4"
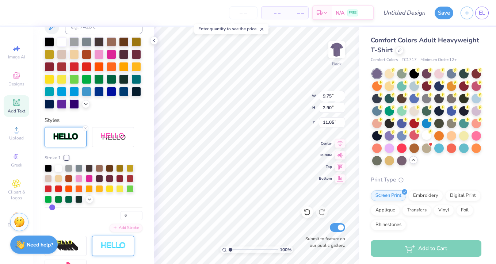
type input "4"
type input "3"
type input "2"
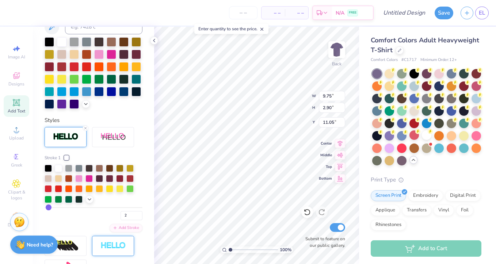
type input "1"
drag, startPoint x: 75, startPoint y: 207, endPoint x: 31, endPoint y: 208, distance: 44.2
click at [31, 208] on div "– – Per Item – – Total Est. Delivery N/A FREE Design Title Save EL Image AI Des…" at bounding box center [248, 132] width 496 height 264
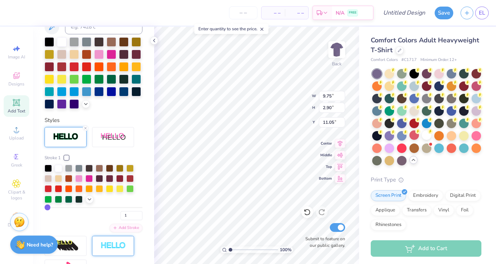
type input "8.81"
type input "1.96"
type input "11.52"
type input "3"
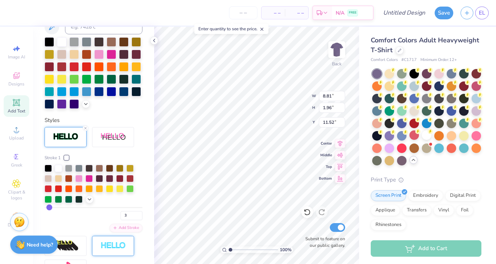
type input "3"
click at [49, 207] on input "range" at bounding box center [94, 207] width 98 height 1
type input "8.87"
type input "2.02"
type input "11.49"
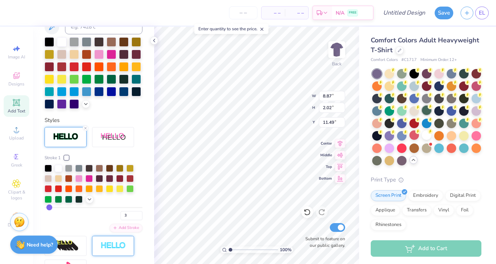
click at [425, 110] on div at bounding box center [425, 109] width 9 height 9
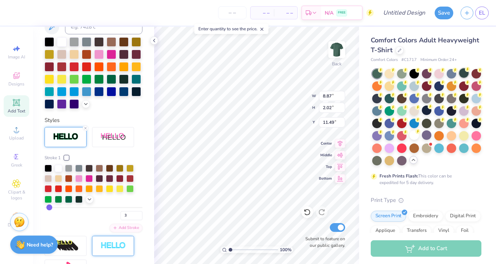
click at [464, 74] on div at bounding box center [463, 72] width 9 height 9
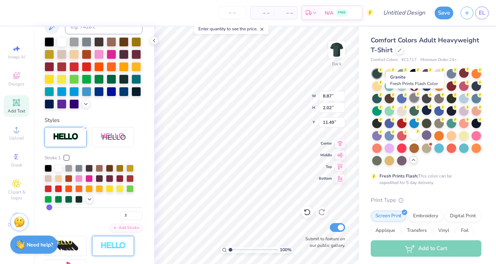
click at [415, 98] on div at bounding box center [413, 97] width 9 height 9
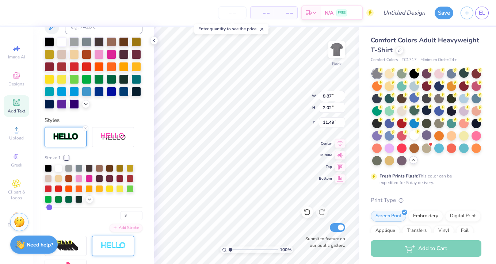
click at [413, 111] on div at bounding box center [413, 109] width 9 height 9
click at [373, 106] on div at bounding box center [376, 109] width 9 height 9
click at [373, 98] on div at bounding box center [376, 97] width 9 height 9
click at [374, 163] on div at bounding box center [376, 159] width 9 height 9
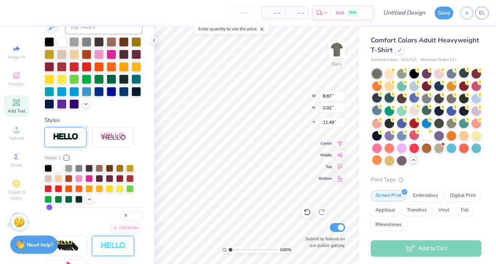
click at [387, 97] on div at bounding box center [388, 97] width 9 height 9
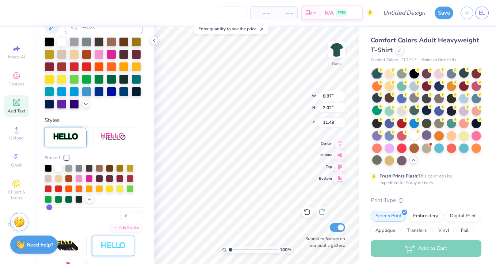
type input "3.00"
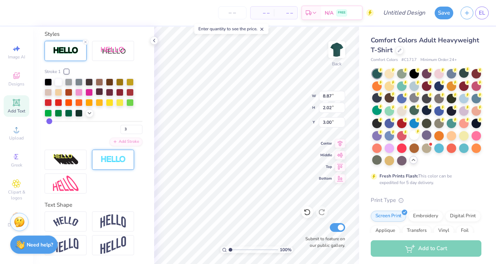
scroll to position [273, 0]
click at [80, 217] on div at bounding box center [66, 222] width 42 height 20
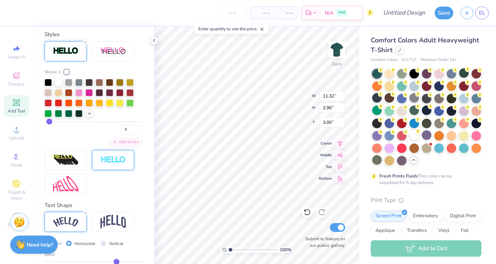
type input "11.32"
type input "2.90"
type input "2.56"
click at [86, 213] on icon at bounding box center [85, 213] width 4 height 4
type input "8.87"
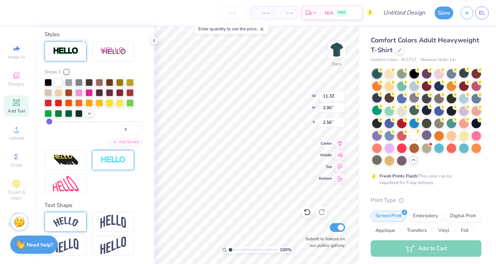
type input "2.02"
type input "3.00"
click at [101, 218] on img at bounding box center [113, 222] width 26 height 14
type input "3.44"
type input "2.29"
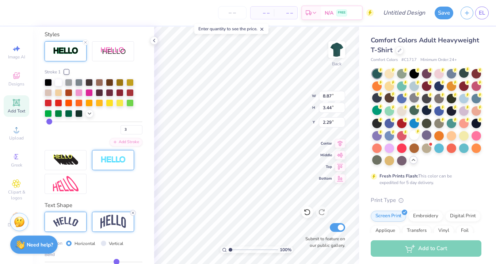
click at [135, 211] on icon at bounding box center [133, 213] width 4 height 4
type input "2.02"
type input "3.00"
click at [80, 223] on div at bounding box center [66, 222] width 42 height 20
type input "11.32"
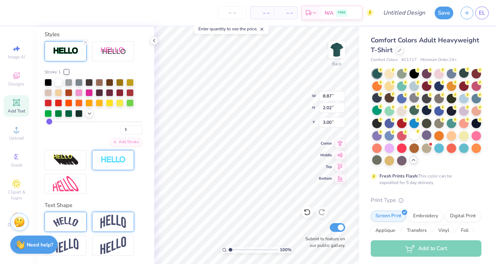
type input "2.90"
type input "2.56"
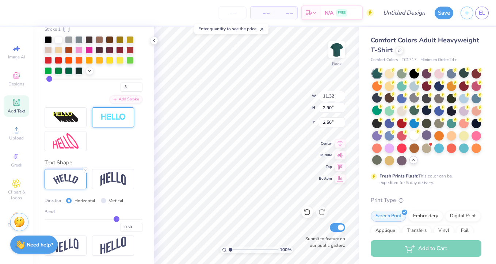
type input "0.49"
type input "0.48"
type input "0.47"
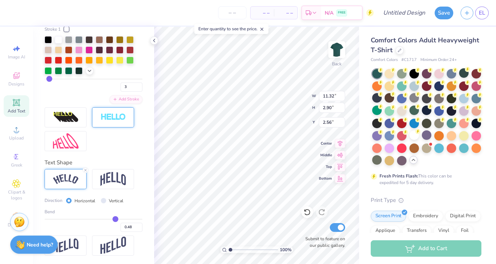
type input "0.47"
type input "0.46"
type input "0.45"
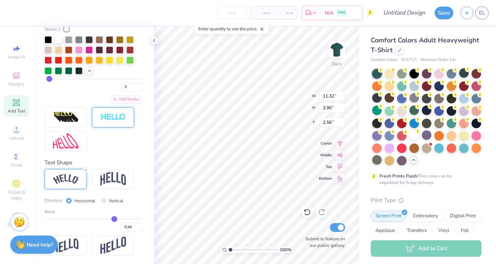
type input "0.44"
click at [113, 219] on input "range" at bounding box center [94, 219] width 98 height 1
type input "11.08"
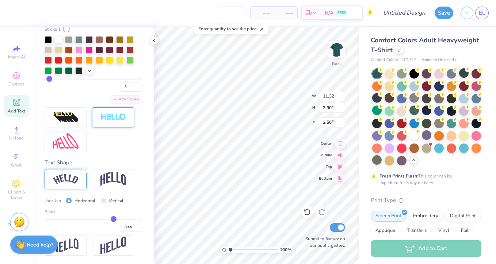
type input "2.63"
type input "2.70"
type input "0.43"
type input "0.42"
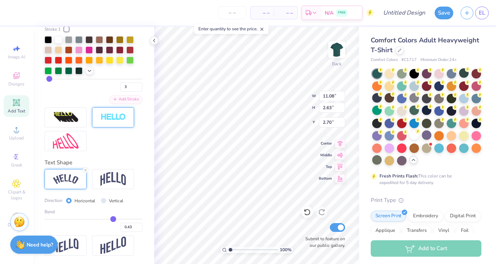
type input "0.42"
type input "0.41"
type input "0.4"
type input "0.40"
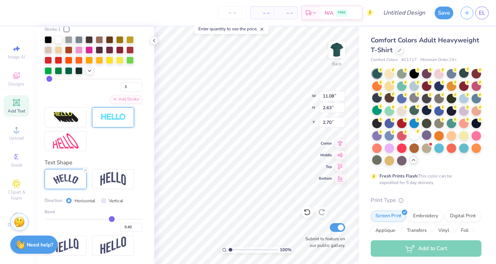
type input "0.39"
click at [111, 219] on input "range" at bounding box center [94, 219] width 98 height 1
type input "10.86"
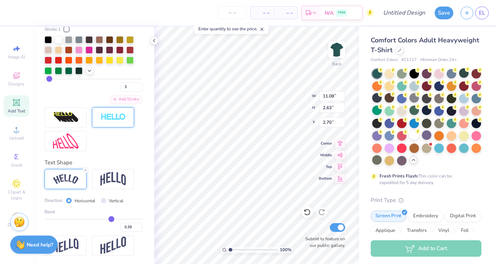
type input "2.42"
type input "2.80"
click at [101, 199] on input "Vertical" at bounding box center [103, 200] width 5 height 5
radio input "true"
type input "8.71"
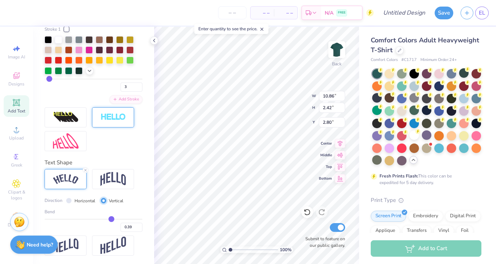
type input "11.87"
type input "0.53"
click at [69, 199] on input "Horizontal" at bounding box center [68, 200] width 5 height 5
radio input "true"
type input "10.86"
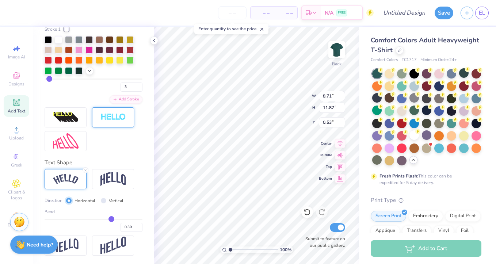
type input "2.42"
type input "5.25"
type input "0.41"
type input "0.4"
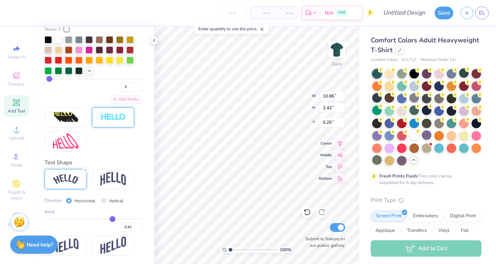
type input "0.40"
type input "0.39"
type input "0.38"
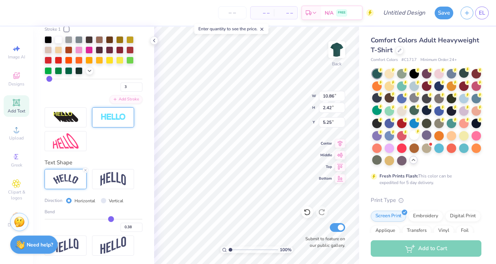
type input "0.37"
type input "0.36"
type input "0.35"
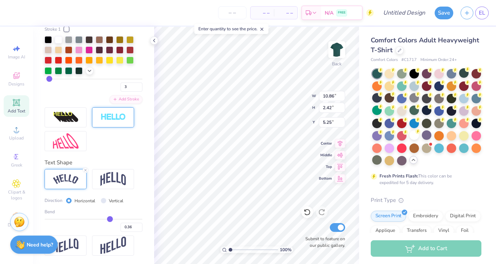
type input "0.35"
type input "0.34"
type input "0.33"
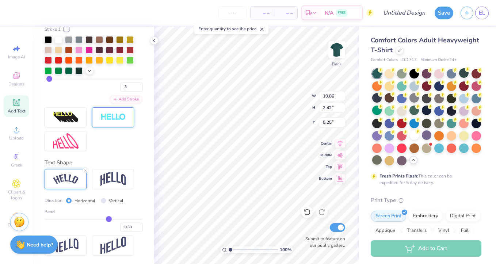
type input "0.32"
drag, startPoint x: 112, startPoint y: 220, endPoint x: 108, endPoint y: 220, distance: 4.0
click at [108, 220] on input "range" at bounding box center [94, 219] width 98 height 1
click at [112, 219] on input "range" at bounding box center [94, 219] width 98 height 1
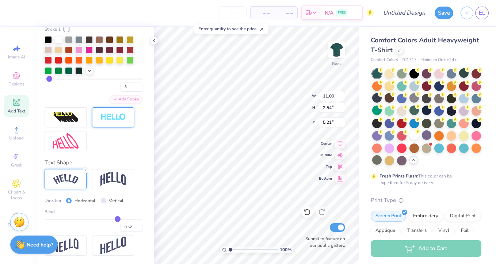
click at [117, 219] on input "range" at bounding box center [94, 219] width 98 height 1
click at [119, 219] on input "range" at bounding box center [94, 219] width 98 height 1
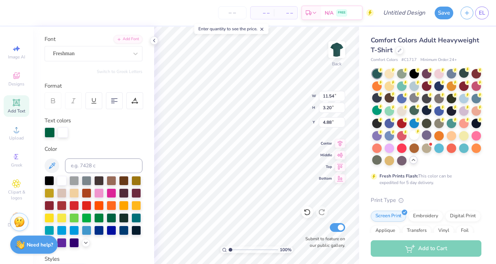
scroll to position [46, 0]
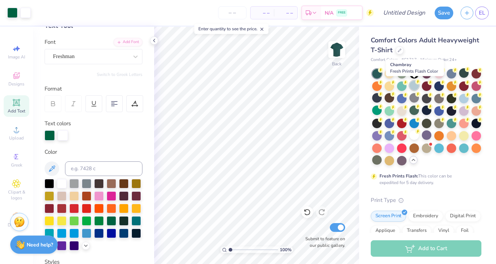
click at [413, 89] on div at bounding box center [413, 85] width 9 height 9
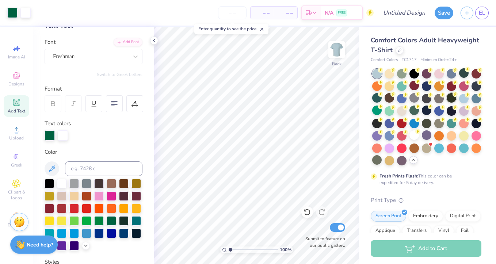
click at [453, 99] on div at bounding box center [450, 97] width 9 height 9
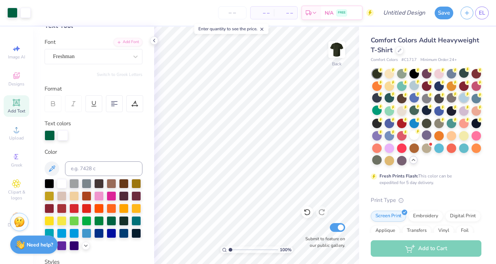
click at [464, 97] on div at bounding box center [463, 97] width 9 height 9
click at [383, 71] on circle at bounding box center [380, 70] width 5 height 5
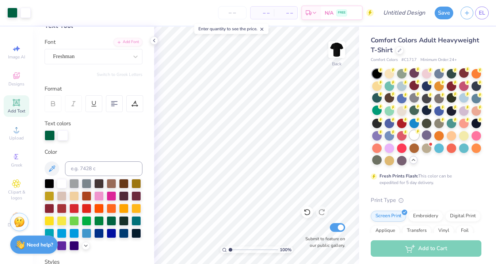
click at [416, 135] on div at bounding box center [413, 134] width 9 height 9
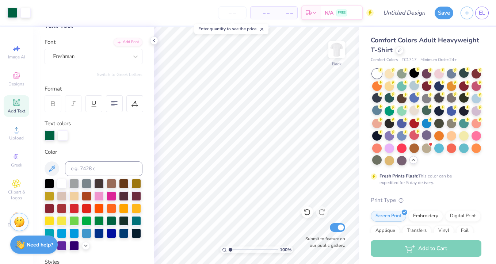
click at [446, 95] on div at bounding box center [450, 97] width 9 height 9
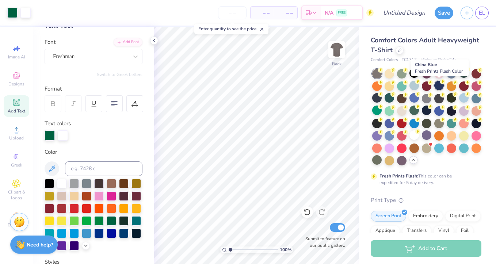
click at [440, 87] on div at bounding box center [438, 85] width 9 height 9
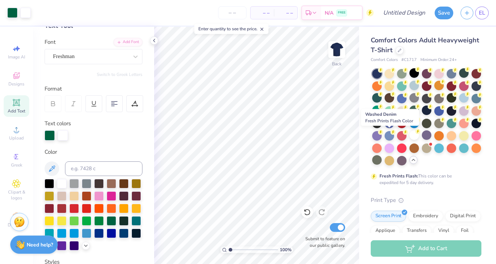
drag, startPoint x: 390, startPoint y: 136, endPoint x: 409, endPoint y: 130, distance: 19.7
click at [390, 136] on div at bounding box center [388, 135] width 9 height 9
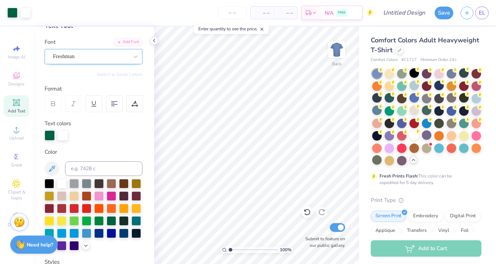
click at [111, 53] on div "Freshman" at bounding box center [90, 56] width 77 height 11
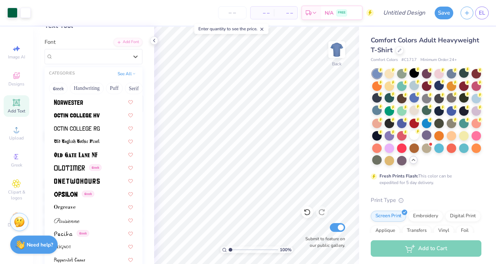
scroll to position [2862, 0]
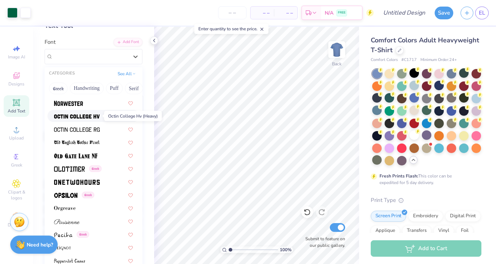
click at [88, 118] on img at bounding box center [77, 116] width 46 height 5
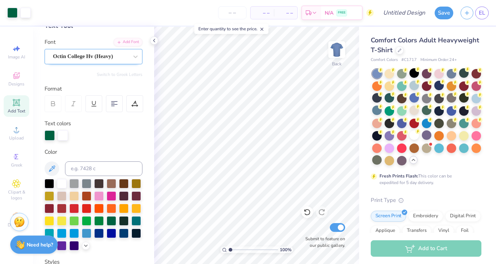
click at [100, 49] on div "Octin College Hv (Heavy)" at bounding box center [94, 56] width 98 height 15
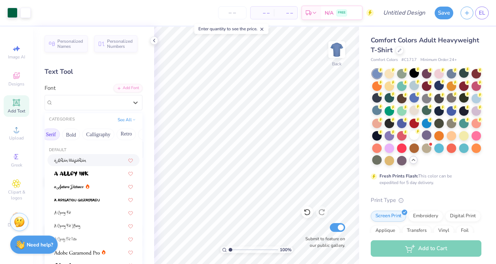
scroll to position [0, 84]
click at [71, 133] on button "Bold" at bounding box center [70, 134] width 18 height 12
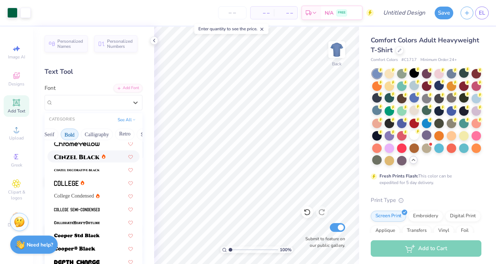
scroll to position [45, 0]
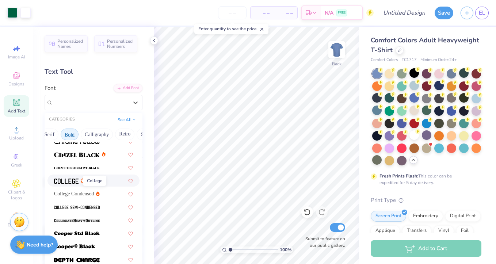
click at [75, 183] on img at bounding box center [66, 180] width 24 height 5
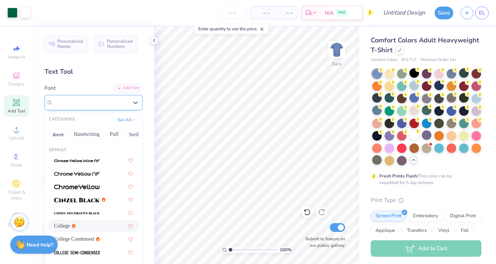
click at [86, 102] on div "College" at bounding box center [90, 102] width 77 height 11
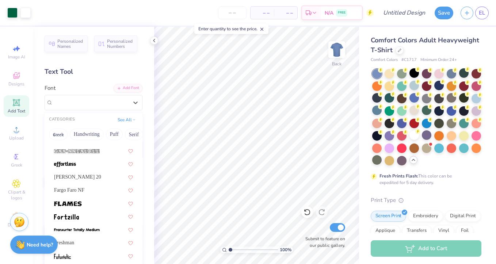
scroll to position [183, 0]
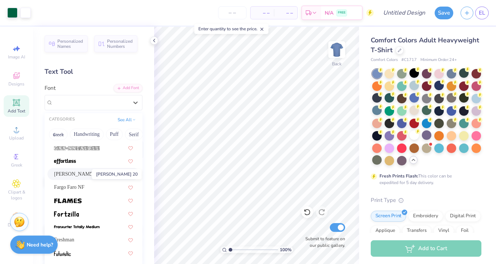
click at [82, 173] on span "[PERSON_NAME] 20" at bounding box center [77, 174] width 47 height 8
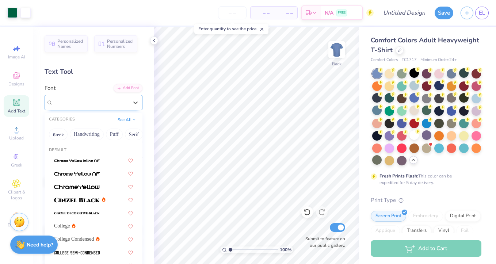
click at [94, 101] on div "[PERSON_NAME] 20" at bounding box center [90, 102] width 77 height 11
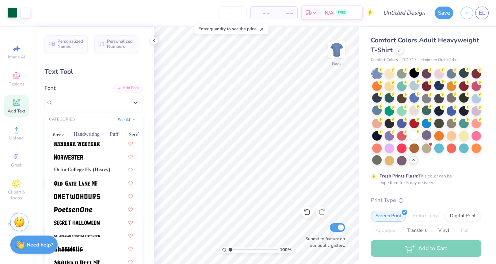
scroll to position [661, 0]
click at [84, 171] on span "Octin College Hv (Heavy)" at bounding box center [82, 169] width 56 height 8
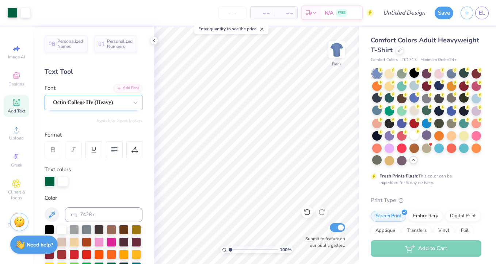
click at [95, 108] on div "Octin College Hv (Heavy)" at bounding box center [94, 102] width 98 height 15
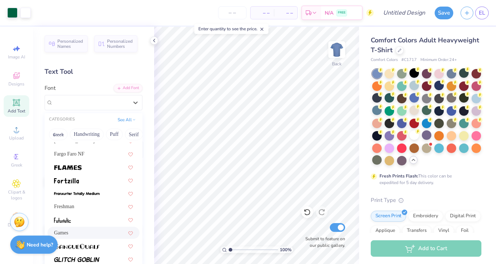
scroll to position [242, 0]
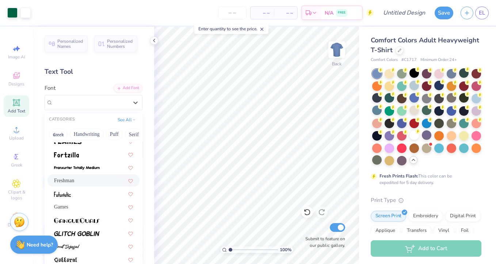
click at [89, 180] on div "Freshman" at bounding box center [93, 181] width 79 height 8
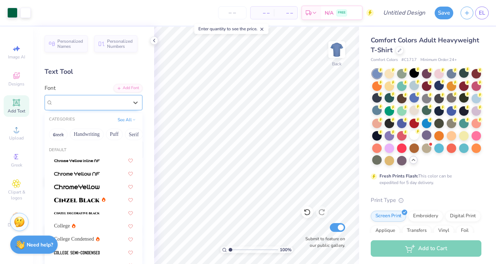
click at [112, 103] on div "Freshman" at bounding box center [90, 102] width 77 height 11
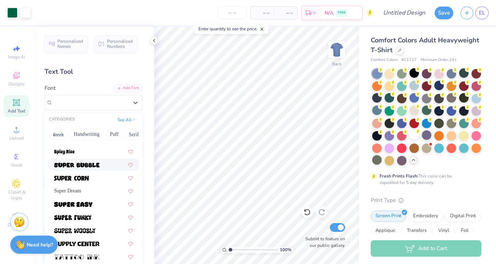
scroll to position [786, 0]
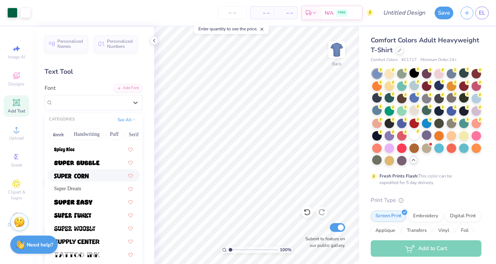
click at [91, 175] on div at bounding box center [93, 176] width 79 height 8
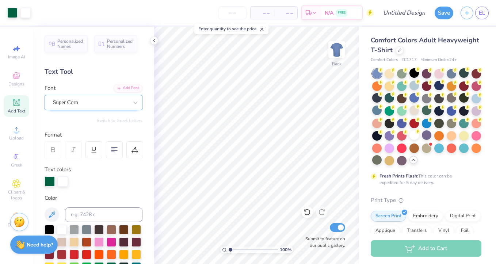
click at [98, 104] on div "Super Corn" at bounding box center [90, 102] width 77 height 11
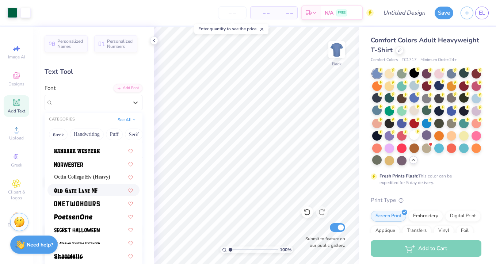
scroll to position [646, 0]
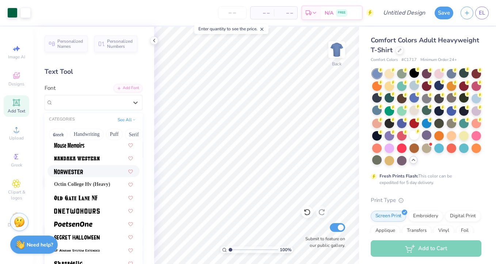
click at [84, 169] on div at bounding box center [93, 171] width 79 height 8
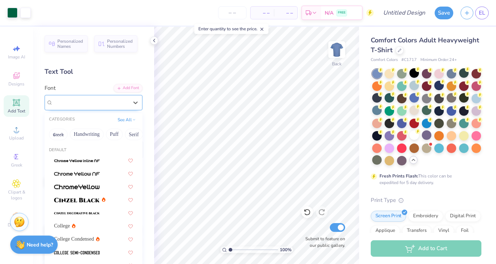
click at [101, 106] on div "Norwester" at bounding box center [90, 102] width 77 height 11
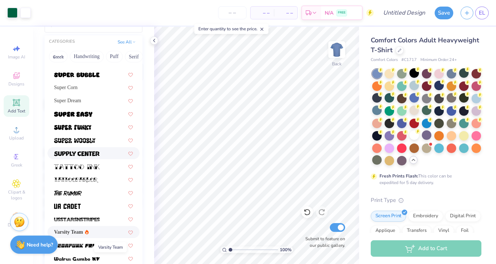
scroll to position [37, 0]
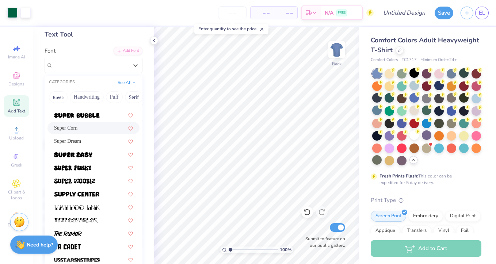
click at [84, 126] on div "Super Corn" at bounding box center [93, 128] width 79 height 8
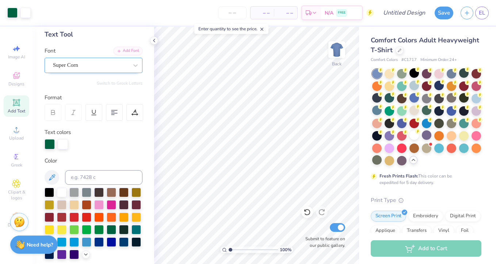
click at [103, 59] on div "Super Corn" at bounding box center [94, 65] width 98 height 15
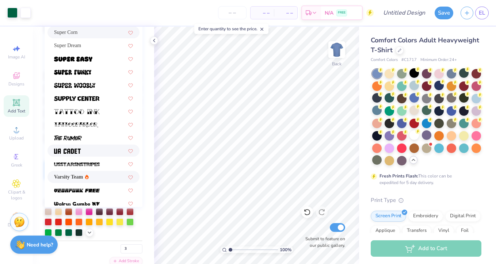
scroll to position [771, 0]
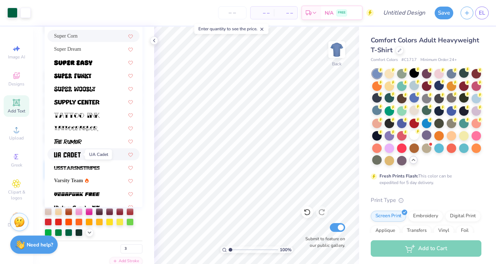
click at [80, 157] on img at bounding box center [67, 154] width 27 height 5
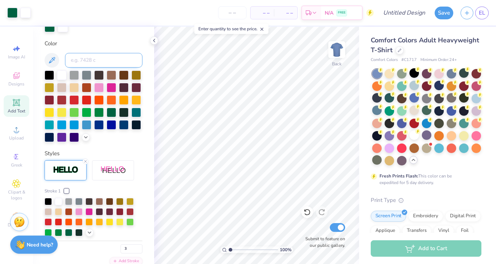
click at [93, 63] on input at bounding box center [103, 60] width 77 height 15
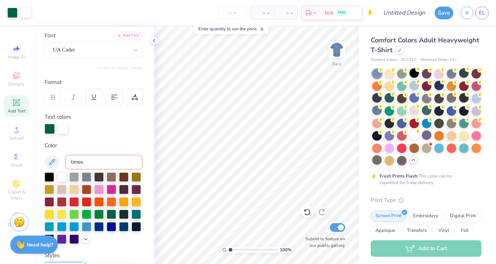
scroll to position [43, 0]
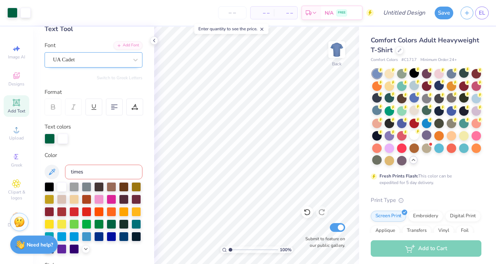
click at [87, 63] on div "UA Cadet" at bounding box center [90, 59] width 77 height 11
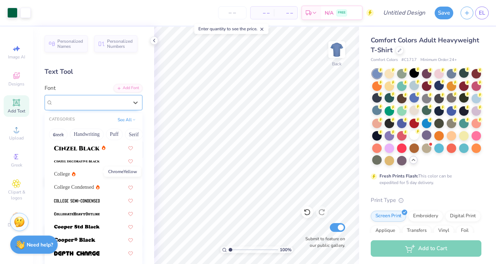
scroll to position [0, 0]
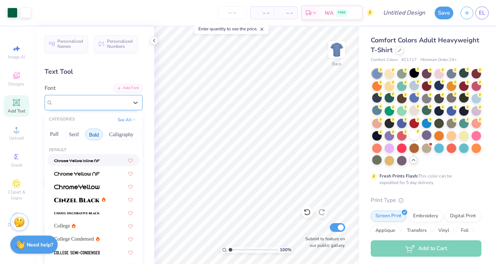
click at [98, 132] on button "Bold" at bounding box center [94, 134] width 18 height 12
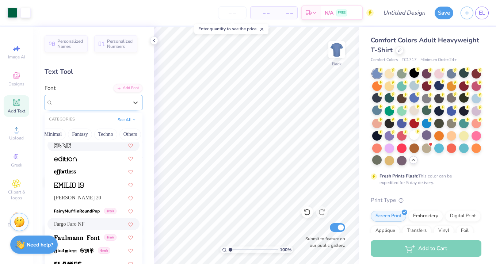
scroll to position [1463, 0]
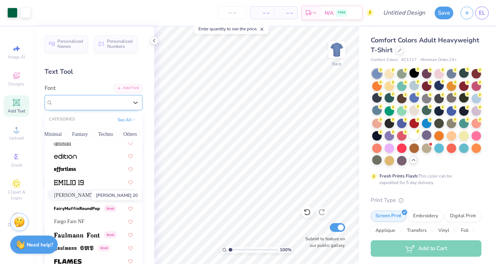
click at [76, 197] on span "[PERSON_NAME] 20" at bounding box center [77, 195] width 47 height 8
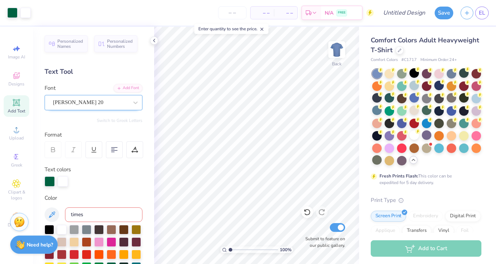
click at [92, 100] on div "[PERSON_NAME] 20" at bounding box center [90, 102] width 77 height 11
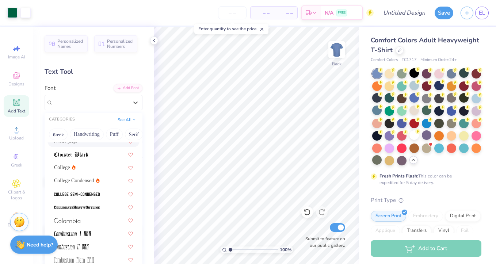
scroll to position [939, 0]
click at [92, 163] on div "College" at bounding box center [93, 167] width 79 height 8
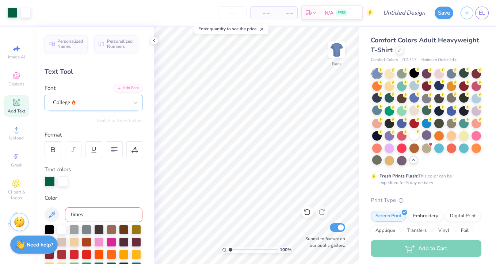
click at [104, 97] on div at bounding box center [90, 102] width 75 height 10
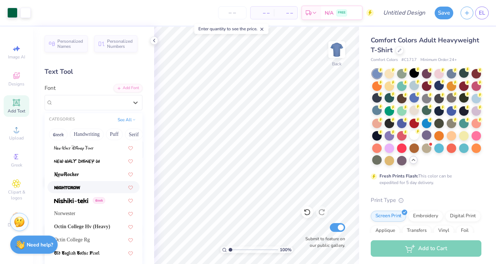
scroll to position [2797, 0]
click at [75, 212] on span "Norwester" at bounding box center [64, 214] width 21 height 8
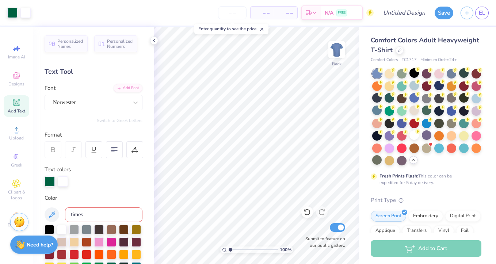
scroll to position [0, 0]
click at [86, 102] on div "Norwester" at bounding box center [90, 102] width 77 height 11
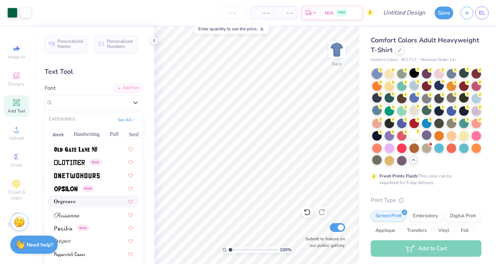
scroll to position [2914, 0]
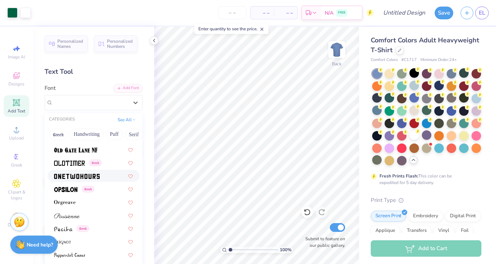
click at [101, 175] on div at bounding box center [93, 176] width 79 height 8
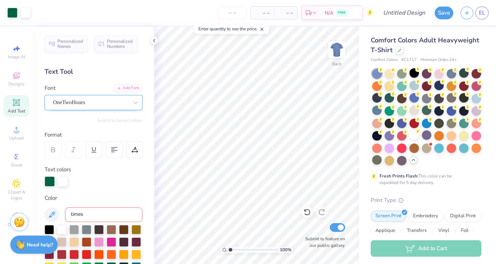
click at [108, 107] on div "OneTwoHours" at bounding box center [90, 102] width 77 height 11
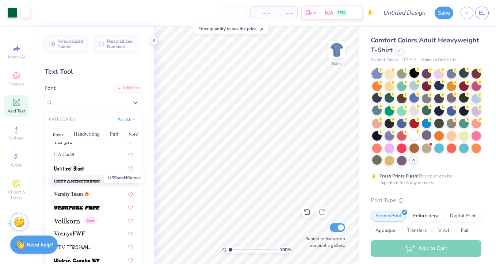
scroll to position [3869, 0]
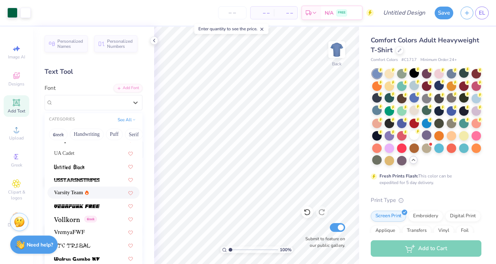
click at [83, 191] on span "Varsity Team" at bounding box center [68, 193] width 29 height 8
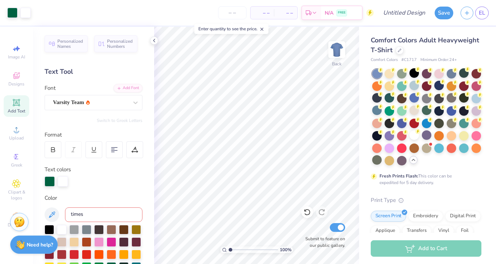
click at [482, 110] on div "Comfort Colors Adult Heavyweight T-Shirt Comfort Colors # C1717 Minimum Order: …" at bounding box center [427, 225] width 137 height 396
click at [153, 198] on div "Personalized Names Personalized Numbers Text Tool Add Font Font Varsity Team Sw…" at bounding box center [93, 145] width 121 height 237
click at [18, 106] on icon at bounding box center [16, 102] width 9 height 9
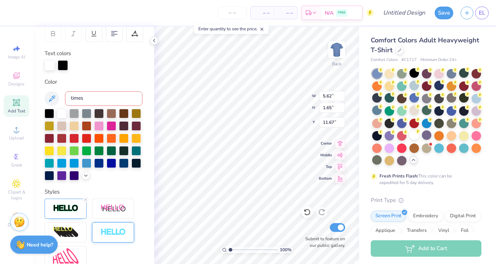
scroll to position [115, 0]
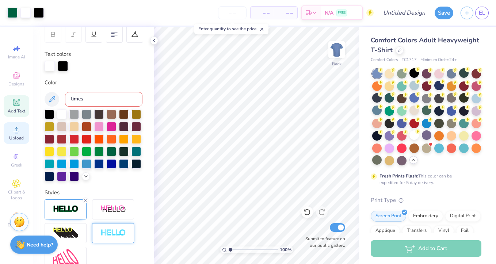
click at [16, 128] on icon at bounding box center [16, 129] width 5 height 5
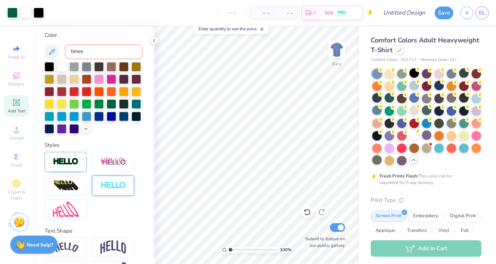
scroll to position [170, 0]
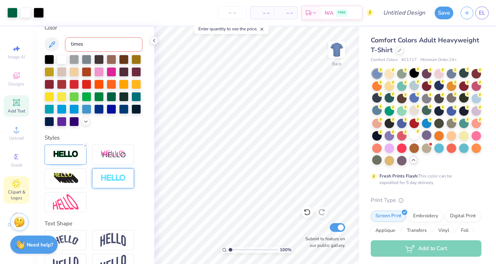
click at [22, 187] on div "Clipart & logos" at bounding box center [17, 189] width 26 height 27
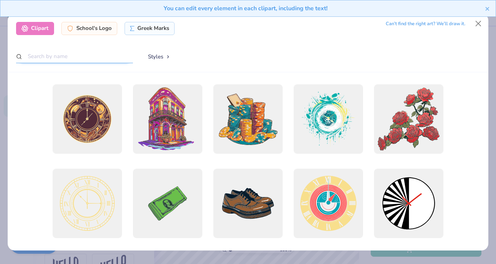
click at [90, 59] on input "text" at bounding box center [74, 57] width 117 height 14
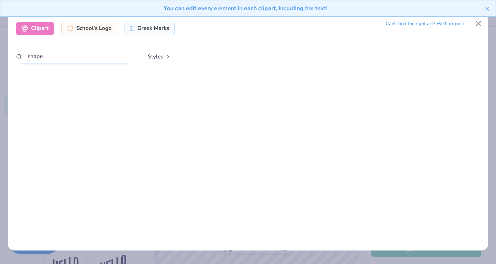
scroll to position [0, 0]
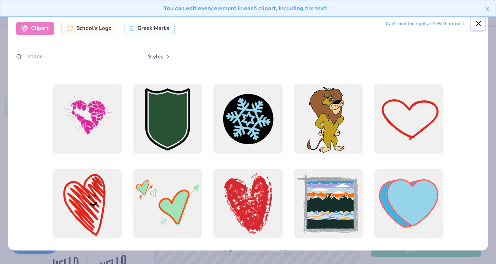
click at [482, 22] on button "Close" at bounding box center [478, 24] width 14 height 14
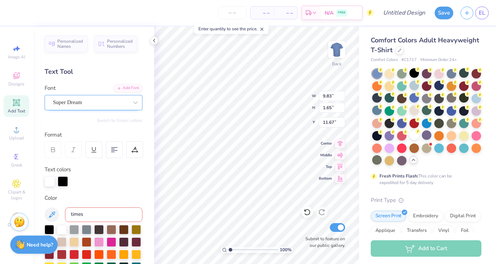
click at [86, 104] on div "Super Dream" at bounding box center [90, 102] width 77 height 11
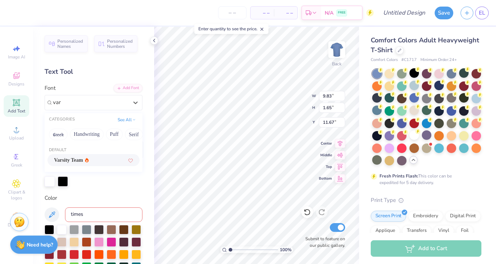
click at [77, 157] on span "Varsity Team" at bounding box center [68, 160] width 29 height 8
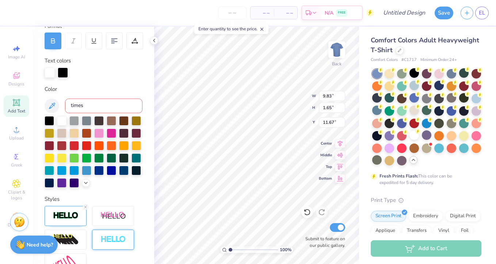
scroll to position [110, 0]
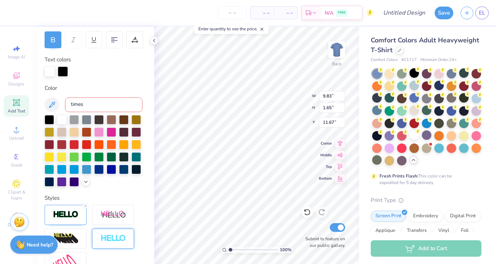
click at [65, 71] on div at bounding box center [63, 71] width 10 height 10
click at [110, 157] on div at bounding box center [111, 155] width 9 height 9
click at [63, 120] on div at bounding box center [61, 118] width 9 height 9
click at [93, 74] on div at bounding box center [94, 71] width 98 height 10
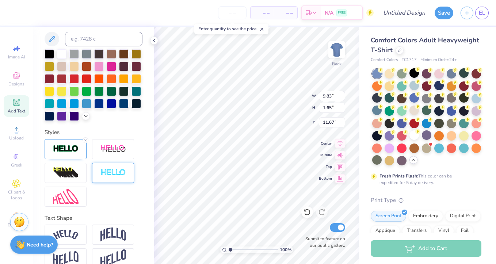
scroll to position [189, 0]
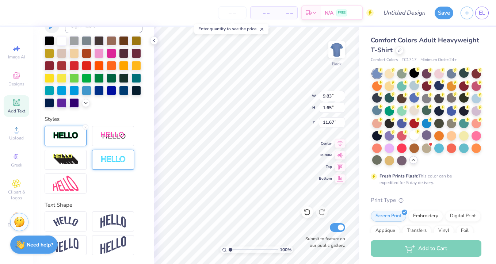
click at [74, 140] on div at bounding box center [66, 136] width 42 height 20
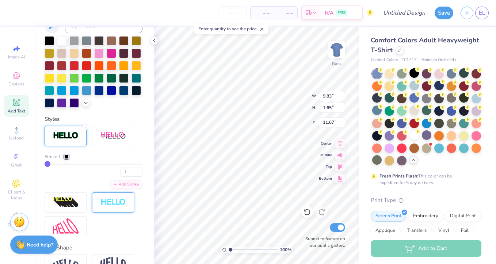
click at [68, 155] on div at bounding box center [66, 156] width 4 height 4
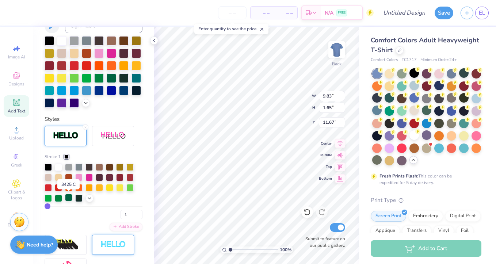
click at [69, 198] on div at bounding box center [68, 197] width 7 height 7
click at [51, 206] on input "range" at bounding box center [94, 206] width 98 height 1
click at [48, 206] on input "range" at bounding box center [94, 206] width 98 height 1
click at [80, 216] on div "2" at bounding box center [94, 212] width 98 height 13
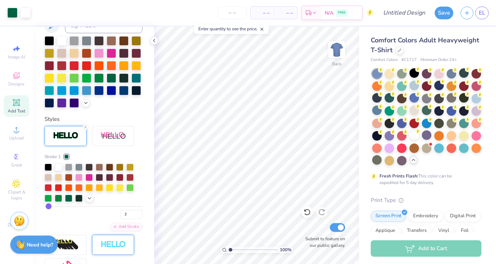
click at [15, 216] on img at bounding box center [19, 220] width 11 height 11
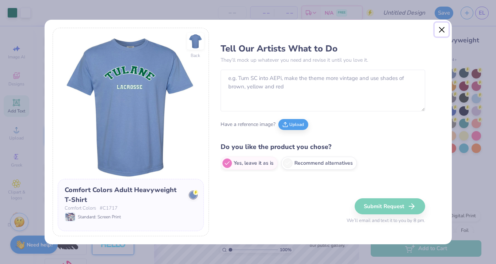
click at [446, 28] on button "Close" at bounding box center [441, 30] width 14 height 14
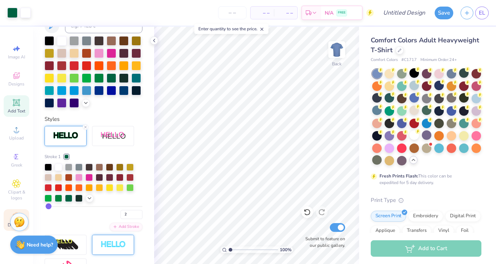
click at [8, 225] on span "Decorate" at bounding box center [17, 225] width 18 height 6
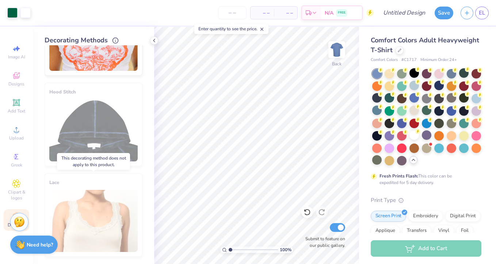
scroll to position [0, 0]
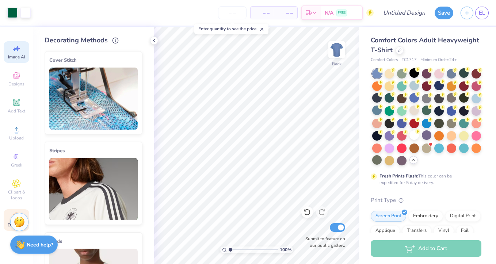
click at [18, 57] on span "Image AI" at bounding box center [16, 57] width 17 height 6
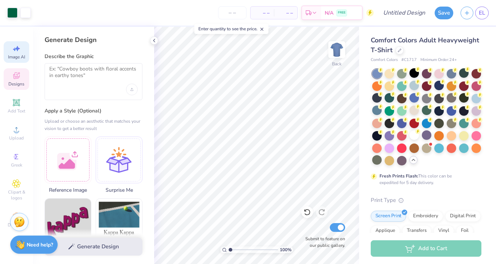
click at [22, 77] on div "Designs" at bounding box center [17, 79] width 26 height 22
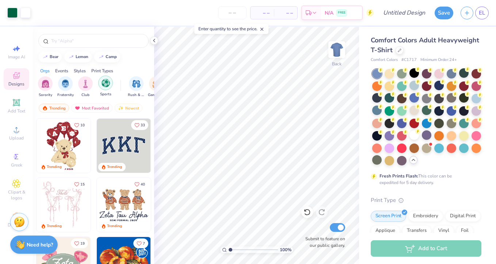
click at [103, 82] on img "filter for Sports" at bounding box center [105, 83] width 8 height 8
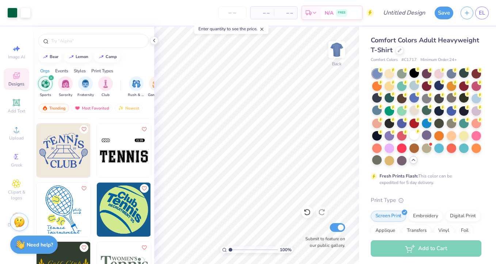
scroll to position [1067, 0]
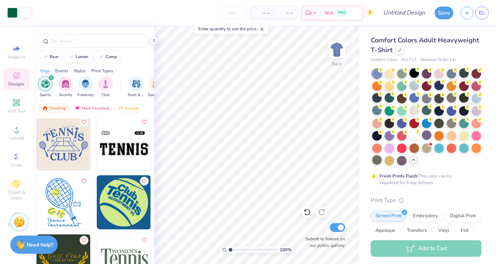
click at [127, 155] on img at bounding box center [124, 143] width 54 height 54
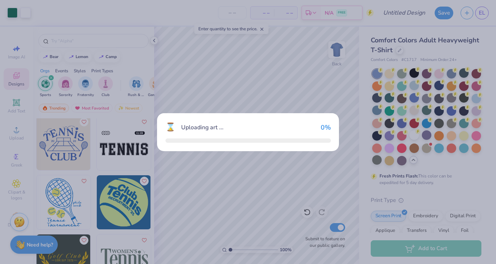
click at [127, 155] on div "⌛ Uploading art ... 0 %" at bounding box center [248, 132] width 496 height 264
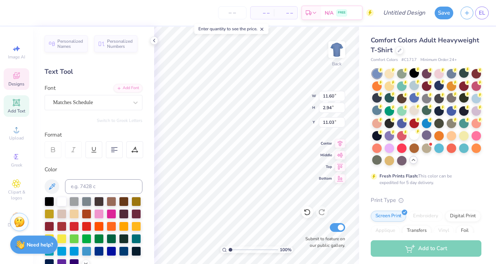
scroll to position [0, 0]
click at [63, 201] on div at bounding box center [61, 200] width 9 height 9
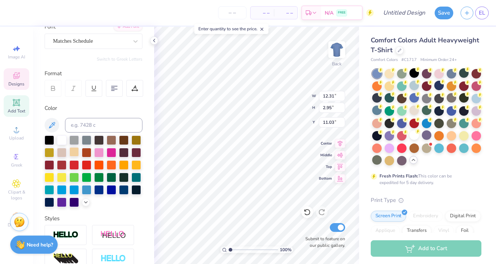
scroll to position [62, 0]
click at [114, 178] on div at bounding box center [111, 176] width 9 height 9
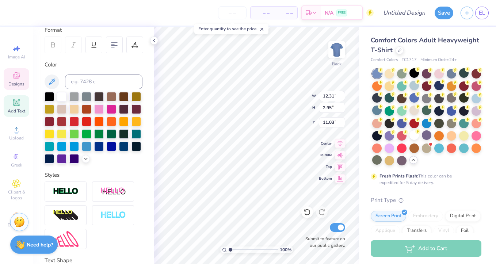
scroll to position [105, 0]
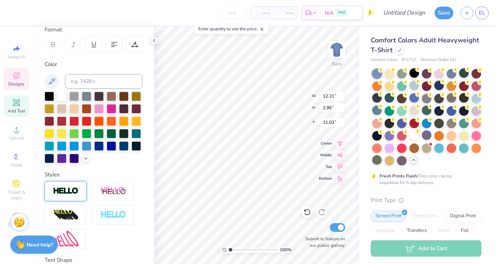
click at [69, 189] on img at bounding box center [66, 191] width 26 height 8
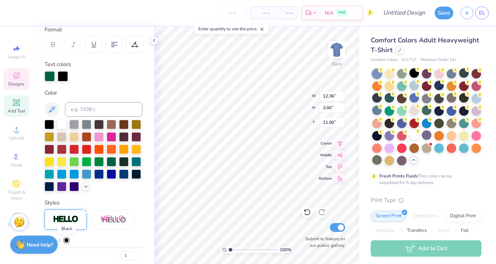
click at [66, 238] on div at bounding box center [66, 240] width 4 height 4
click at [59, 250] on div at bounding box center [58, 249] width 7 height 7
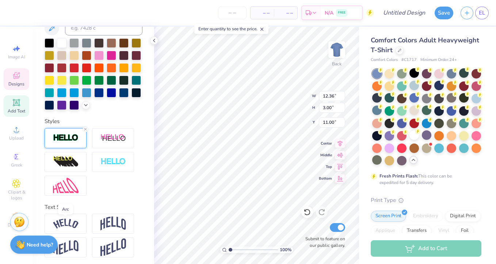
click at [71, 219] on img at bounding box center [66, 224] width 26 height 10
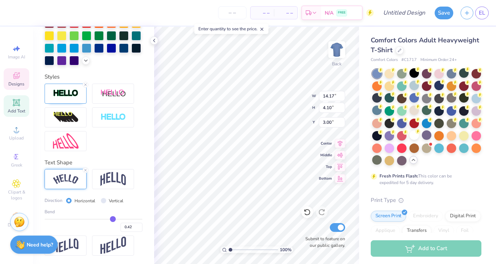
click at [113, 219] on input "range" at bounding box center [94, 219] width 98 height 1
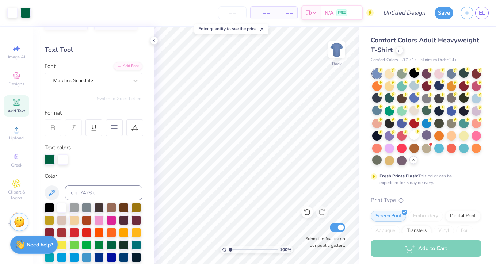
scroll to position [0, 0]
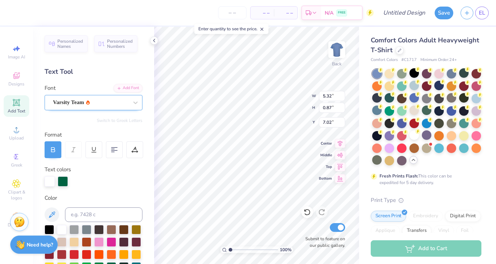
click at [74, 105] on div "Varsity Team" at bounding box center [90, 102] width 77 height 11
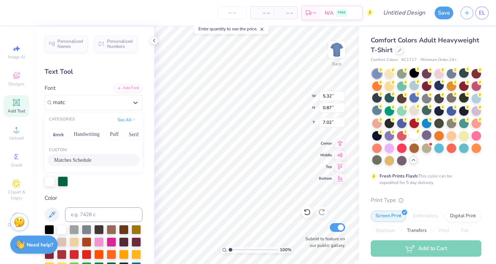
click at [63, 161] on span "Matches Schedule" at bounding box center [72, 160] width 37 height 8
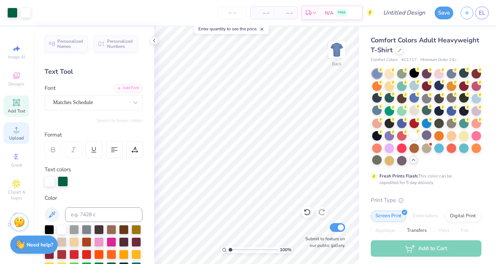
click at [14, 131] on icon at bounding box center [16, 129] width 9 height 9
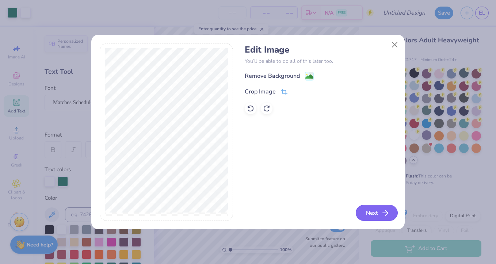
click at [361, 208] on button "Next" at bounding box center [376, 213] width 42 height 16
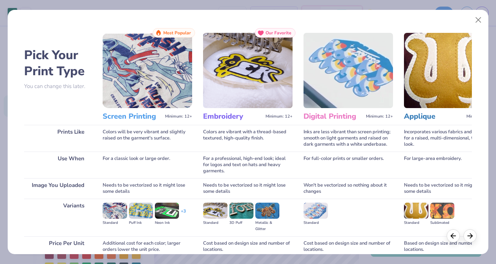
scroll to position [63, 0]
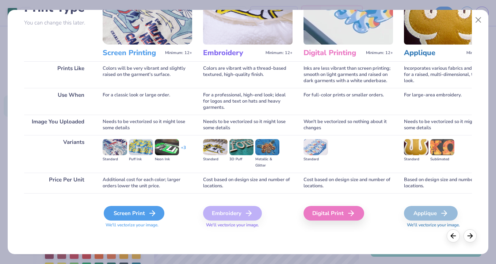
click at [136, 215] on div "Screen Print" at bounding box center [134, 213] width 61 height 15
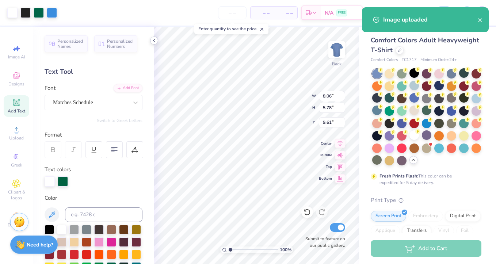
click at [155, 42] on icon at bounding box center [154, 41] width 6 height 6
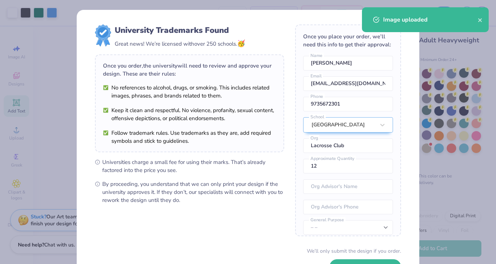
click at [213, 217] on form "University Trademarks Found Great news! We’re licensed with over 250 schools. 🥳…" at bounding box center [248, 158] width 306 height 269
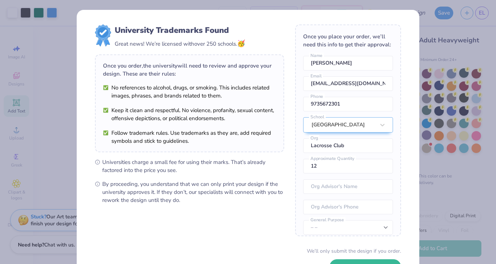
scroll to position [54, 0]
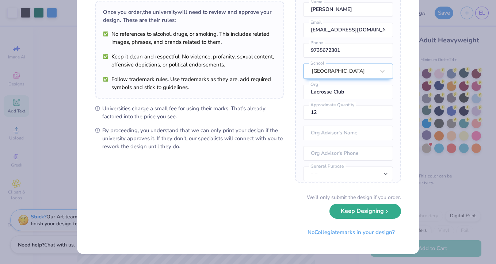
click at [352, 210] on button "Keep Designing" at bounding box center [365, 211] width 72 height 15
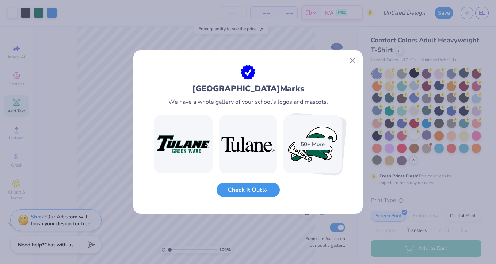
click at [245, 188] on button "Check It Out" at bounding box center [247, 189] width 63 height 15
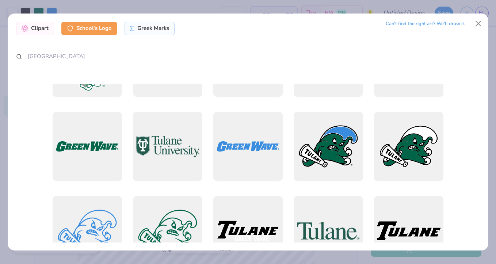
scroll to position [732, 0]
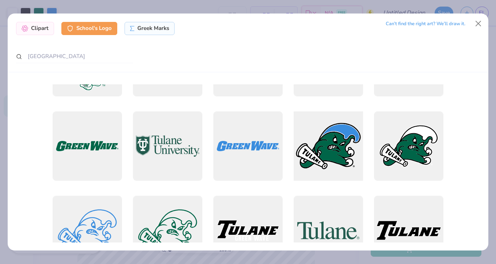
click at [322, 143] on div at bounding box center [328, 146] width 76 height 76
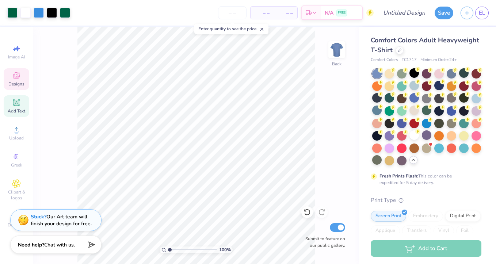
click at [16, 77] on icon at bounding box center [16, 75] width 7 height 7
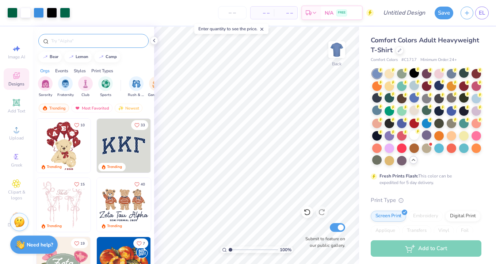
click at [81, 40] on input "text" at bounding box center [96, 40] width 93 height 7
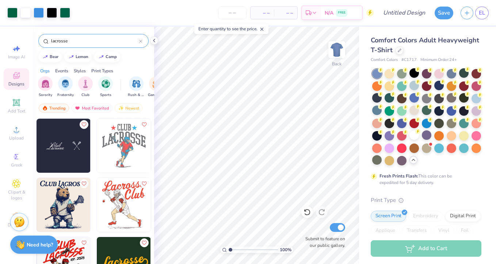
click at [61, 154] on img at bounding box center [63, 146] width 54 height 54
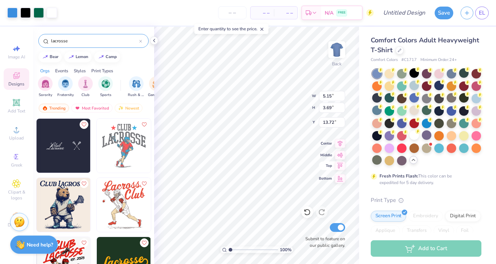
click at [338, 166] on icon at bounding box center [340, 165] width 10 height 9
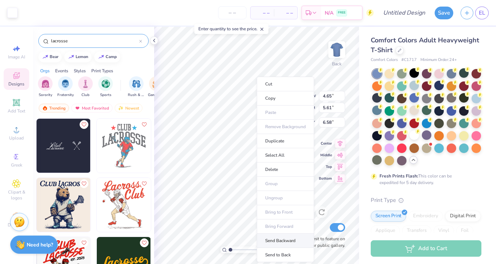
click at [282, 238] on li "Send Backward" at bounding box center [285, 241] width 57 height 14
click at [284, 227] on li "Bring Forward" at bounding box center [286, 226] width 57 height 14
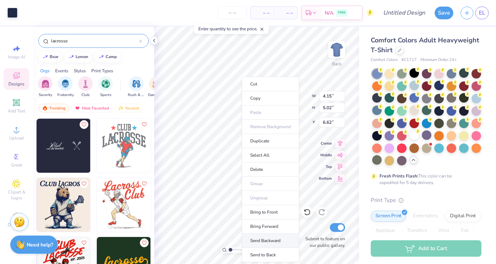
click at [273, 241] on li "Send Backward" at bounding box center [270, 241] width 57 height 14
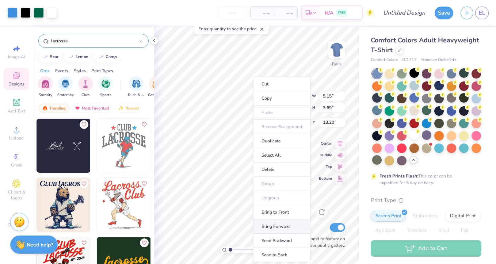
click at [276, 230] on li "Bring Forward" at bounding box center [281, 226] width 57 height 14
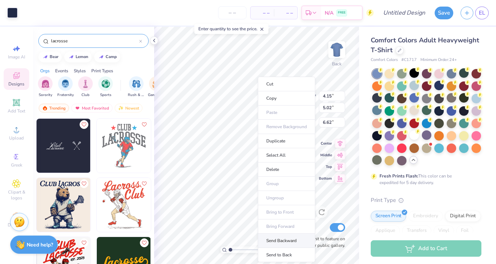
click at [291, 238] on li "Send Backward" at bounding box center [286, 241] width 57 height 14
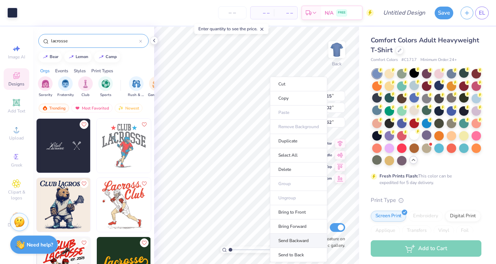
click at [297, 237] on li "Send Backward" at bounding box center [298, 241] width 57 height 14
click at [298, 242] on li "Send Backward" at bounding box center [296, 241] width 57 height 14
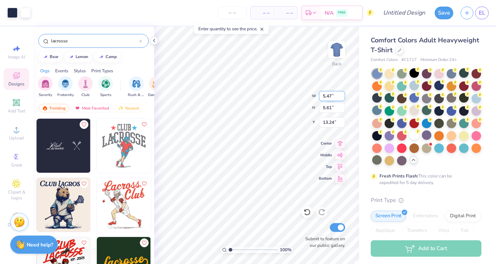
click at [331, 96] on input "5.47" at bounding box center [332, 96] width 26 height 10
click at [327, 120] on input "13.17" at bounding box center [332, 122] width 26 height 10
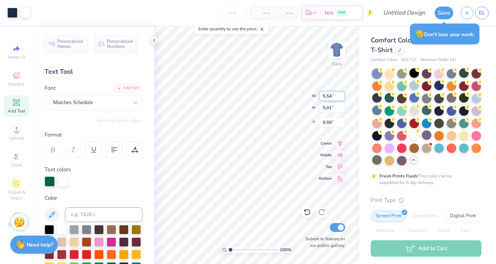
click at [324, 97] on input "5.54" at bounding box center [332, 96] width 26 height 10
click at [331, 95] on input "5.54" at bounding box center [332, 96] width 26 height 10
click at [329, 108] on input "5.01" at bounding box center [332, 108] width 26 height 10
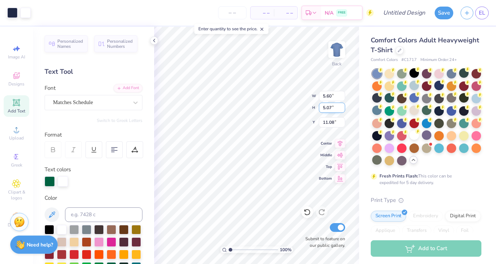
click at [330, 106] on input "5.07" at bounding box center [332, 108] width 26 height 10
click at [331, 95] on input "5.60" at bounding box center [332, 96] width 26 height 10
click at [331, 107] on input "4.09" at bounding box center [332, 108] width 26 height 10
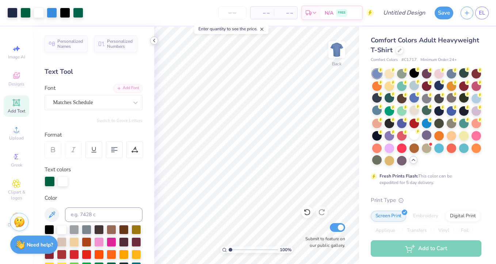
click at [156, 41] on icon at bounding box center [154, 41] width 6 height 6
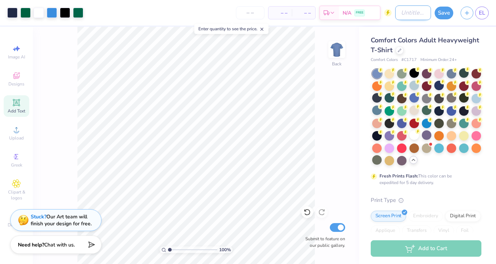
click at [398, 12] on input "Design Title" at bounding box center [413, 12] width 36 height 15
click at [254, 12] on input "number" at bounding box center [250, 12] width 28 height 13
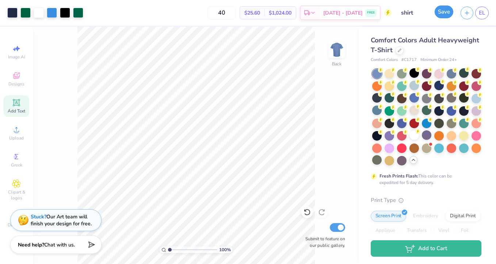
click at [443, 16] on button "Save" at bounding box center [443, 11] width 19 height 13
